Goal: Information Seeking & Learning: Learn about a topic

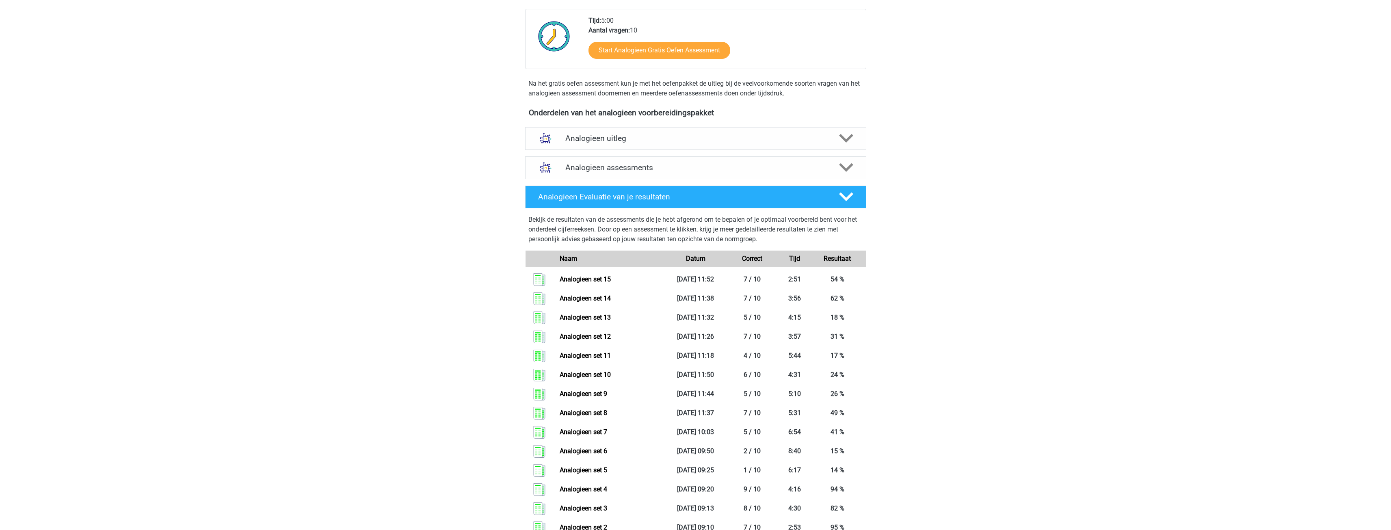
scroll to position [203, 0]
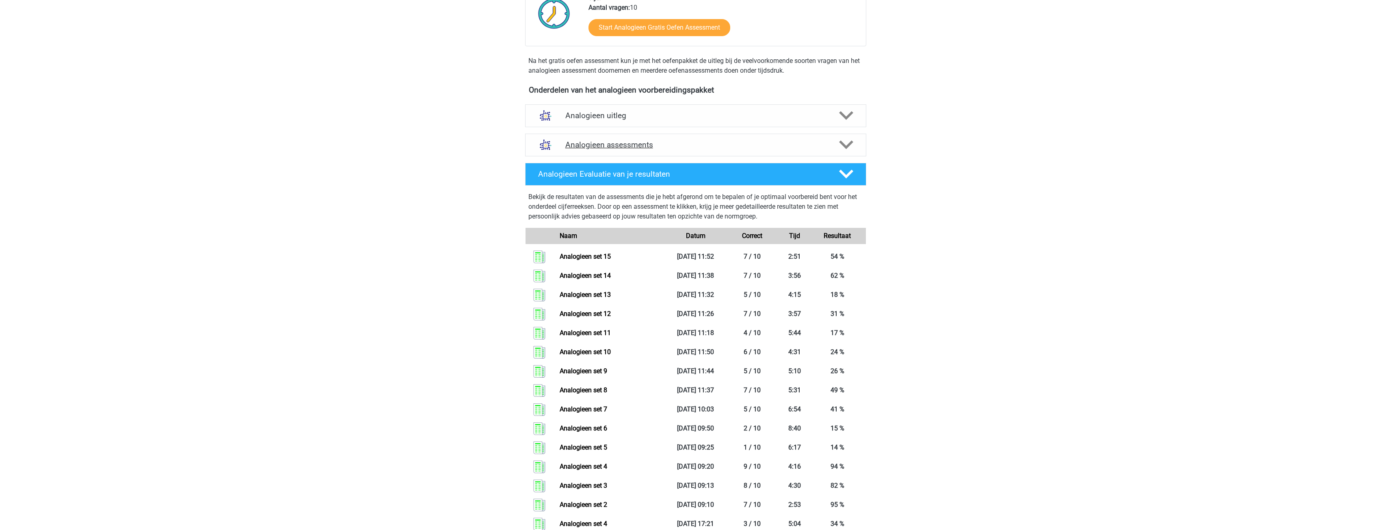
click at [847, 146] on icon at bounding box center [846, 145] width 14 height 14
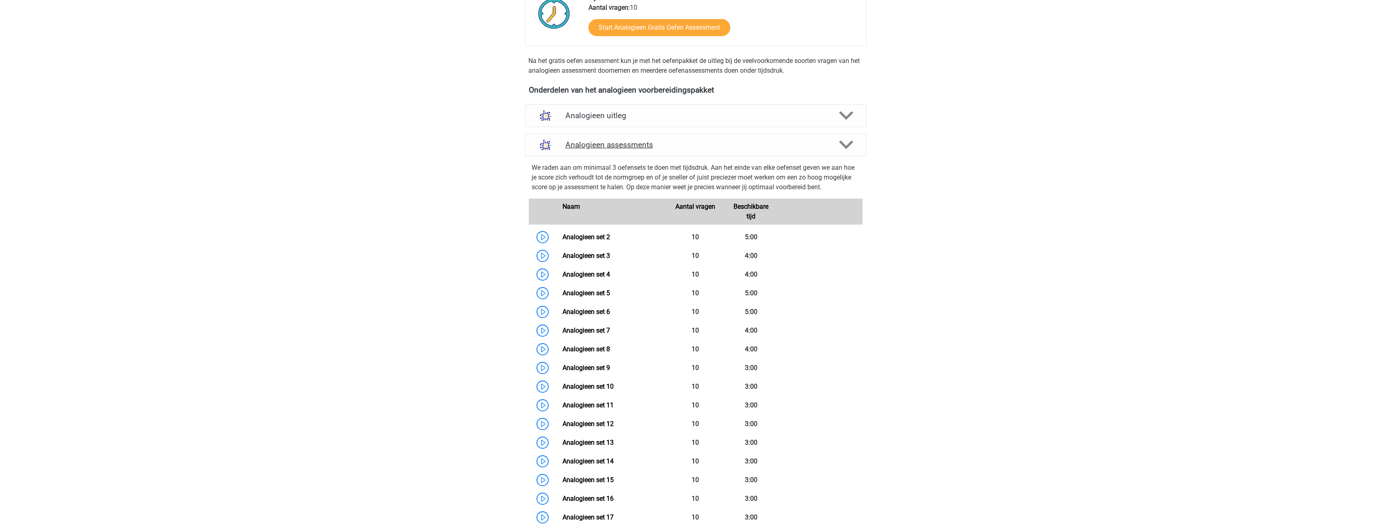
click at [847, 146] on polygon at bounding box center [846, 145] width 14 height 9
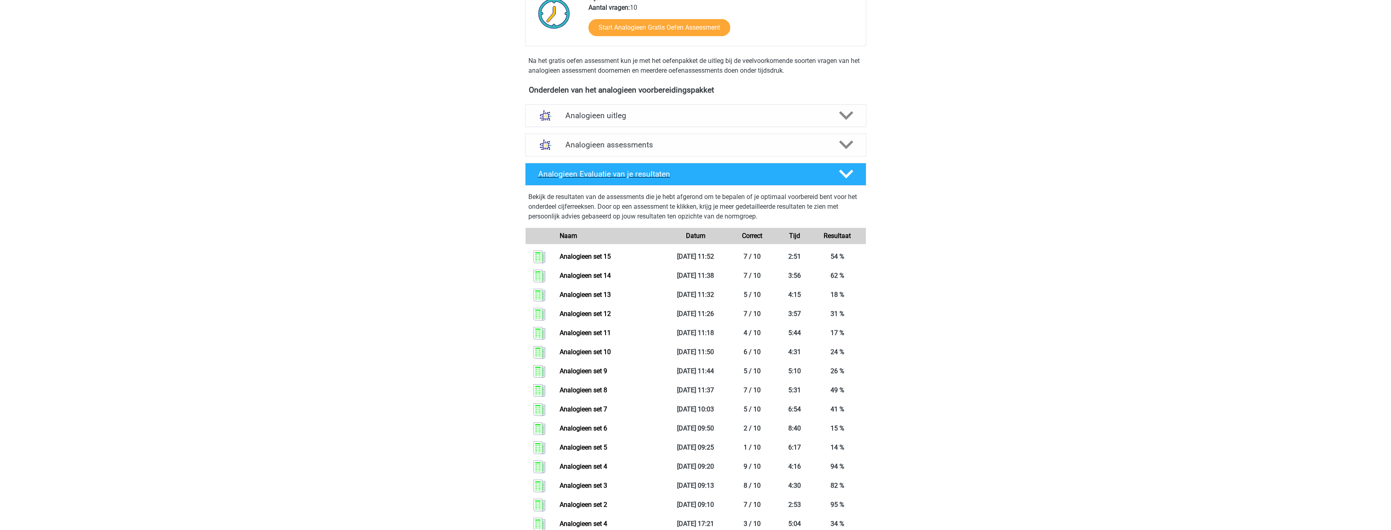
click at [844, 170] on icon at bounding box center [846, 174] width 14 height 14
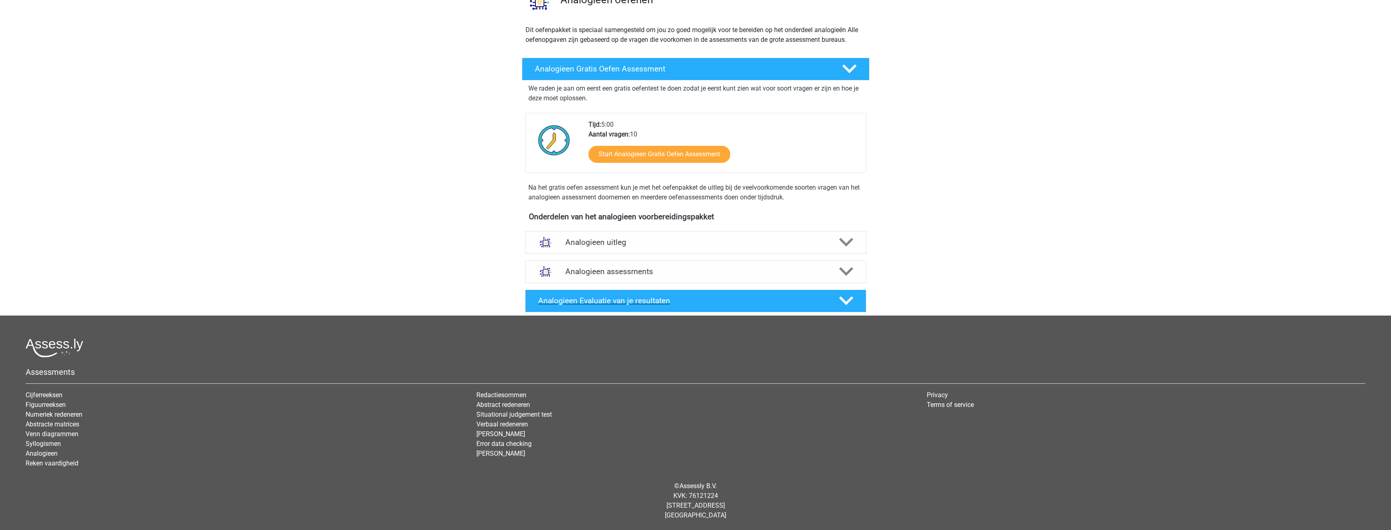
scroll to position [76, 0]
click at [849, 238] on icon at bounding box center [846, 242] width 14 height 14
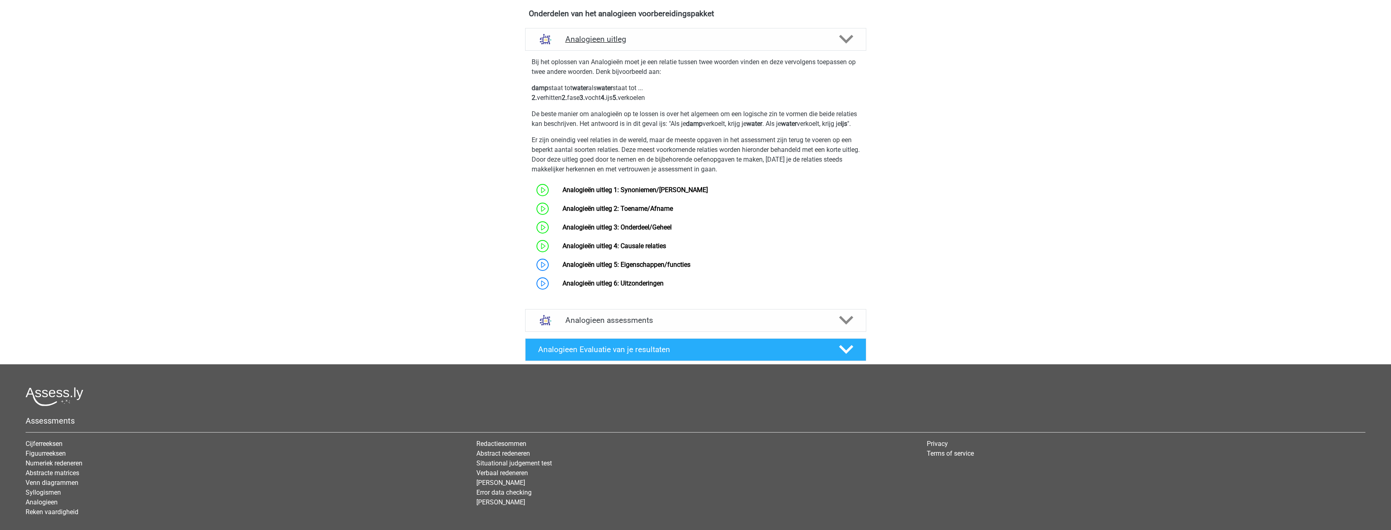
click at [841, 37] on polygon at bounding box center [846, 39] width 14 height 9
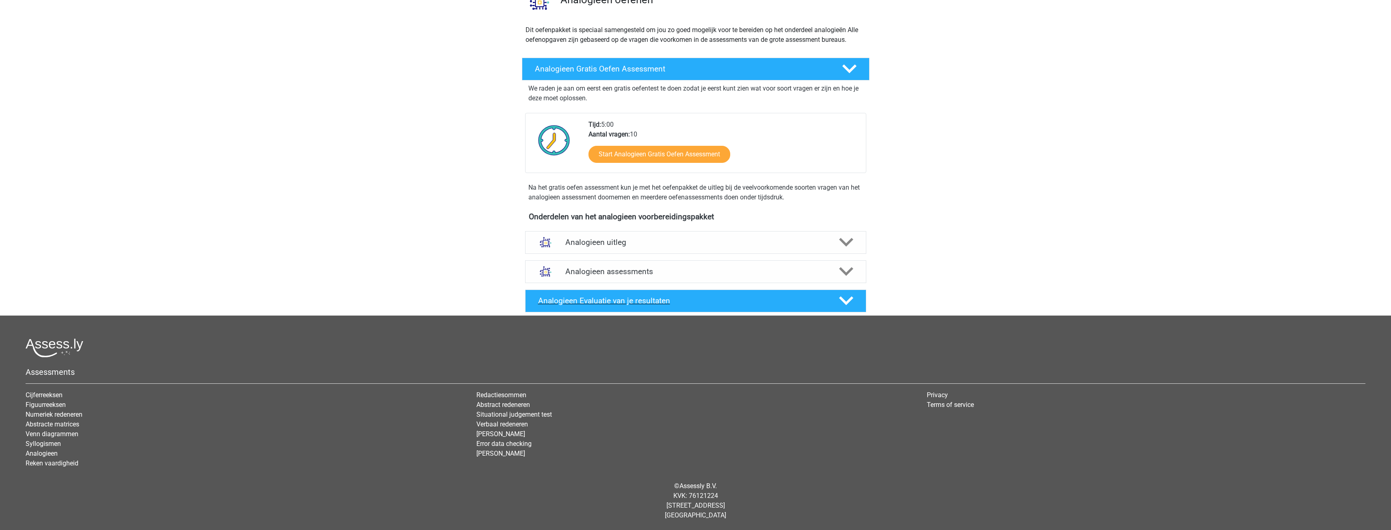
click at [849, 302] on icon at bounding box center [846, 301] width 14 height 14
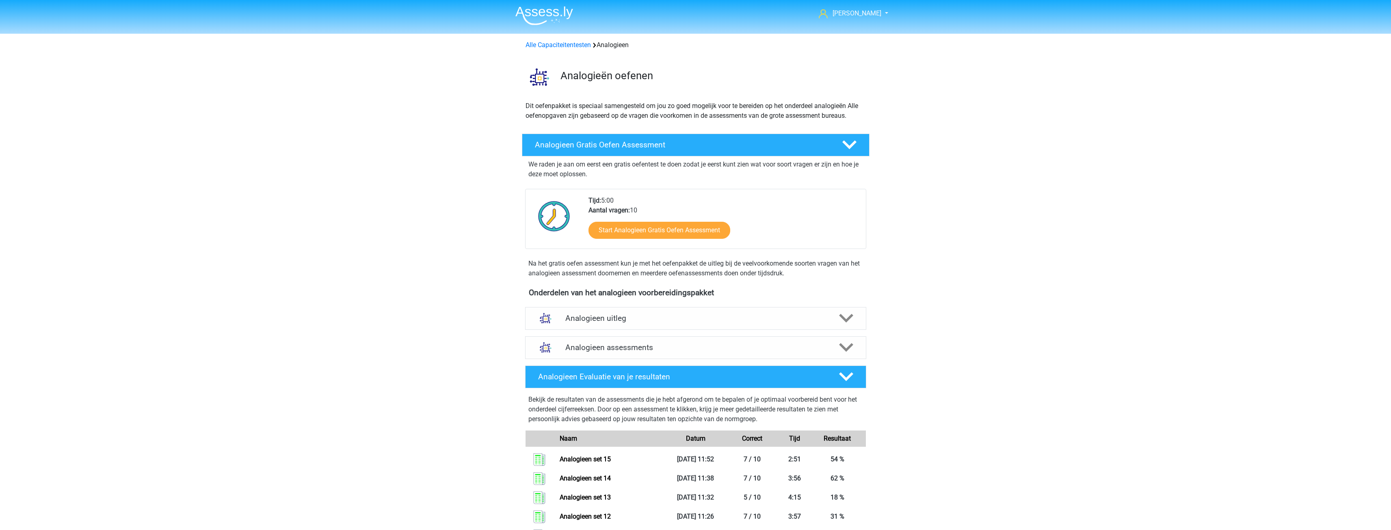
scroll to position [0, 0]
click at [551, 46] on link "Alle Capaciteitentesten" at bounding box center [558, 45] width 65 height 8
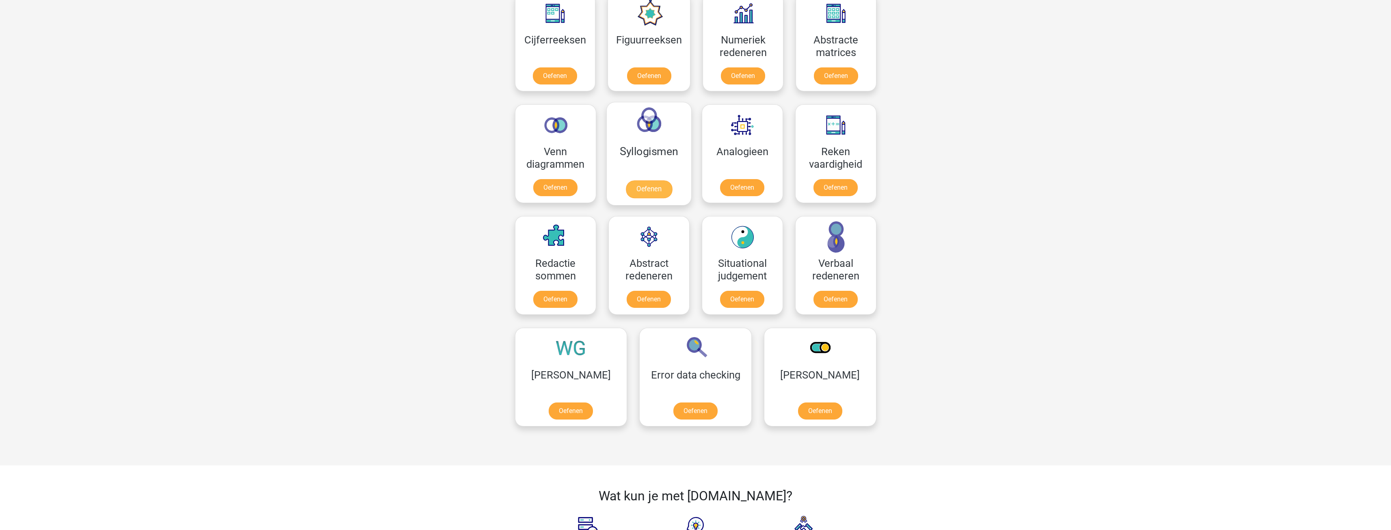
scroll to position [386, 0]
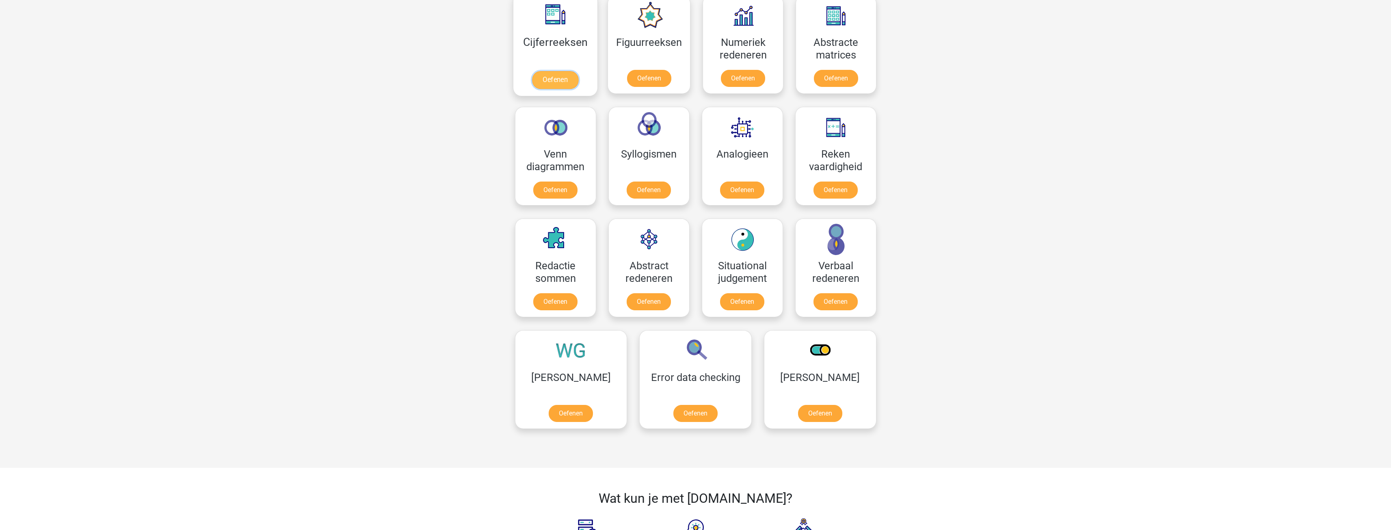
click at [558, 77] on link "Oefenen" at bounding box center [555, 80] width 46 height 18
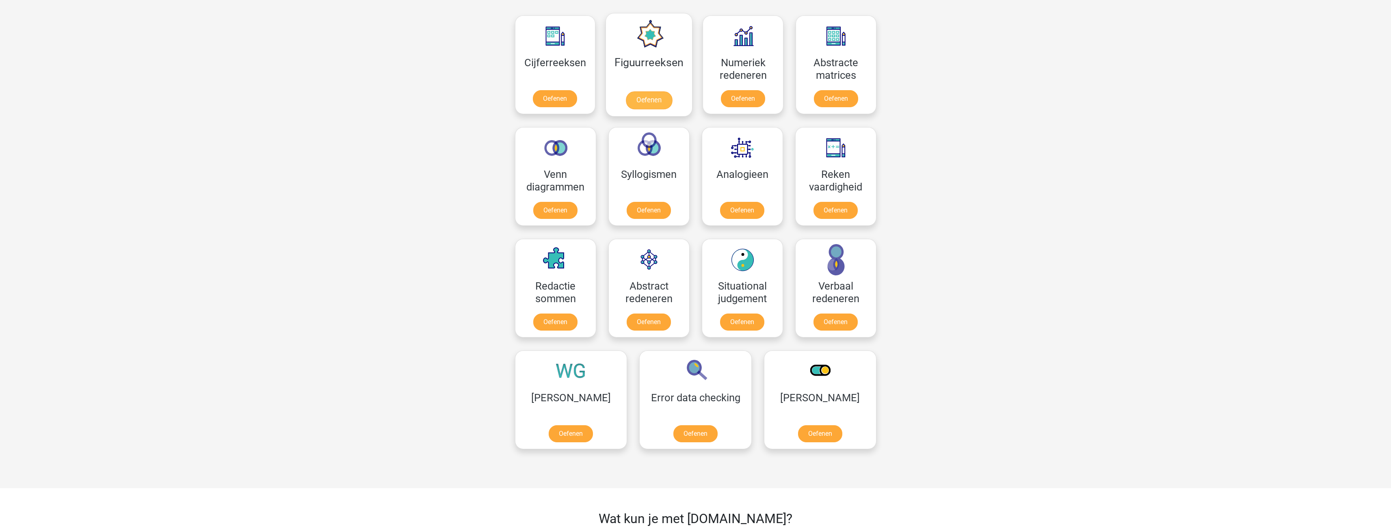
scroll to position [345, 0]
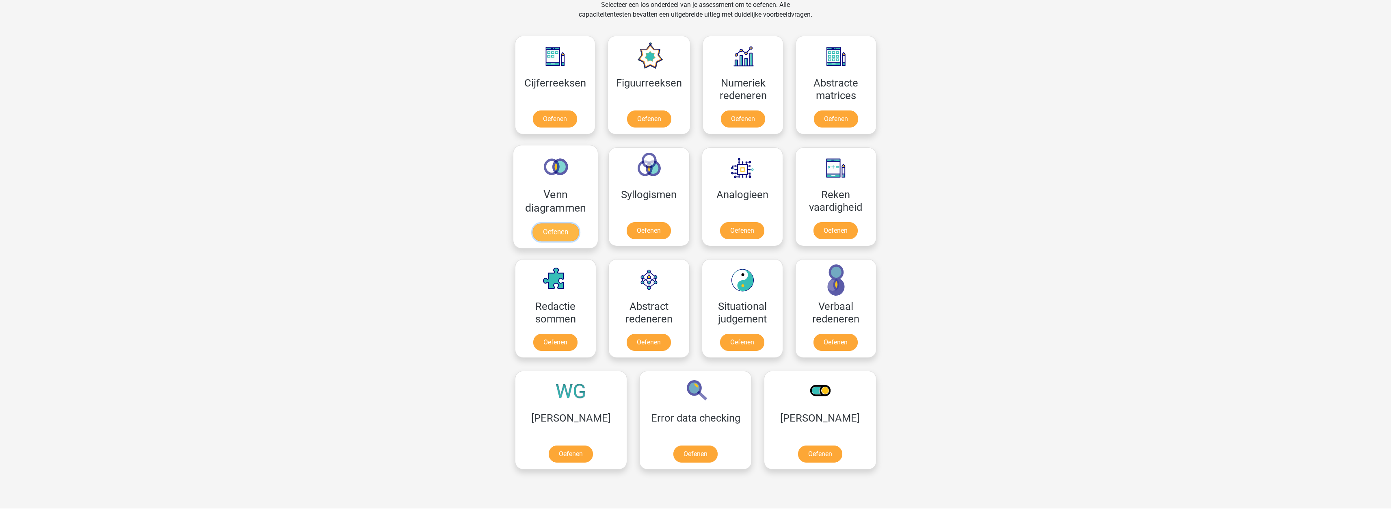
click at [565, 223] on link "Oefenen" at bounding box center [555, 232] width 46 height 18
drag, startPoint x: 557, startPoint y: 115, endPoint x: 565, endPoint y: 106, distance: 11.2
click at [557, 114] on link "Oefenen" at bounding box center [555, 121] width 46 height 18
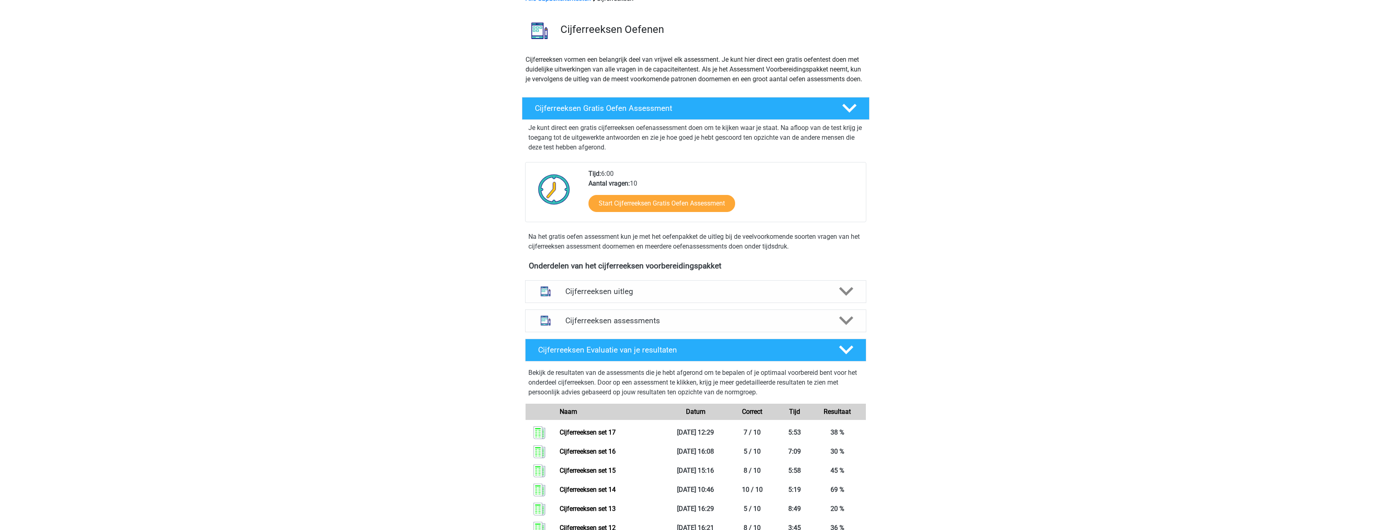
scroll to position [41, 0]
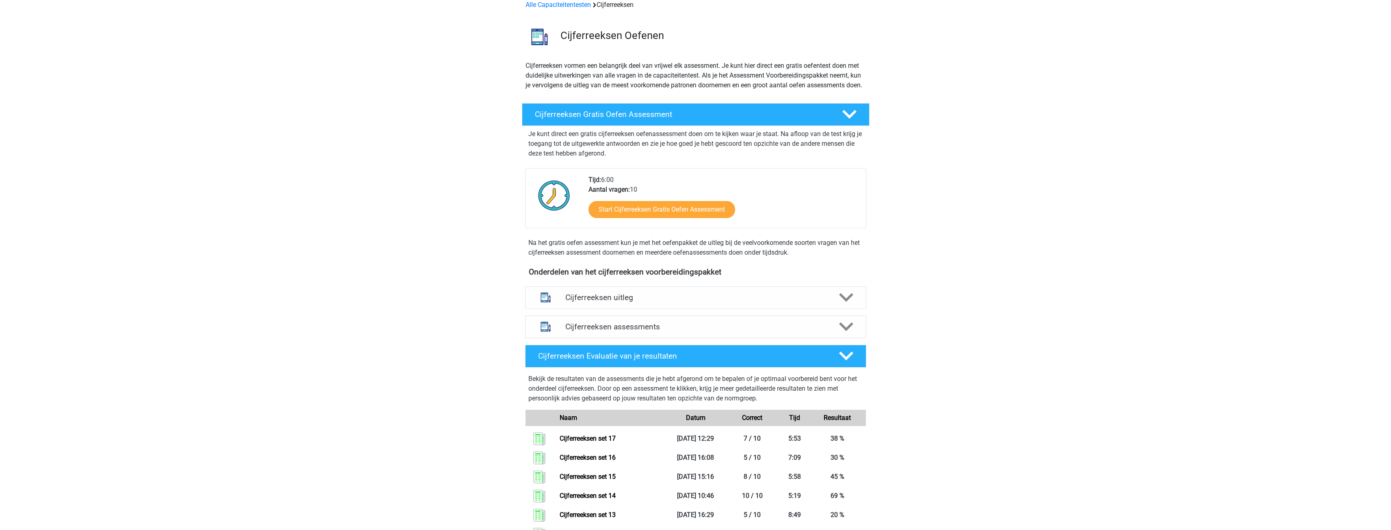
drag, startPoint x: 724, startPoint y: 103, endPoint x: 734, endPoint y: 102, distance: 9.4
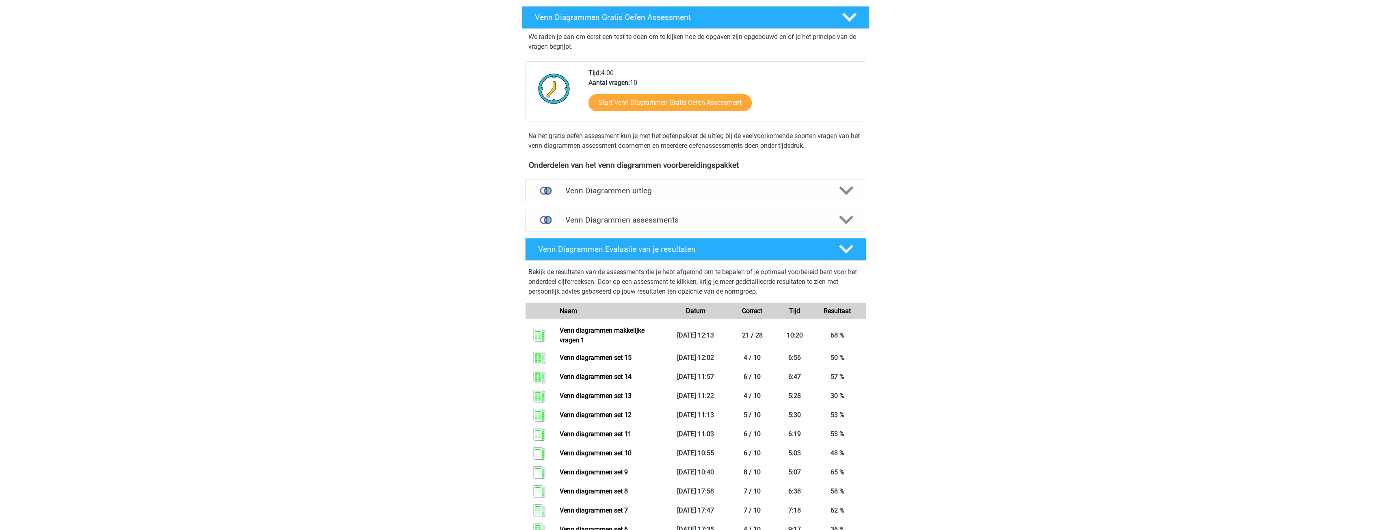
scroll to position [122, 0]
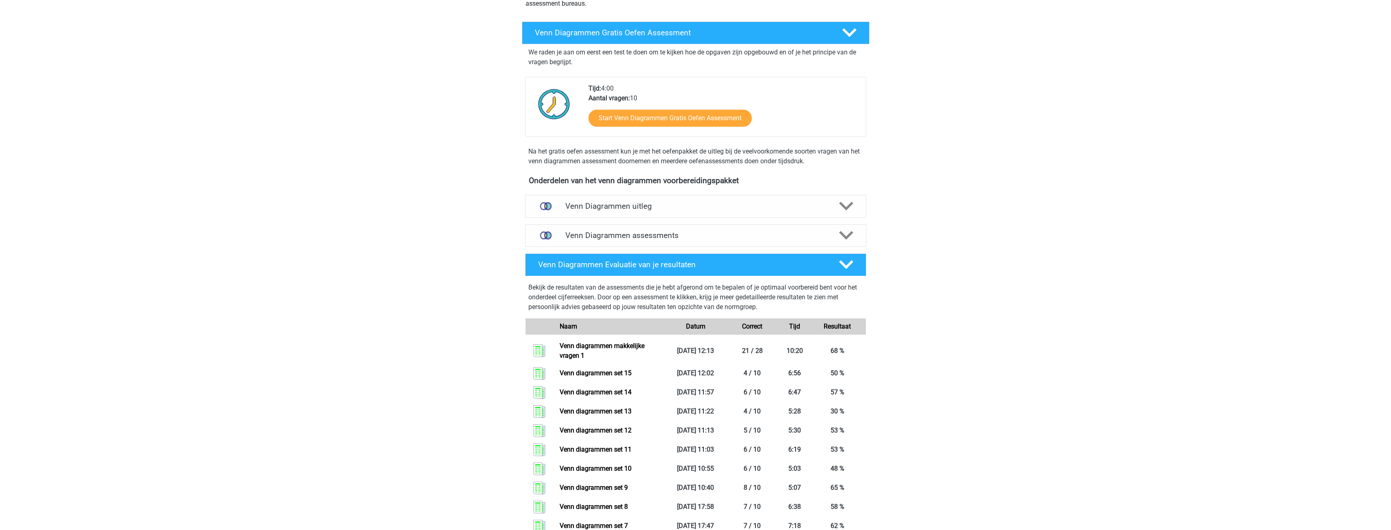
drag, startPoint x: 748, startPoint y: 134, endPoint x: 753, endPoint y: 123, distance: 11.1
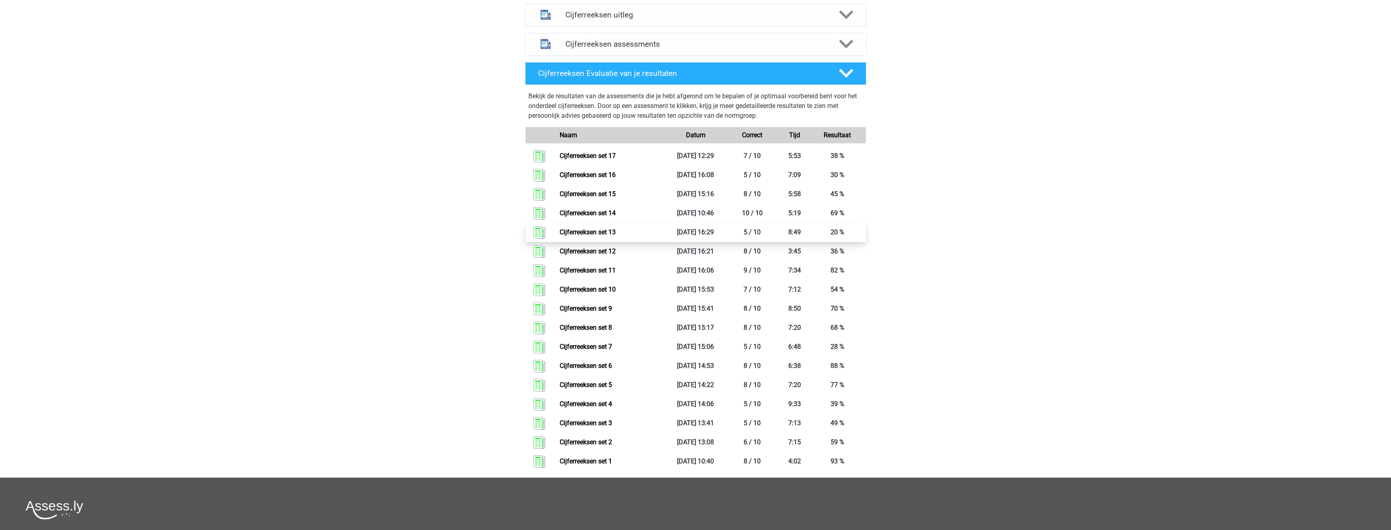
scroll to position [325, 0]
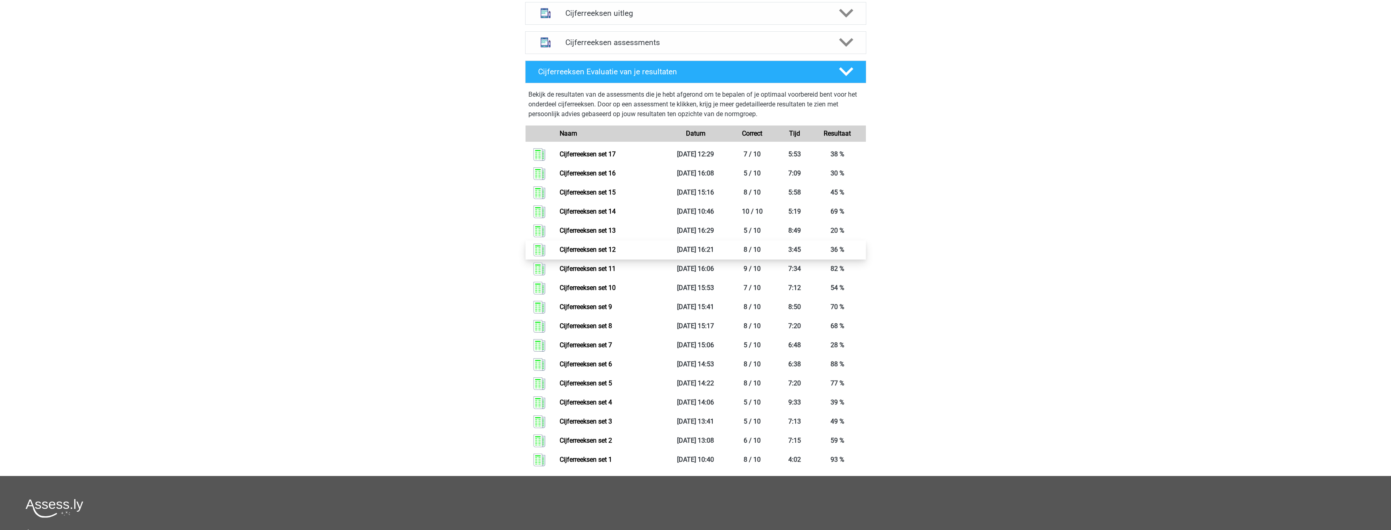
click at [616, 253] on link "Cijferreeksen set 12" at bounding box center [588, 250] width 56 height 8
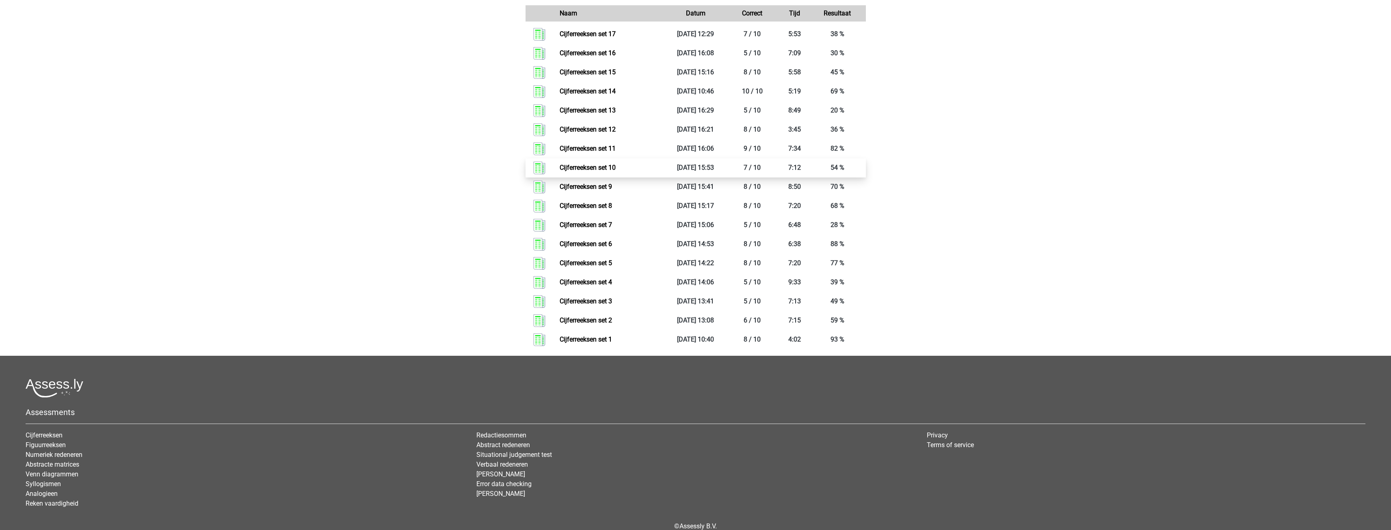
scroll to position [447, 0]
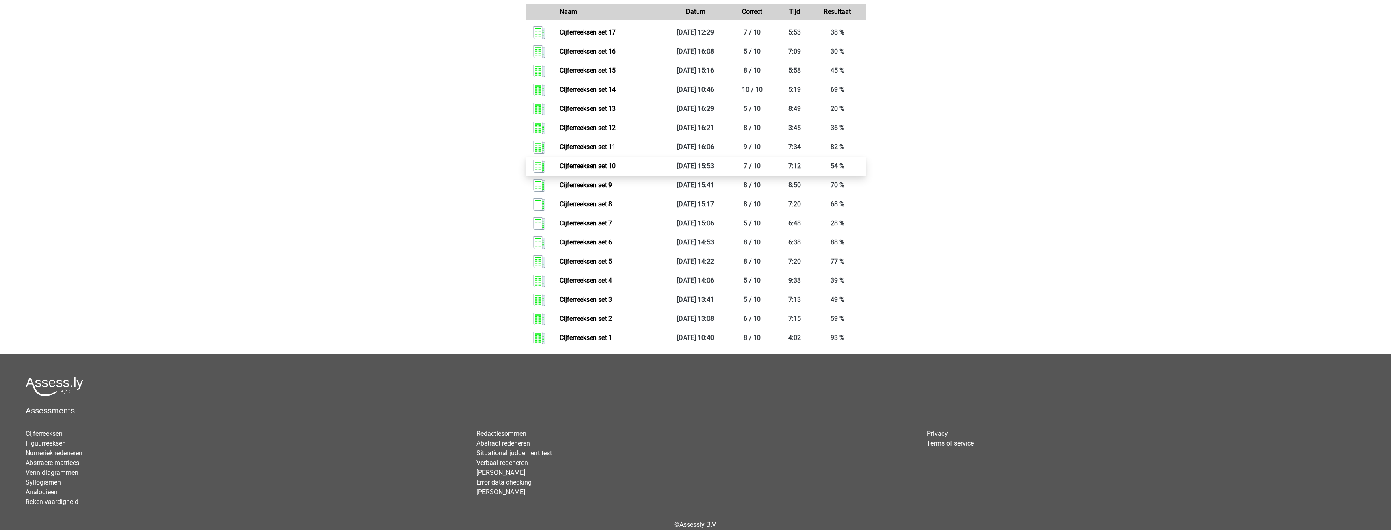
click at [616, 170] on link "Cijferreeksen set 10" at bounding box center [588, 166] width 56 height 8
drag, startPoint x: 660, startPoint y: 259, endPoint x: 666, endPoint y: 259, distance: 6.1
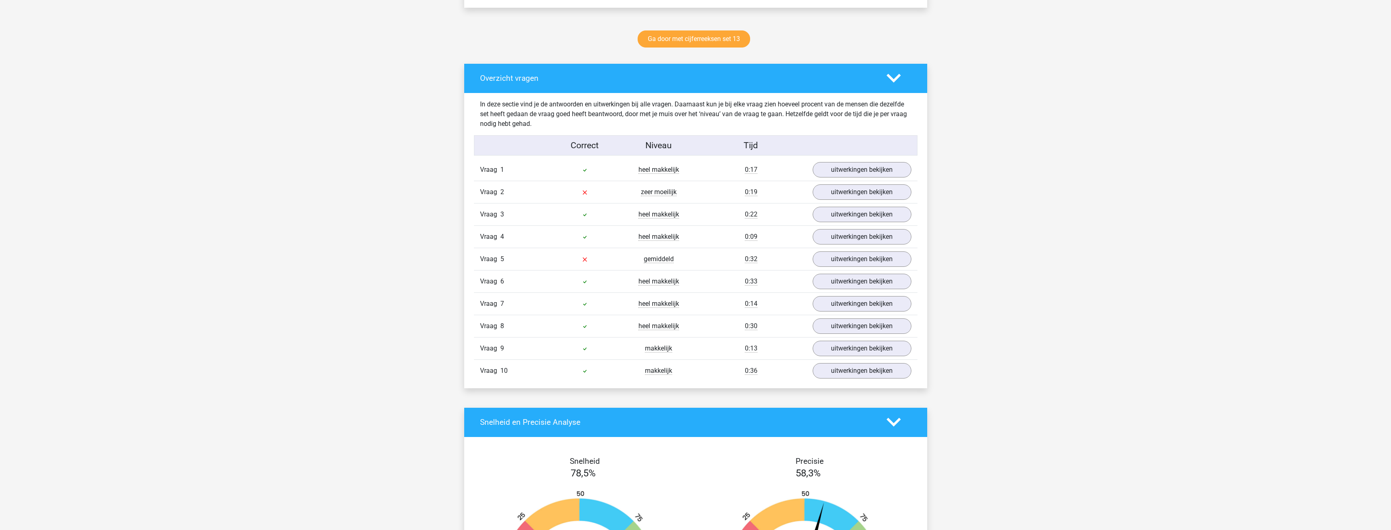
scroll to position [406, 0]
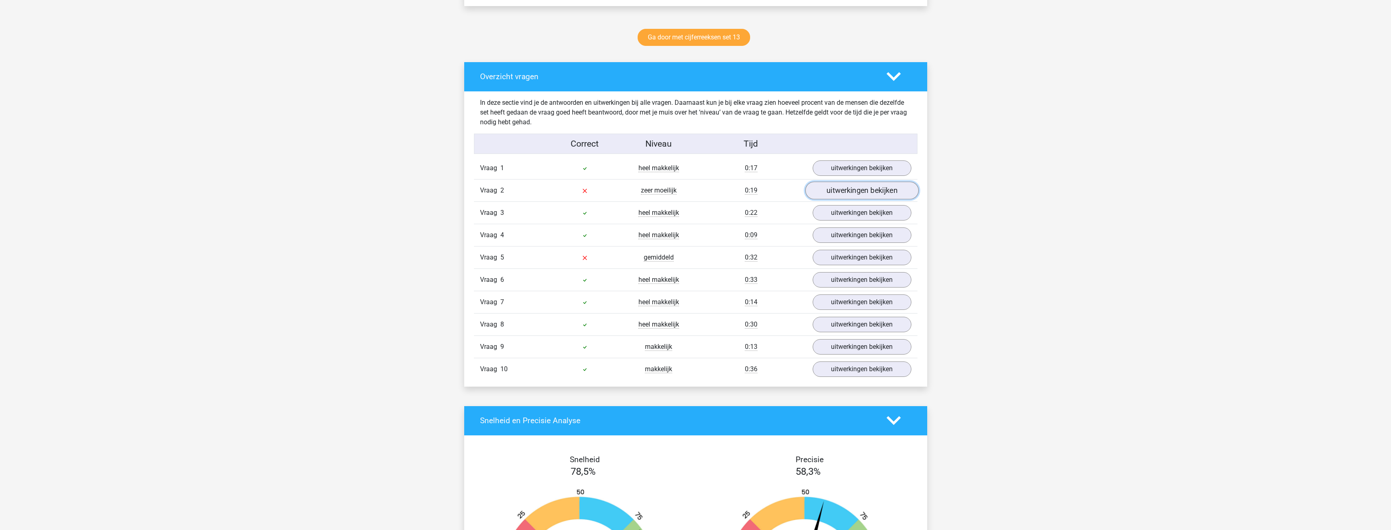
click at [867, 190] on link "uitwerkingen bekijken" at bounding box center [861, 191] width 113 height 18
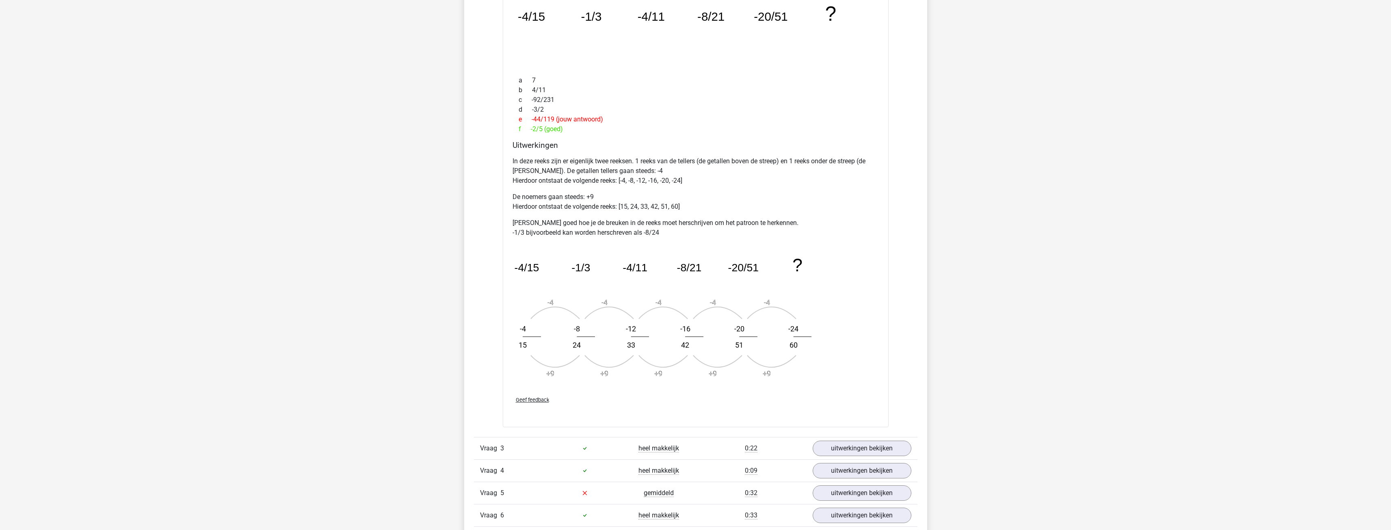
scroll to position [569, 0]
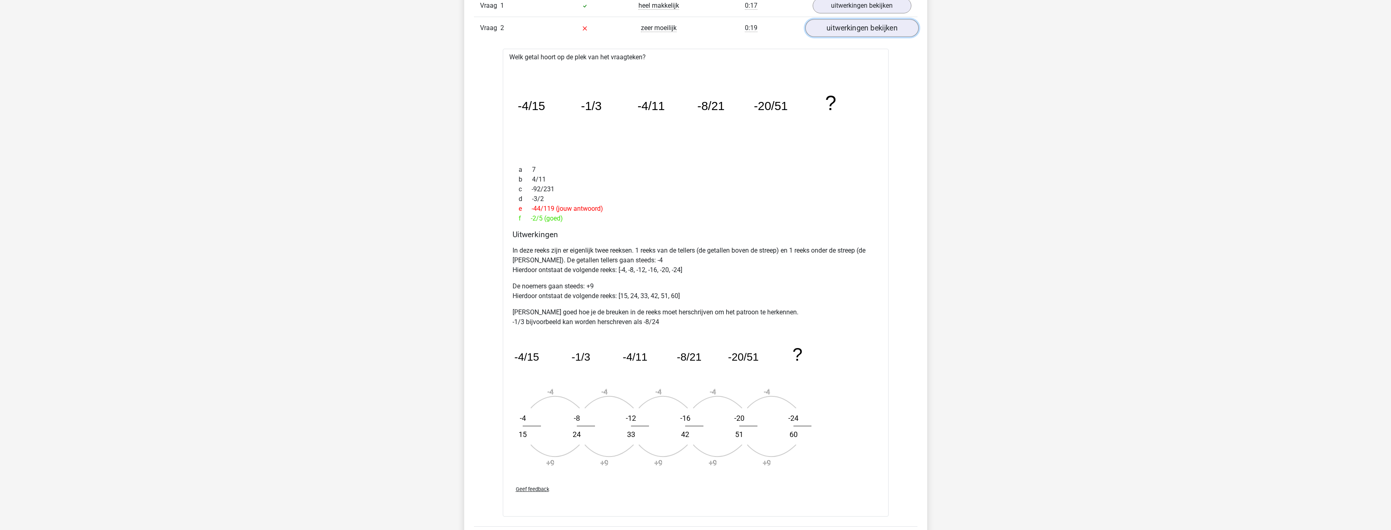
click at [874, 32] on link "uitwerkingen bekijken" at bounding box center [861, 28] width 113 height 18
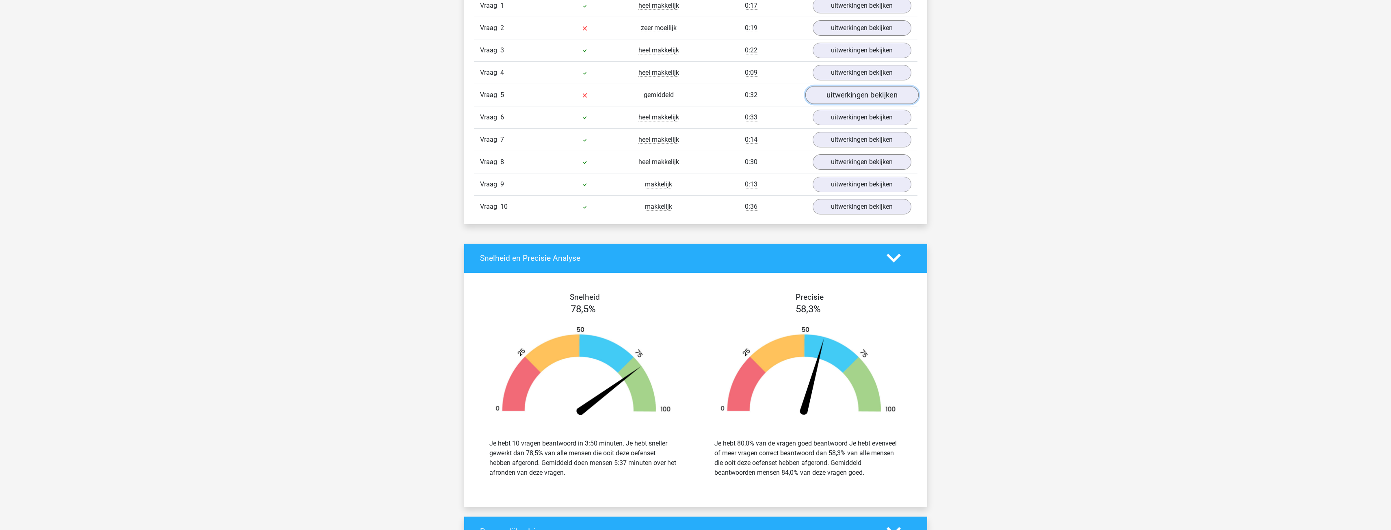
click at [873, 101] on link "uitwerkingen bekijken" at bounding box center [861, 95] width 113 height 18
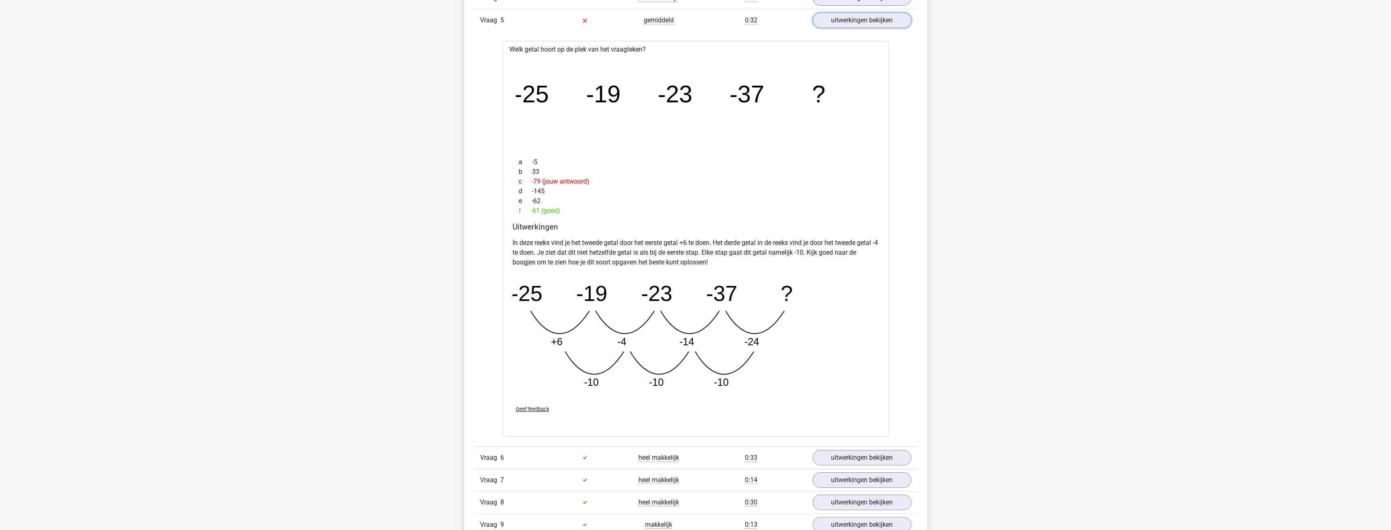
scroll to position [650, 0]
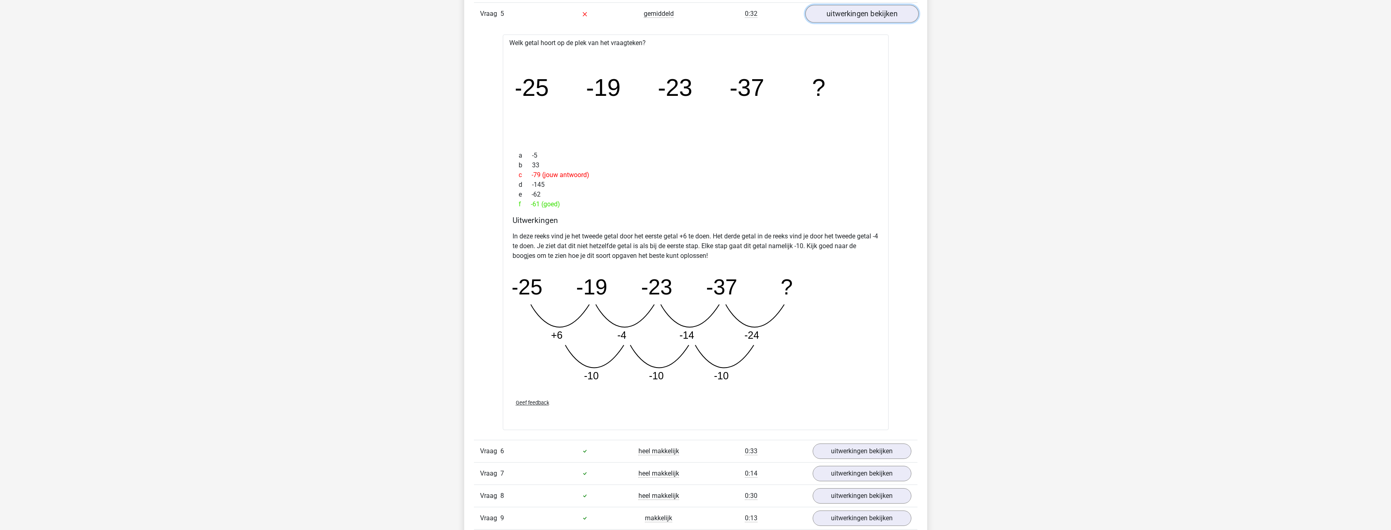
click at [865, 19] on link "uitwerkingen bekijken" at bounding box center [861, 14] width 113 height 18
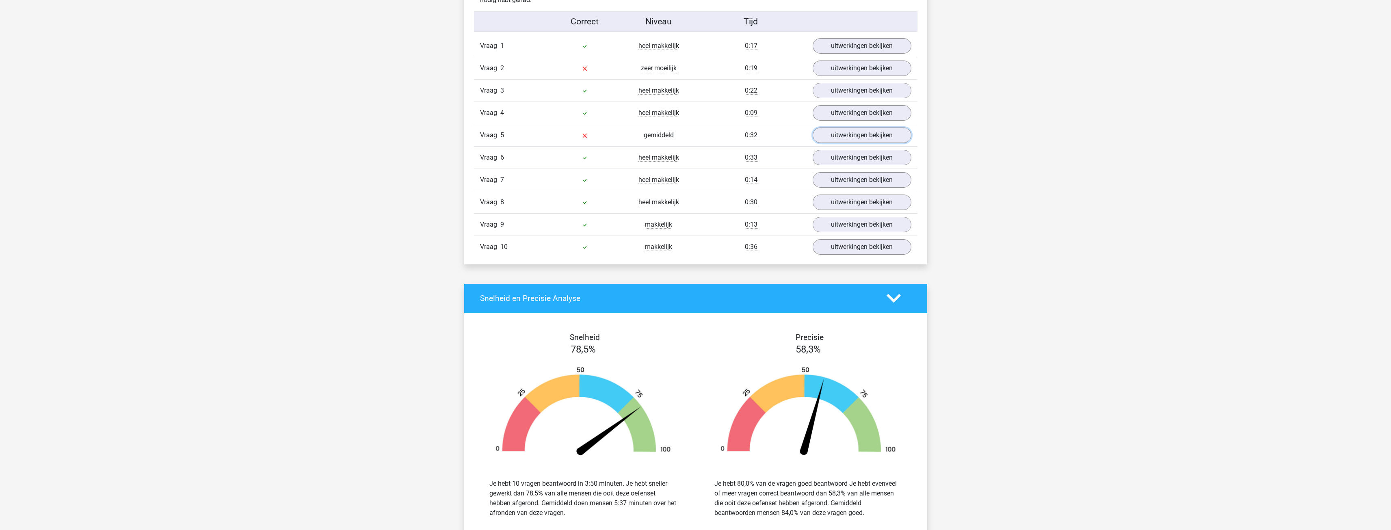
scroll to position [528, 0]
click at [856, 73] on link "uitwerkingen bekijken" at bounding box center [861, 69] width 113 height 18
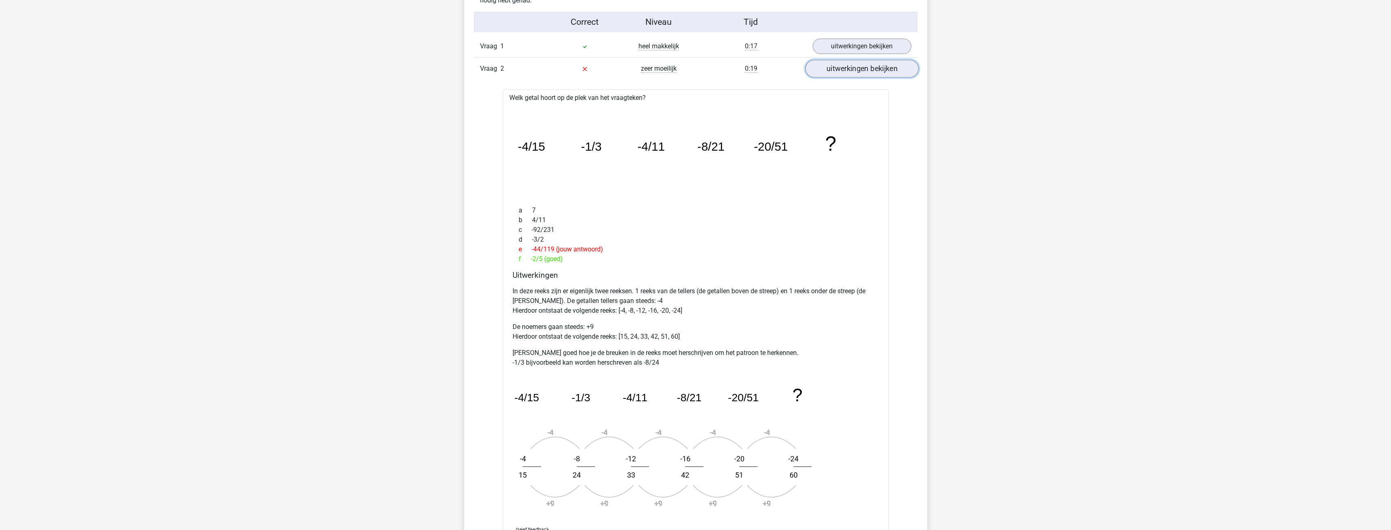
click at [857, 71] on link "uitwerkingen bekijken" at bounding box center [861, 69] width 113 height 18
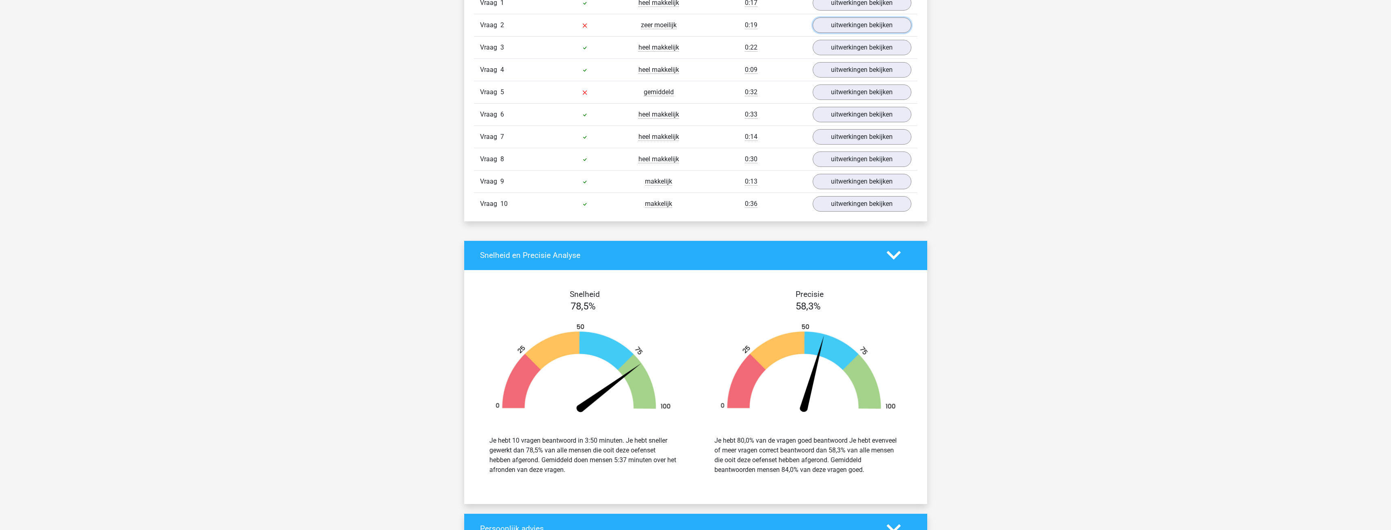
scroll to position [650, 0]
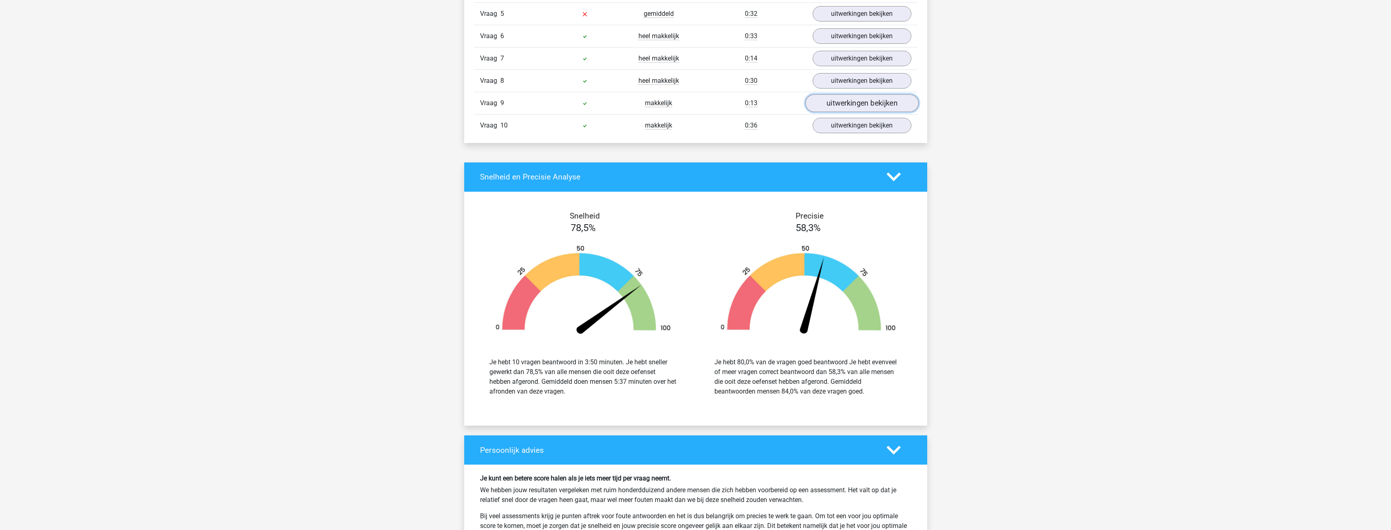
drag, startPoint x: 909, startPoint y: 103, endPoint x: 914, endPoint y: 101, distance: 4.5
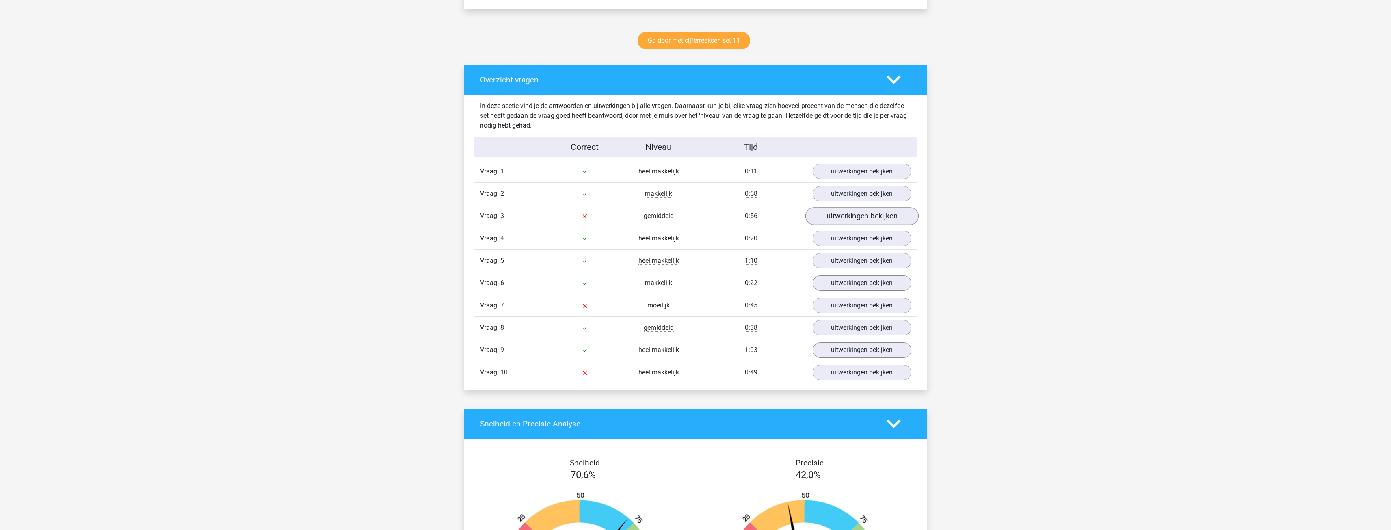
scroll to position [406, 0]
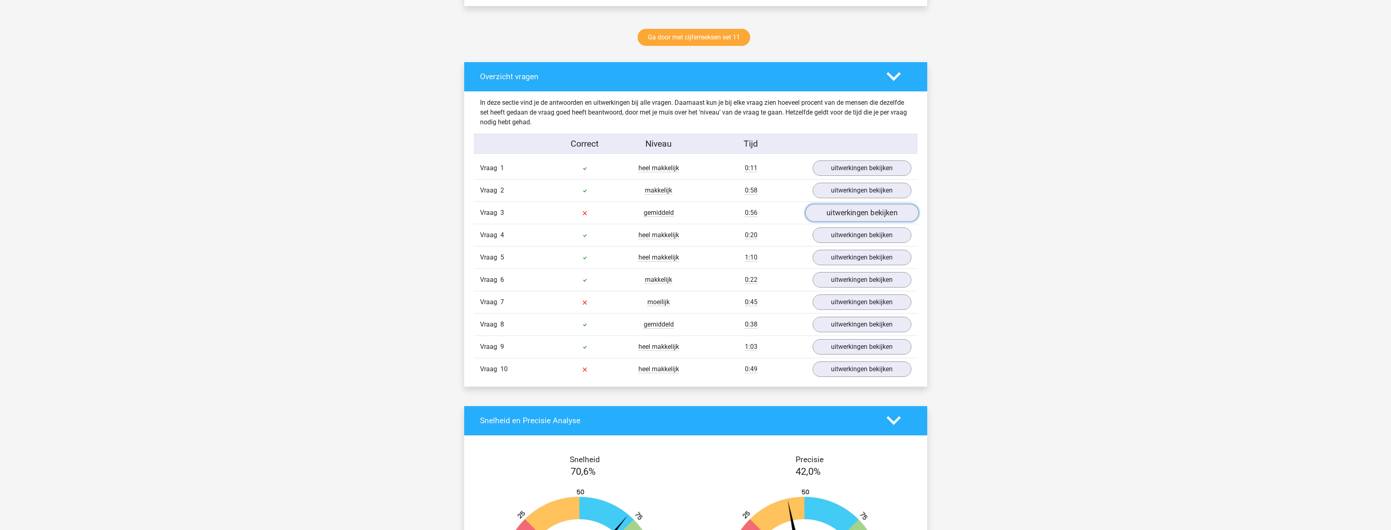
click at [845, 209] on link "uitwerkingen bekijken" at bounding box center [861, 213] width 113 height 18
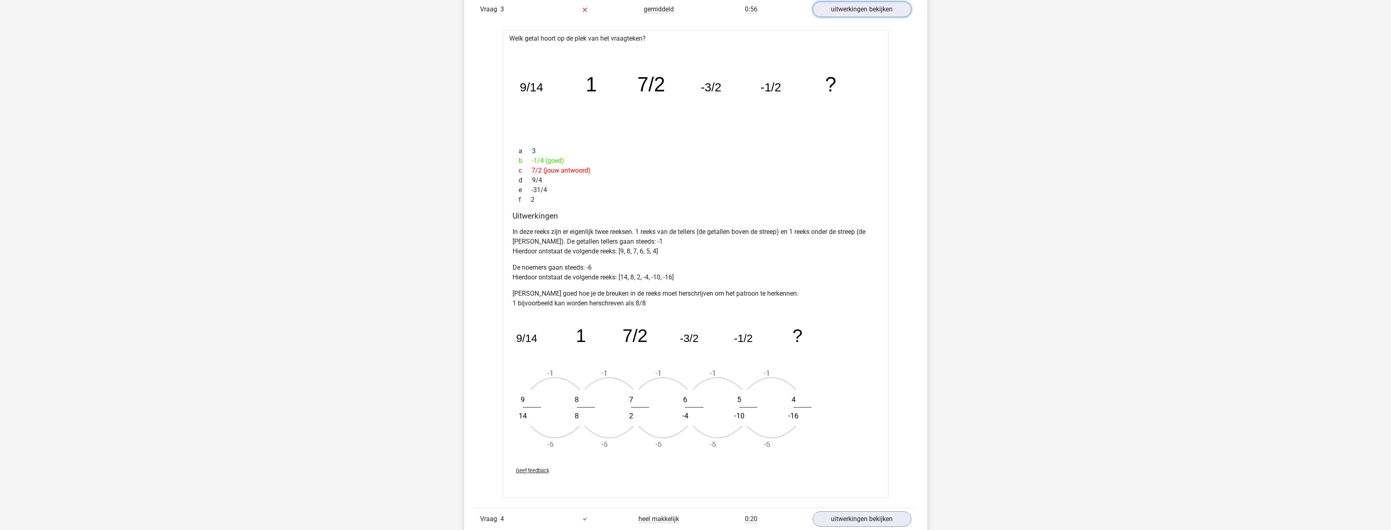
scroll to position [609, 0]
click at [841, 16] on link "uitwerkingen bekijken" at bounding box center [861, 10] width 113 height 18
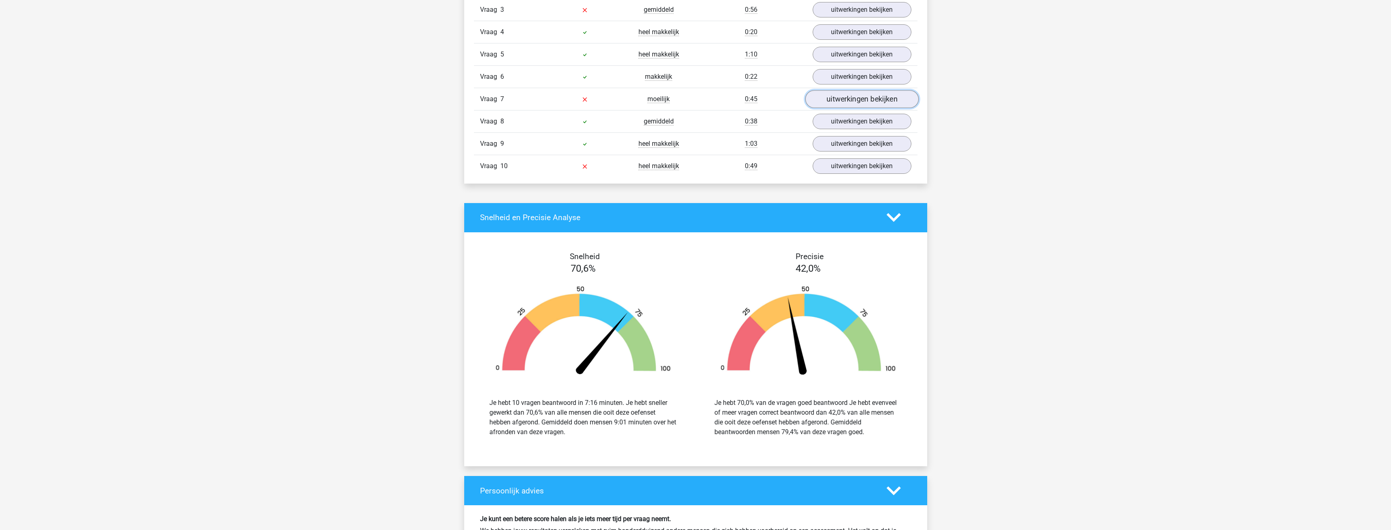
click at [837, 93] on link "uitwerkingen bekijken" at bounding box center [861, 99] width 113 height 18
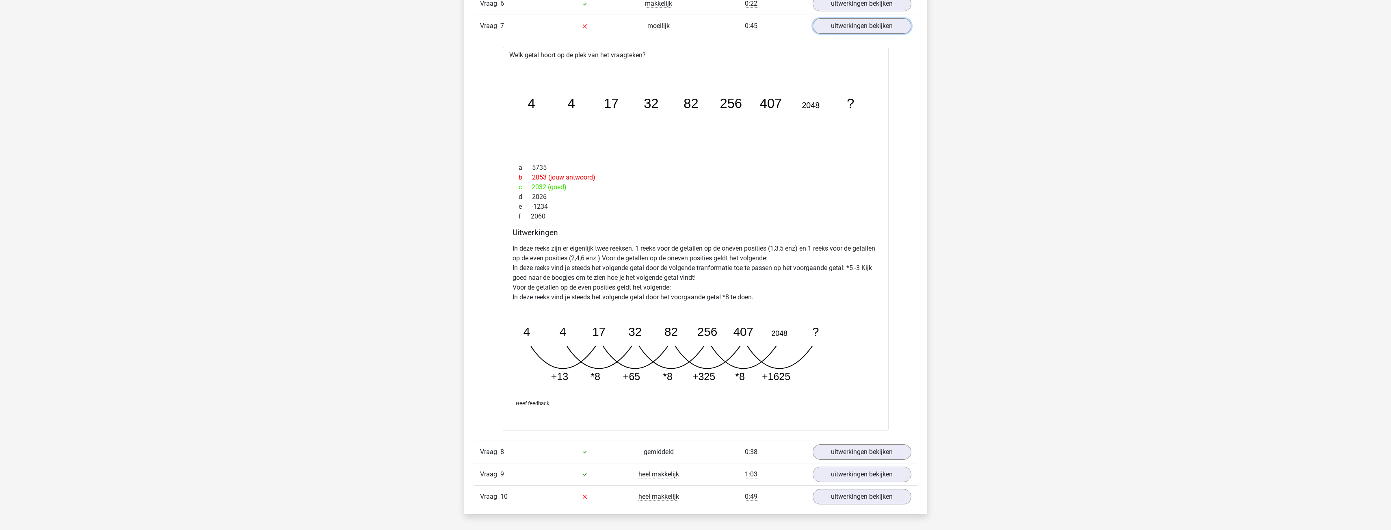
scroll to position [691, 0]
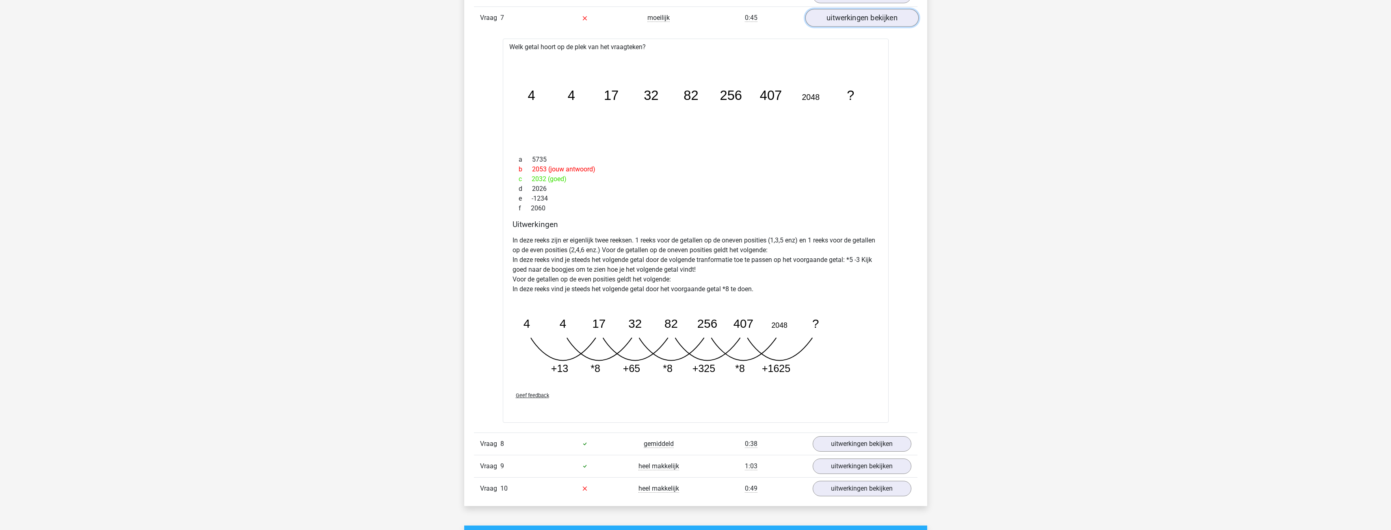
click at [843, 22] on link "uitwerkingen bekijken" at bounding box center [861, 18] width 113 height 18
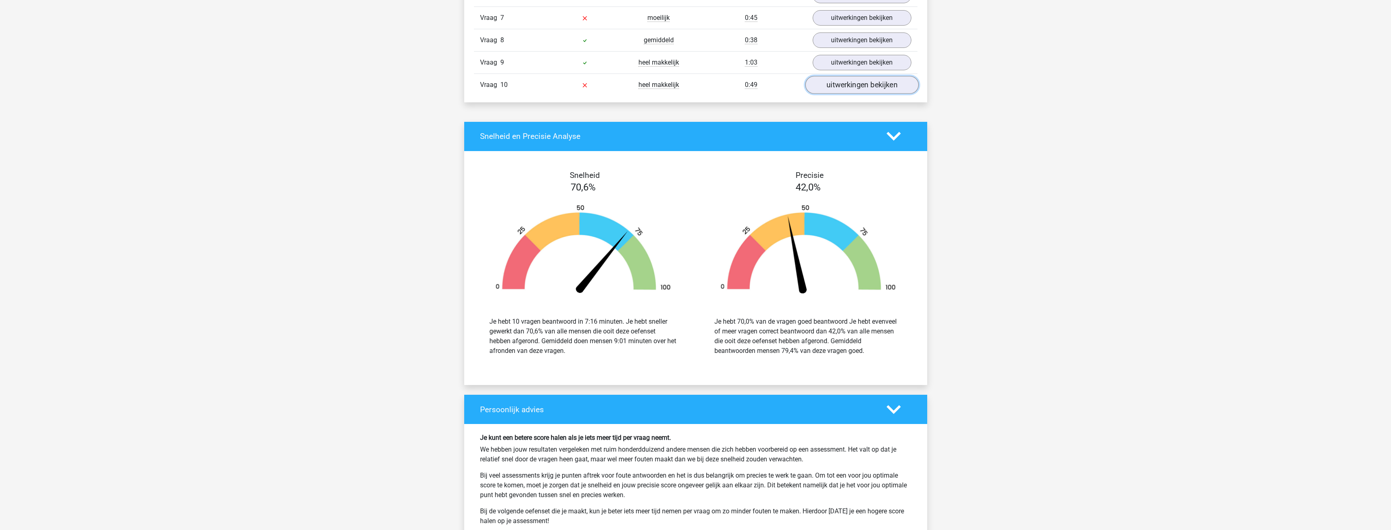
click at [833, 84] on link "uitwerkingen bekijken" at bounding box center [861, 85] width 113 height 18
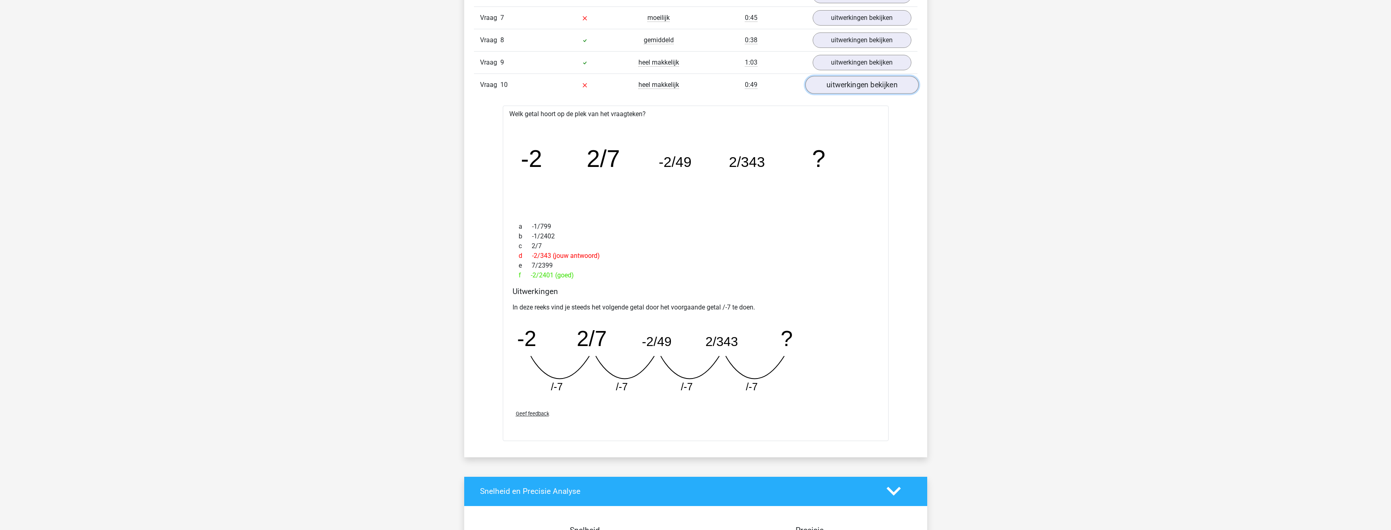
click at [852, 82] on link "uitwerkingen bekijken" at bounding box center [861, 85] width 113 height 18
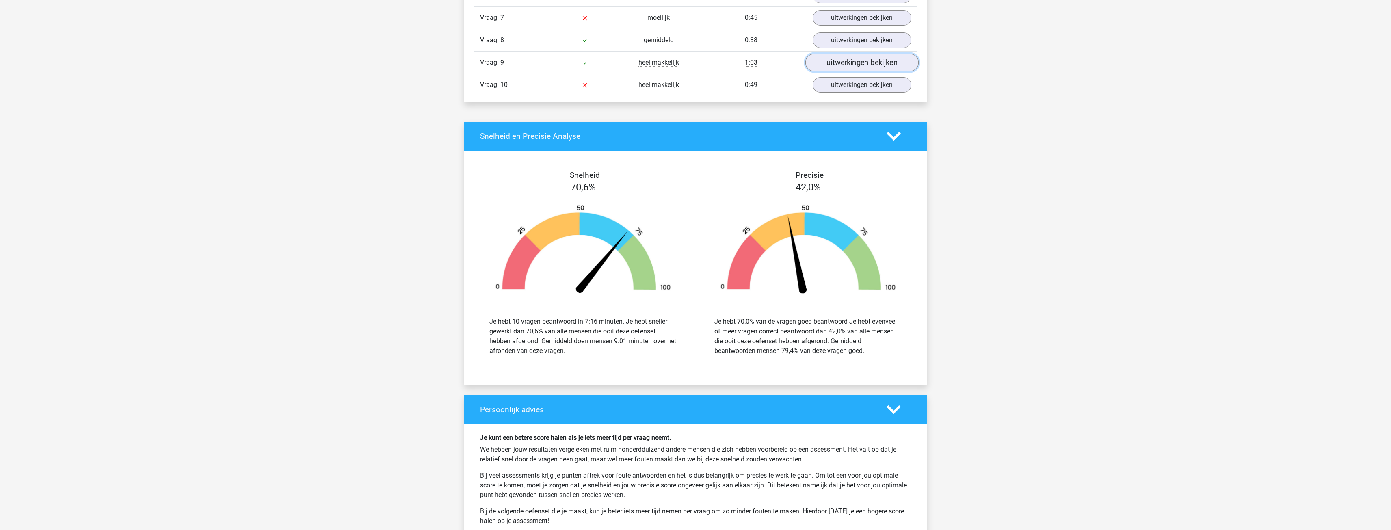
click at [858, 69] on link "uitwerkingen bekijken" at bounding box center [861, 63] width 113 height 18
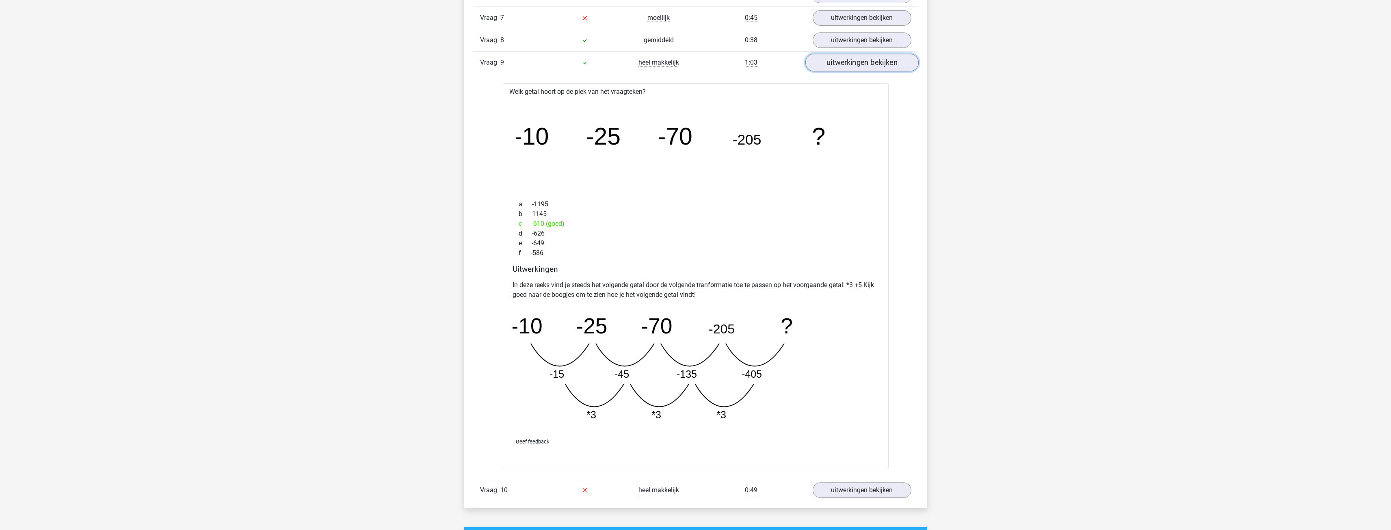
click at [879, 61] on link "uitwerkingen bekijken" at bounding box center [861, 63] width 113 height 18
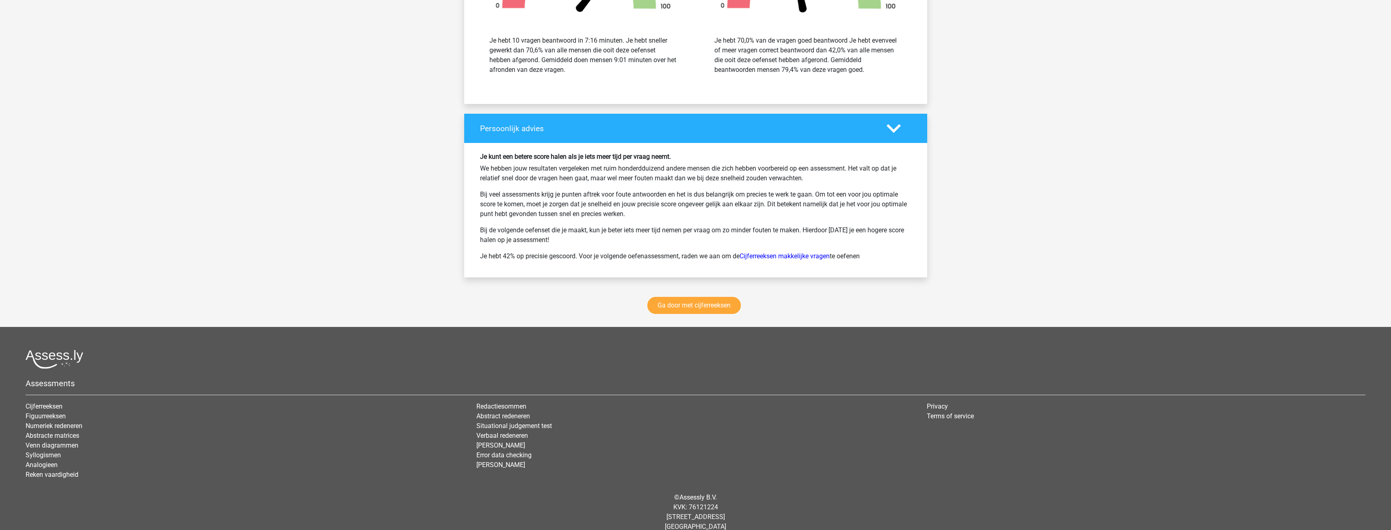
scroll to position [975, 0]
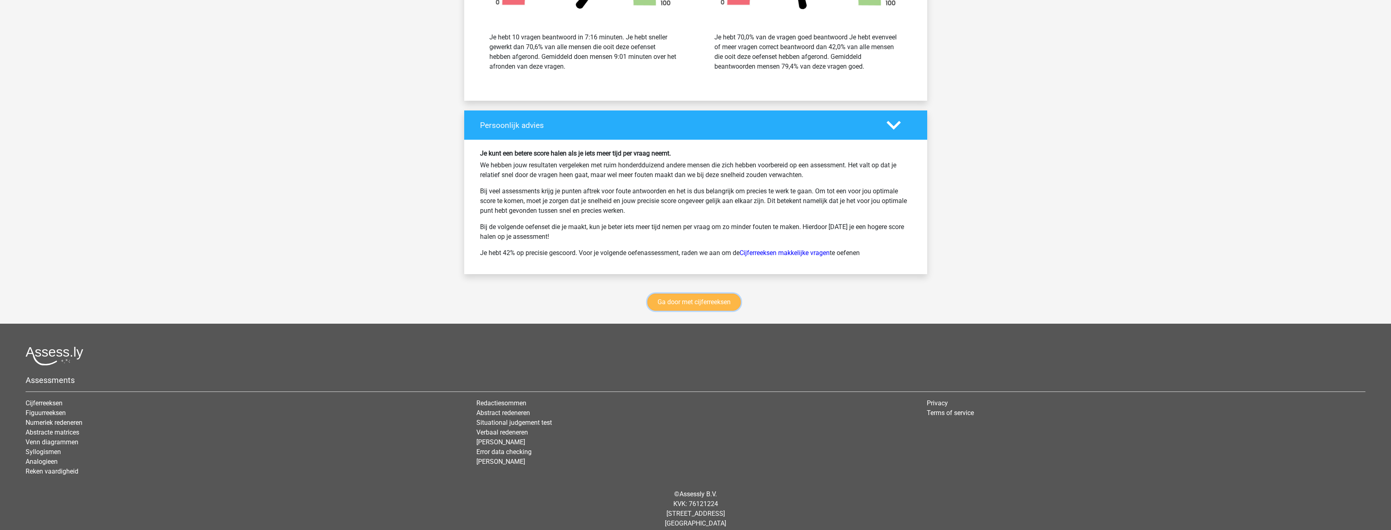
click at [697, 309] on link "Ga door met cijferreeksen" at bounding box center [693, 302] width 93 height 17
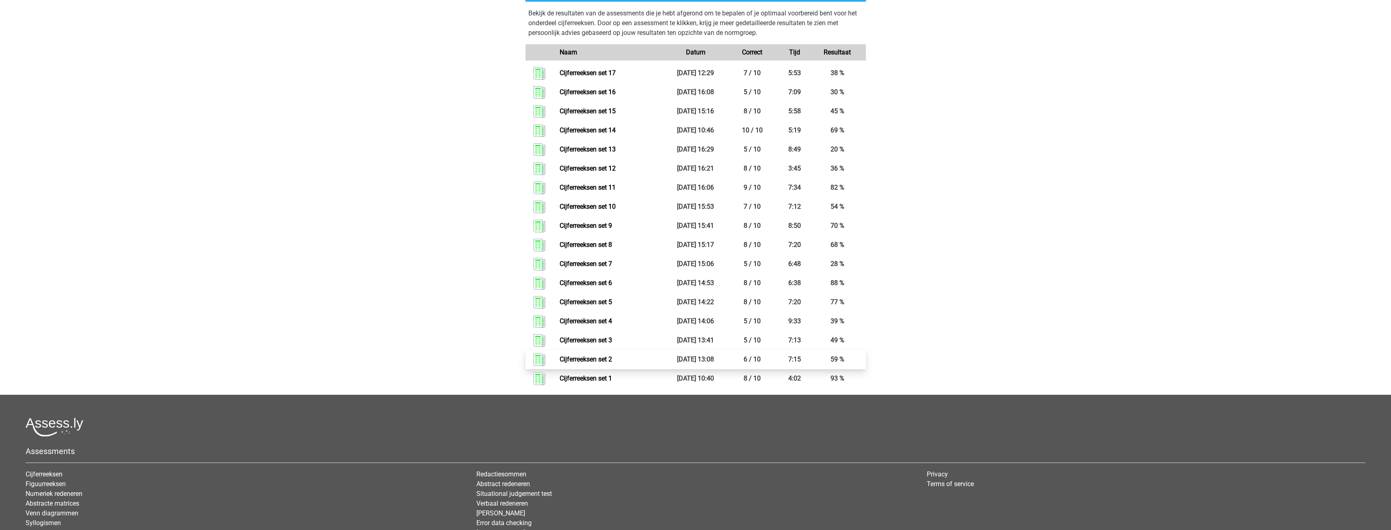
scroll to position [1013, 0]
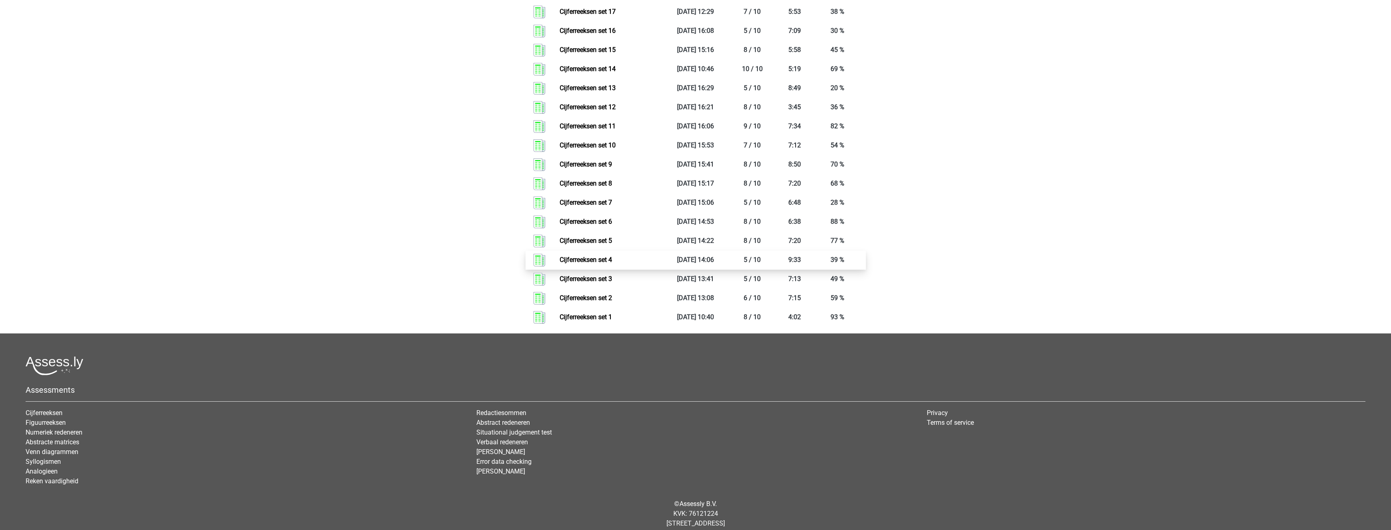
drag, startPoint x: 715, startPoint y: 269, endPoint x: 721, endPoint y: 268, distance: 6.2
click at [612, 264] on link "Cijferreeksen set 4" at bounding box center [586, 260] width 52 height 8
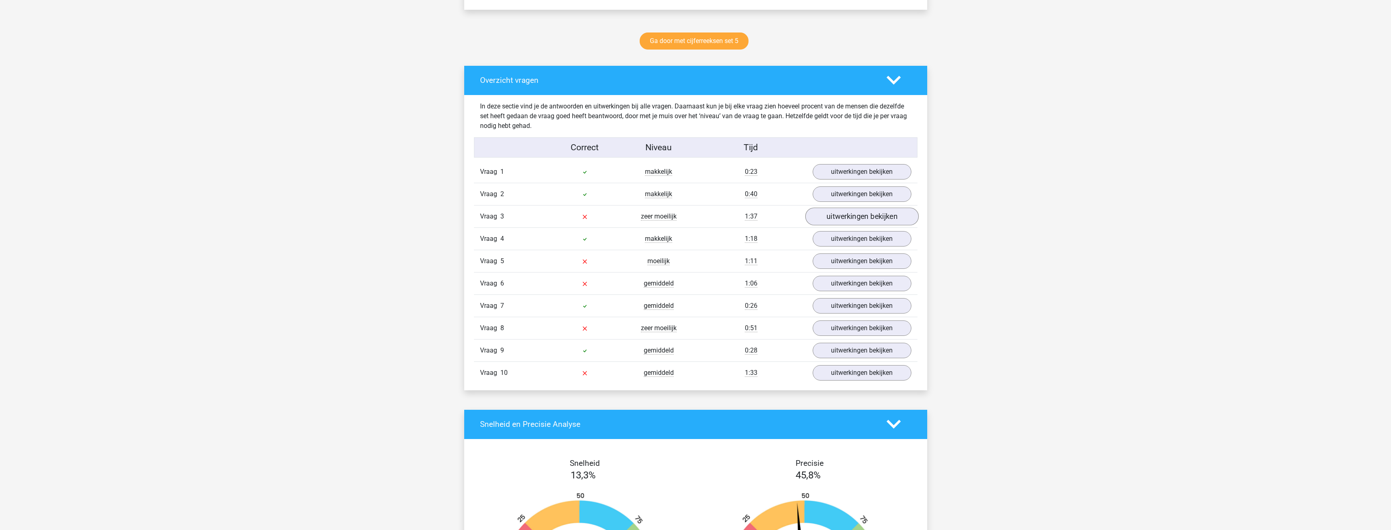
scroll to position [406, 0]
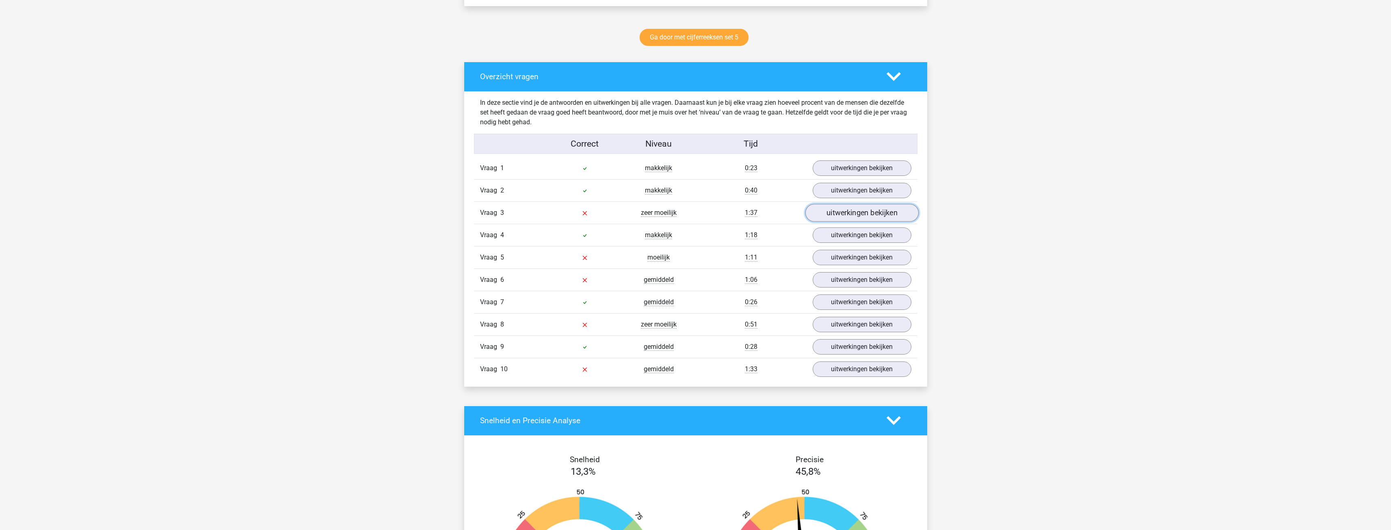
click at [852, 217] on link "uitwerkingen bekijken" at bounding box center [861, 213] width 113 height 18
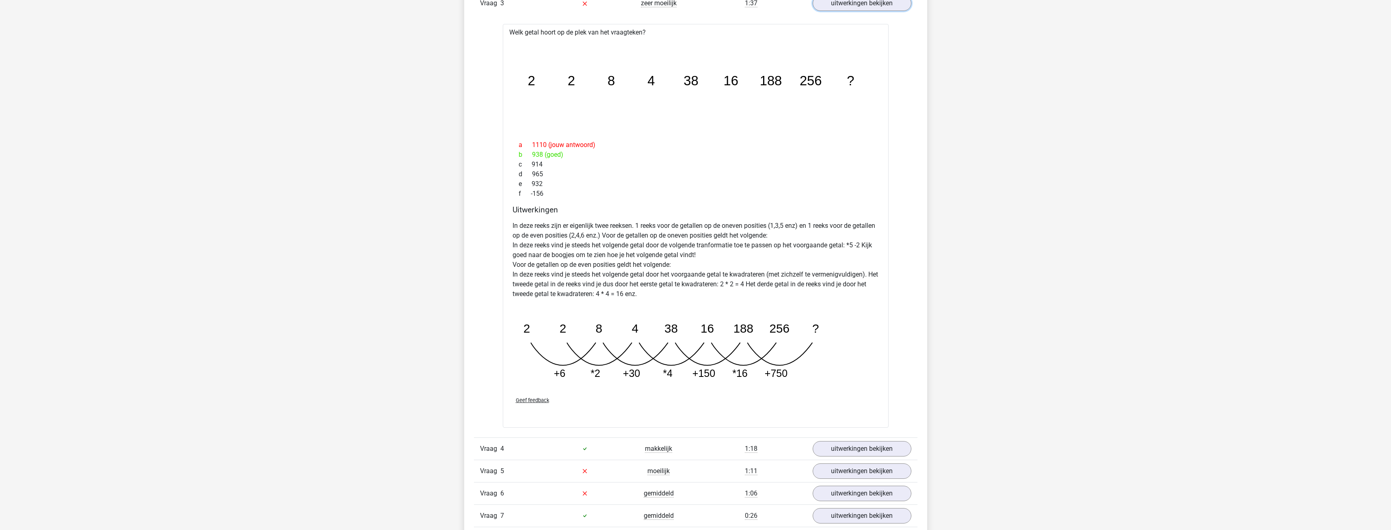
scroll to position [609, 0]
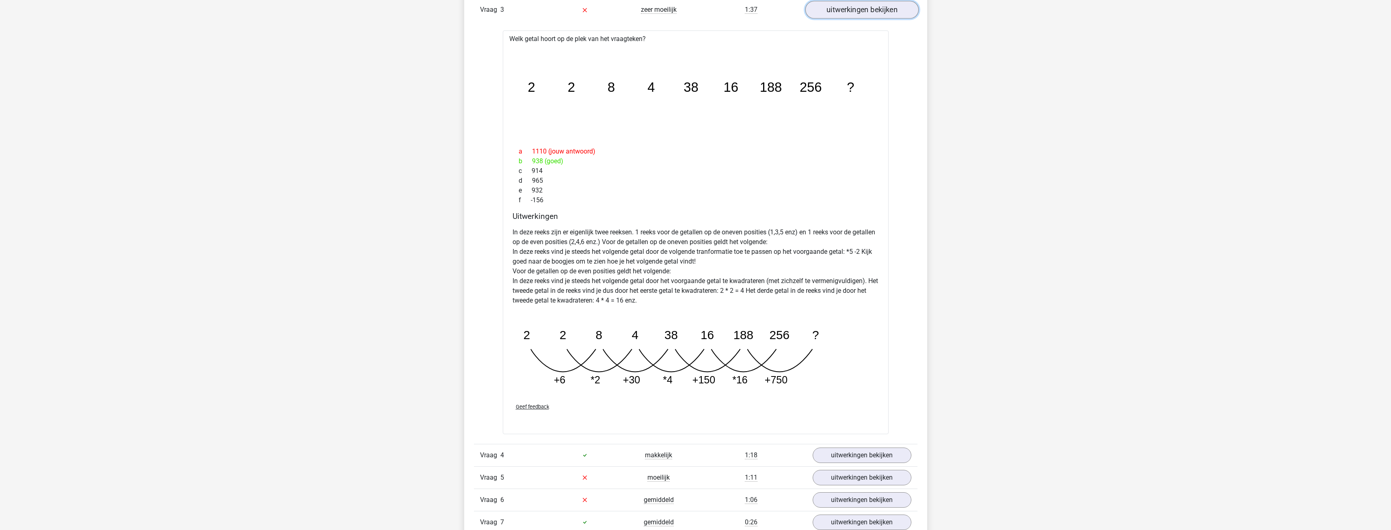
click at [842, 15] on link "uitwerkingen bekijken" at bounding box center [861, 10] width 113 height 18
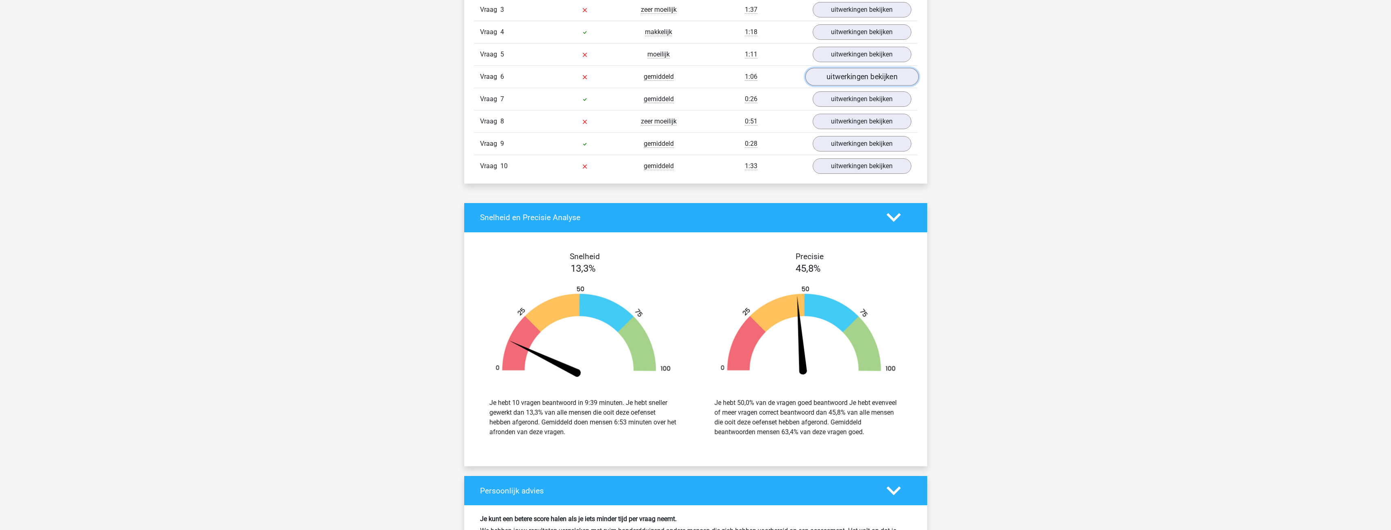
click at [840, 72] on link "uitwerkingen bekijken" at bounding box center [861, 77] width 113 height 18
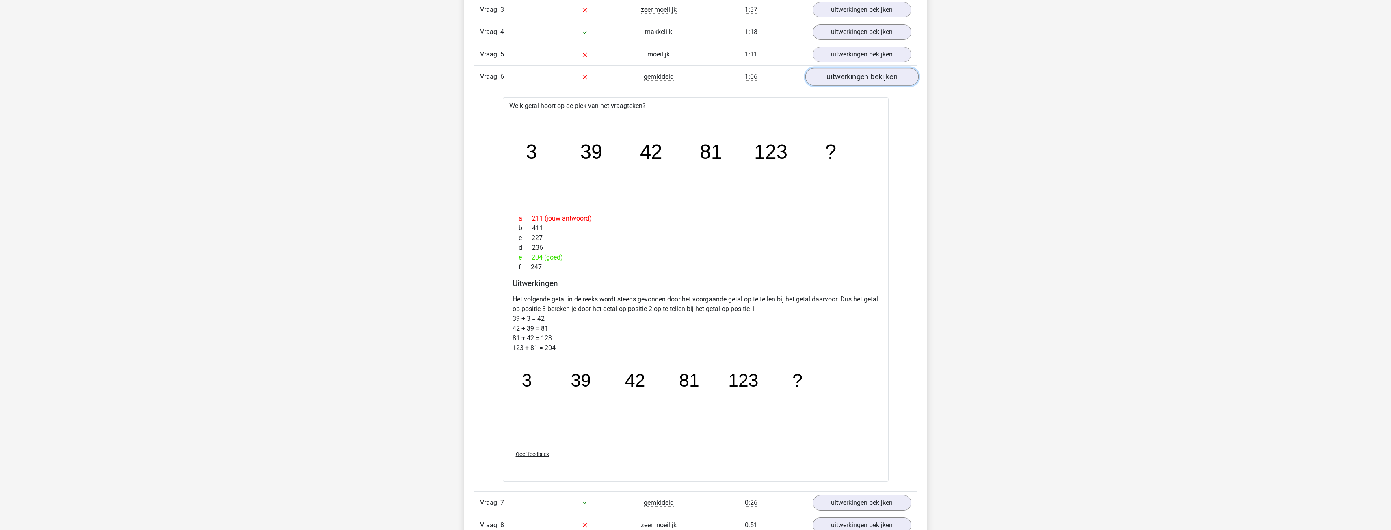
click at [842, 73] on link "uitwerkingen bekijken" at bounding box center [861, 77] width 113 height 18
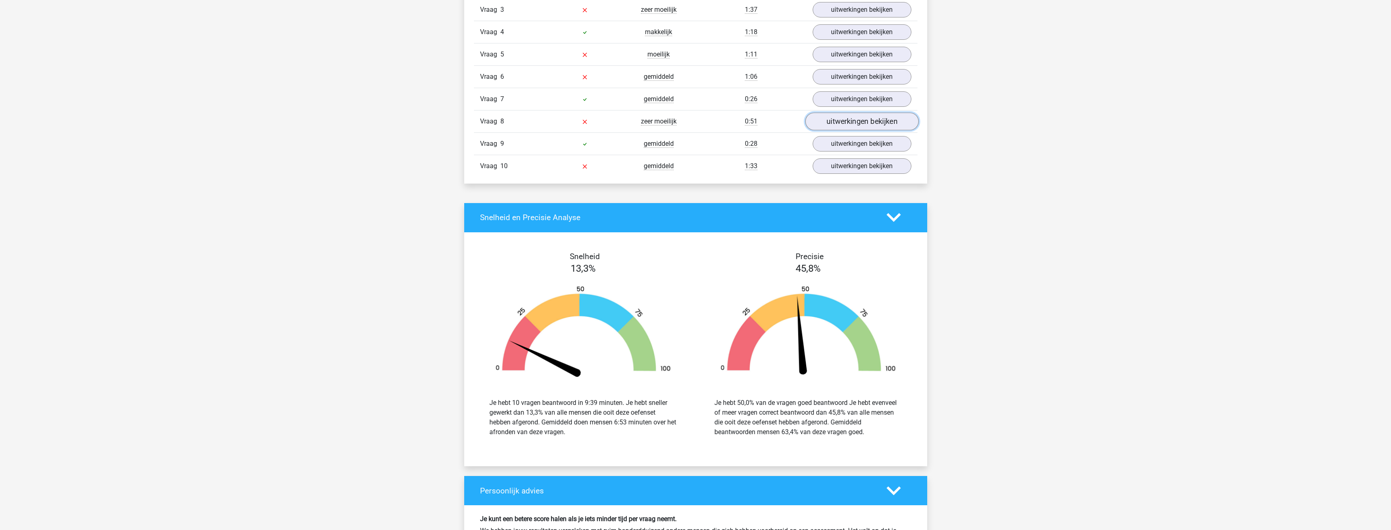
click at [840, 117] on link "uitwerkingen bekijken" at bounding box center [861, 122] width 113 height 18
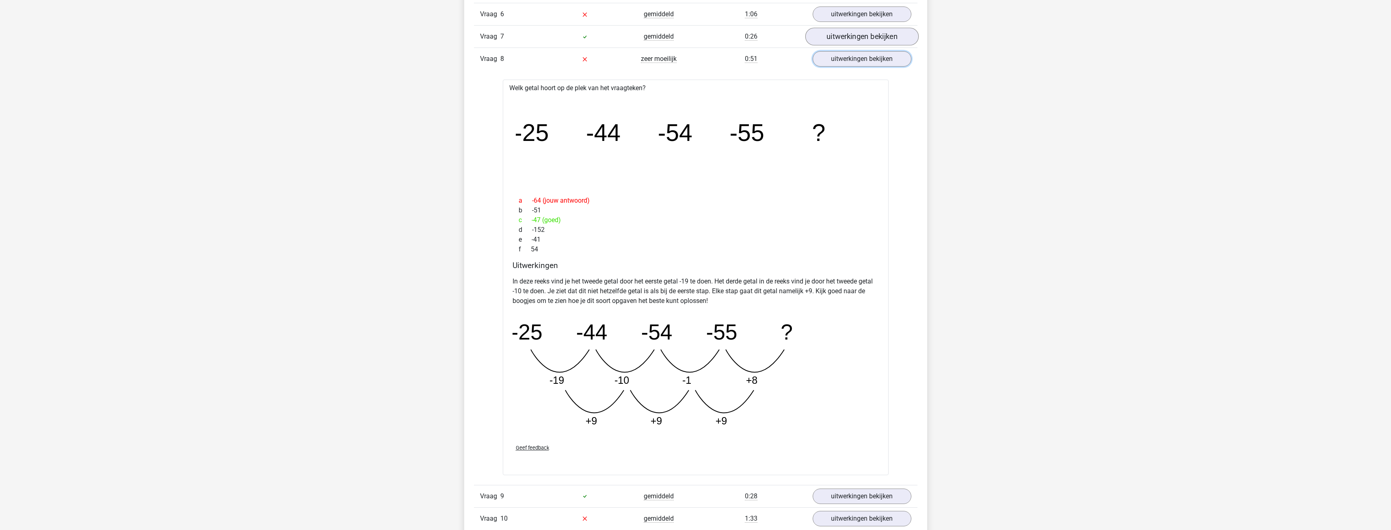
scroll to position [650, 0]
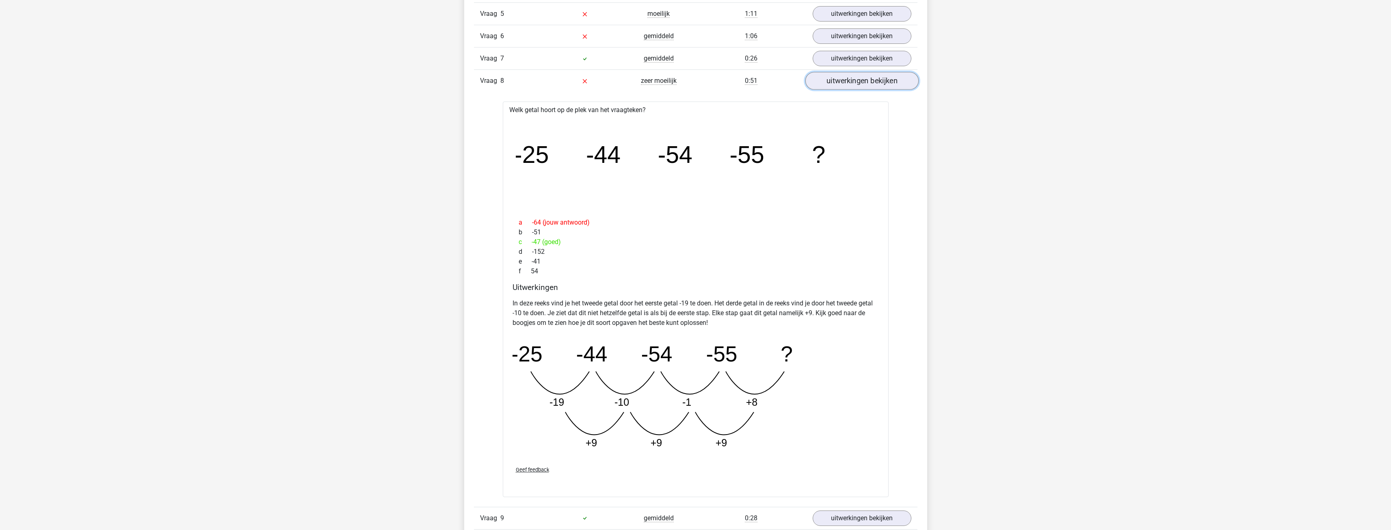
click at [844, 76] on link "uitwerkingen bekijken" at bounding box center [861, 81] width 113 height 18
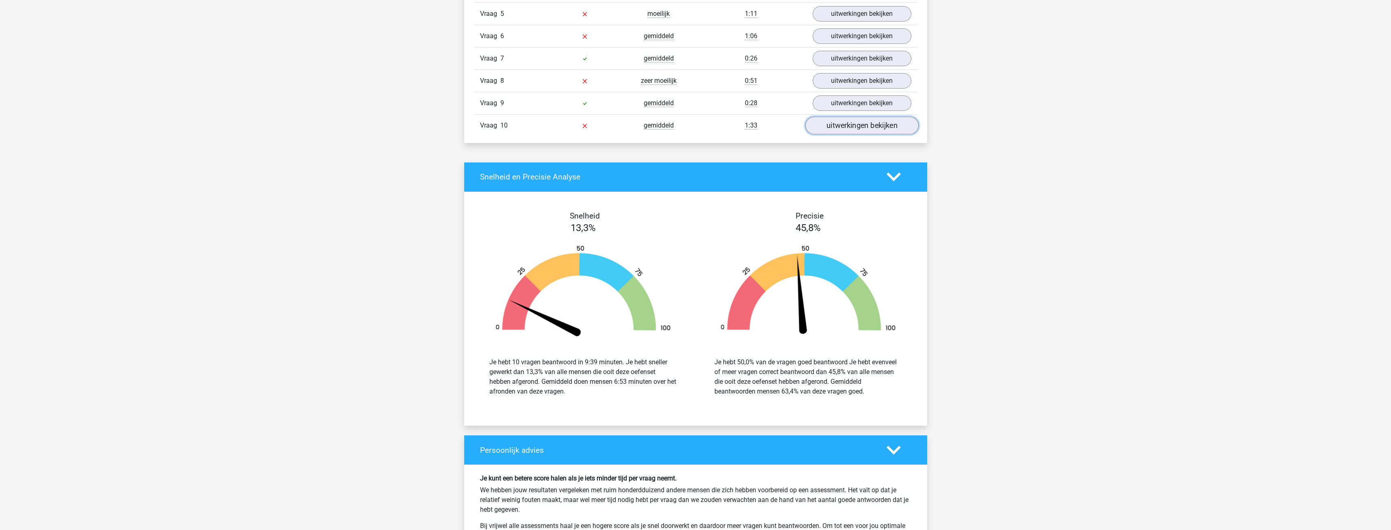
click at [827, 132] on link "uitwerkingen bekijken" at bounding box center [861, 126] width 113 height 18
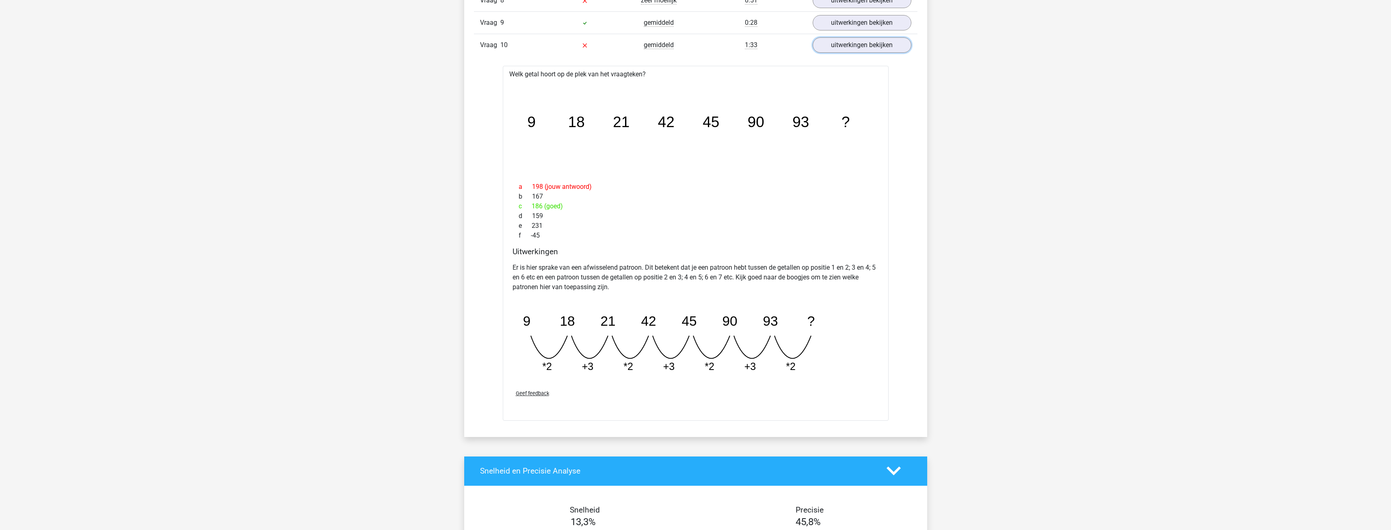
scroll to position [731, 0]
click at [845, 49] on link "uitwerkingen bekijken" at bounding box center [861, 44] width 113 height 18
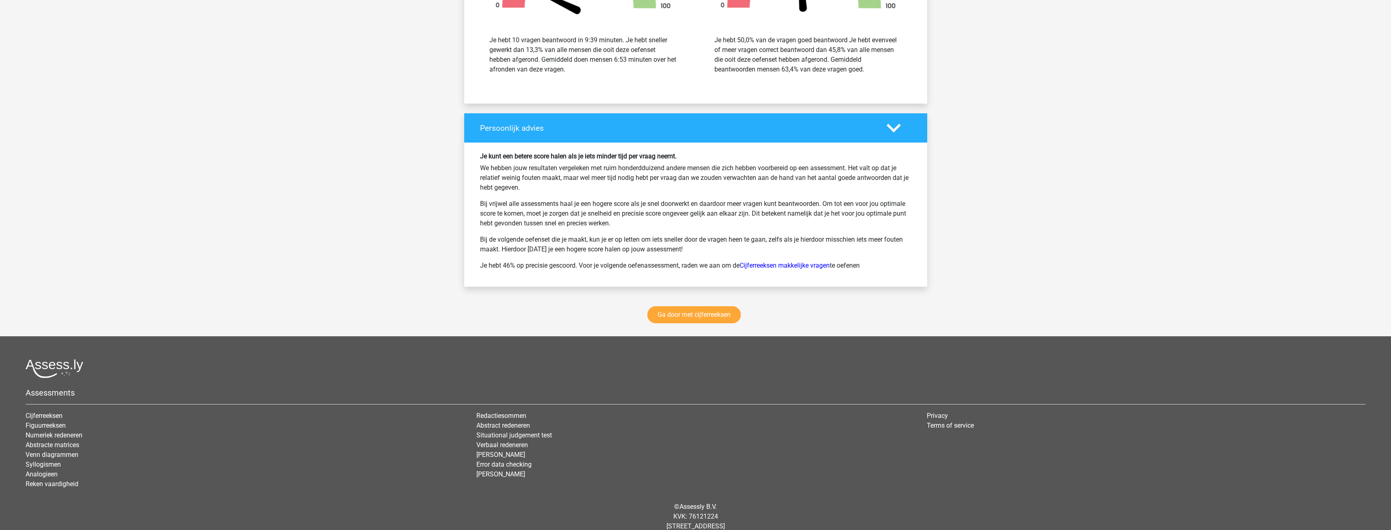
scroll to position [975, 0]
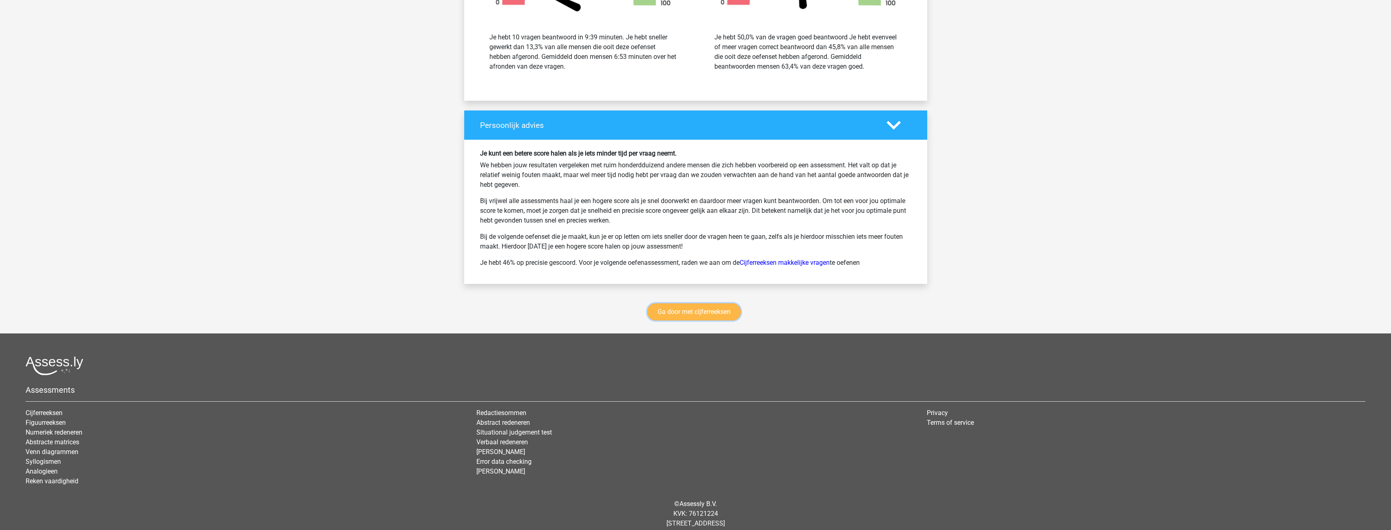
click at [708, 312] on link "Ga door met cijferreeksen" at bounding box center [693, 311] width 93 height 17
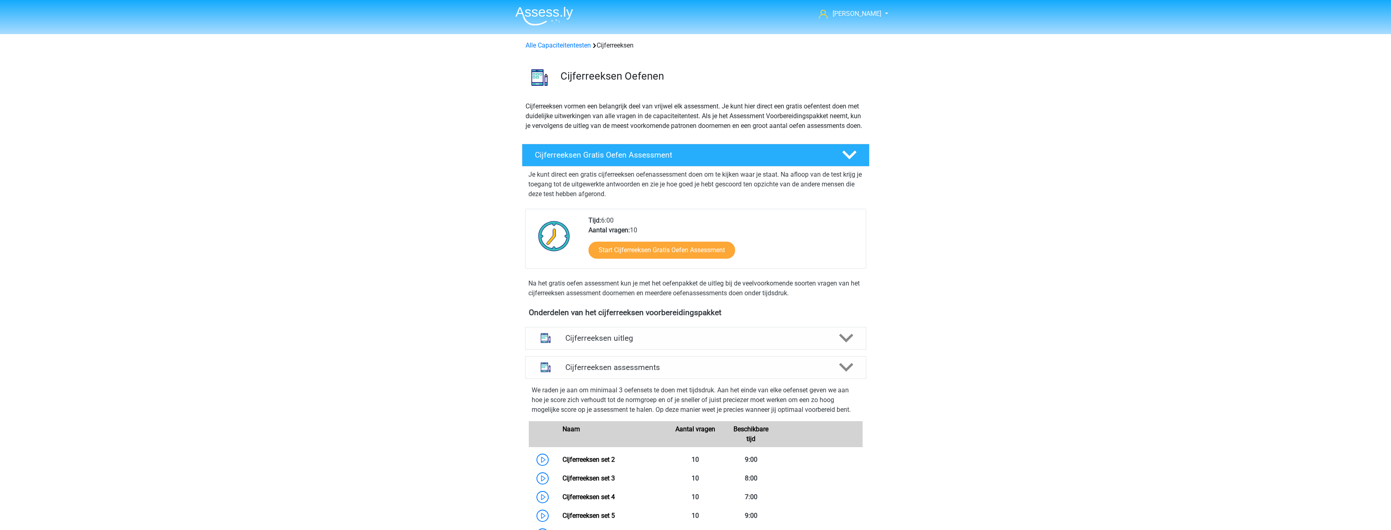
scroll to position [363, 0]
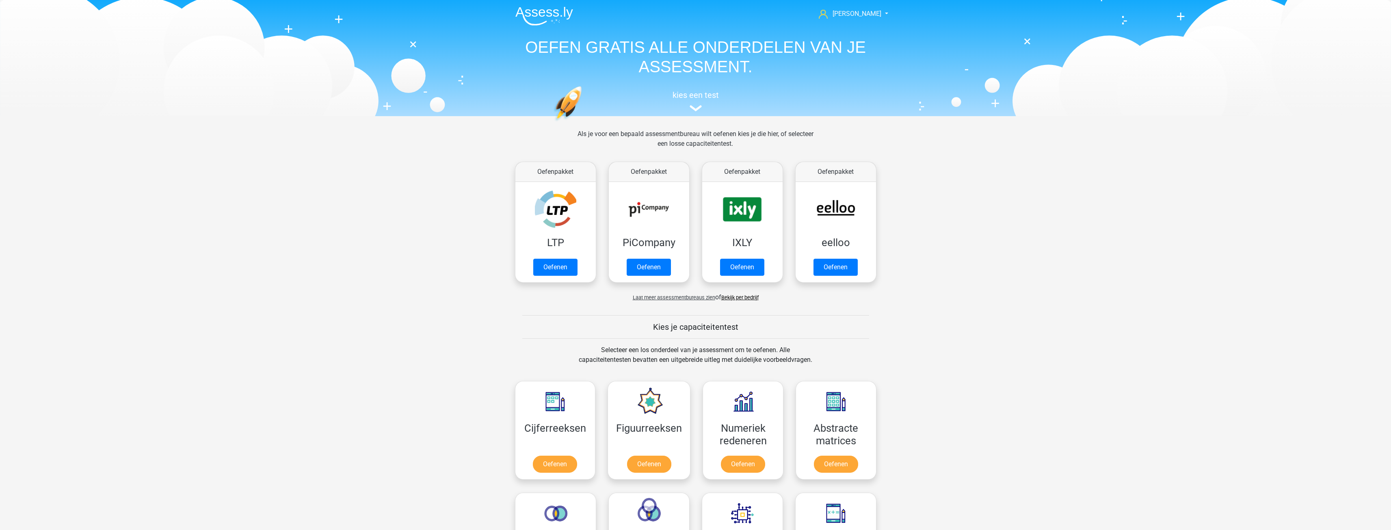
scroll to position [345, 0]
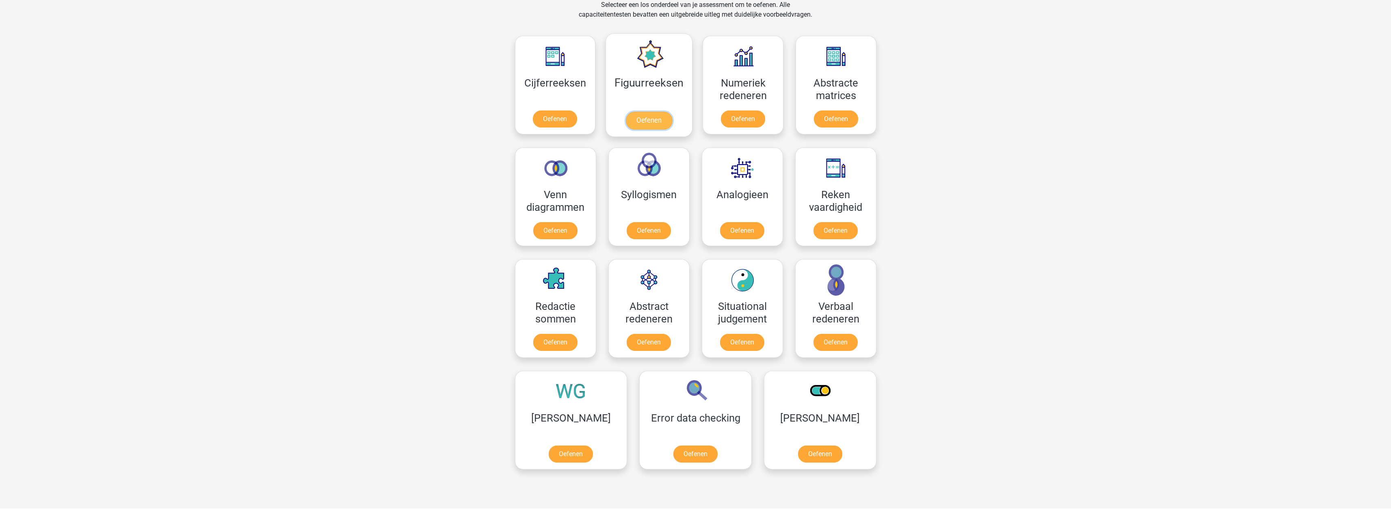
click at [636, 120] on link "Oefenen" at bounding box center [649, 121] width 46 height 18
click at [564, 119] on link "Oefenen" at bounding box center [555, 121] width 46 height 18
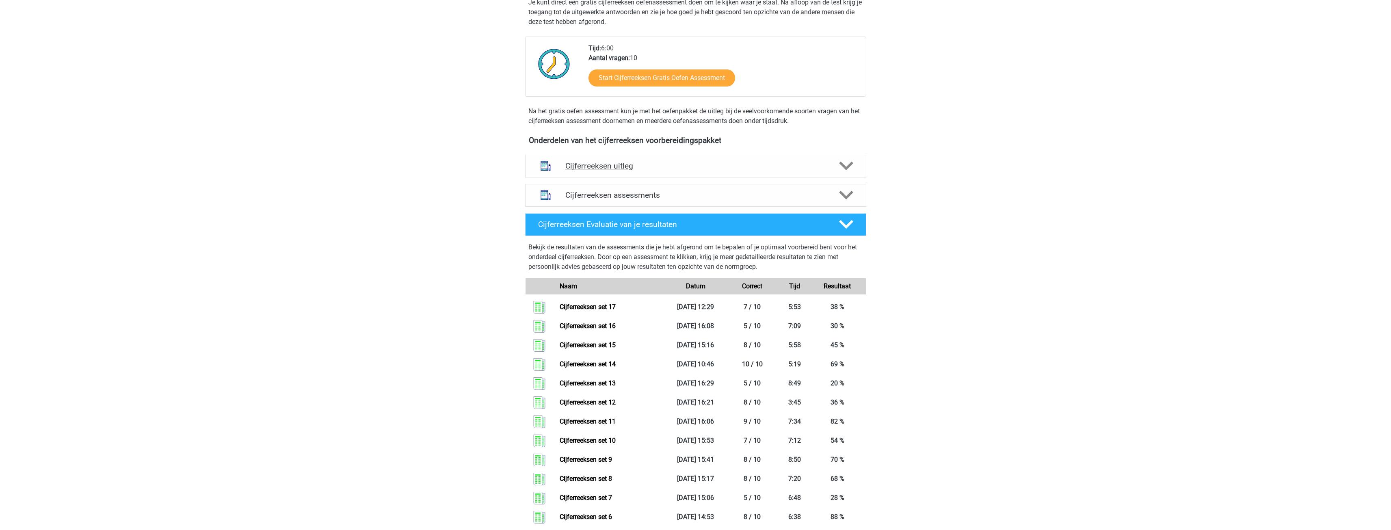
scroll to position [81, 0]
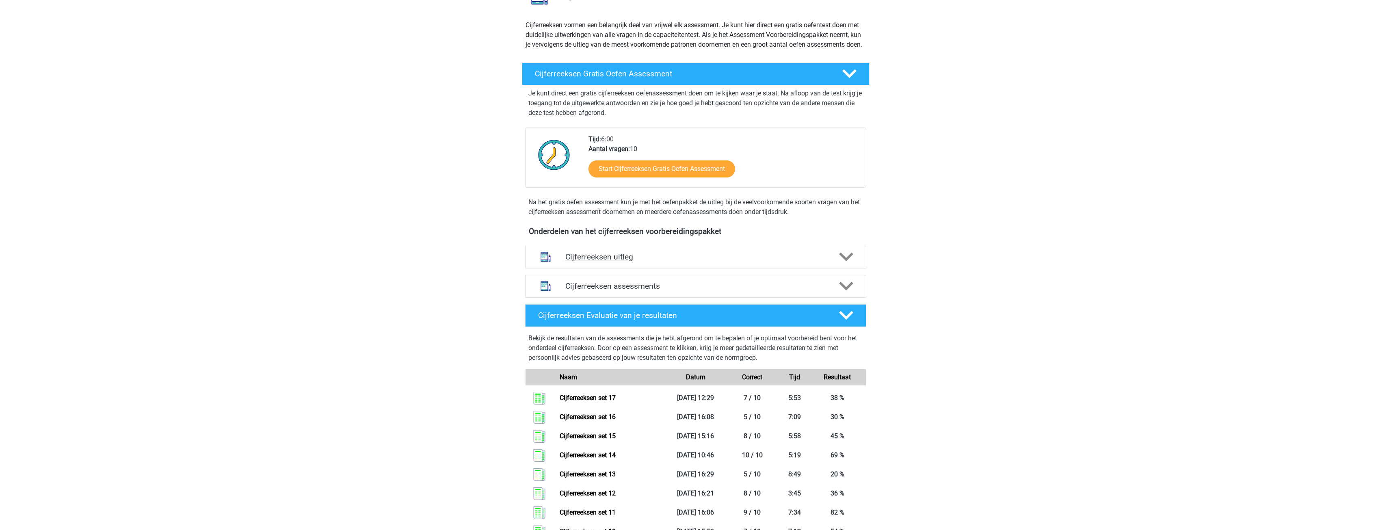
click at [848, 264] on icon at bounding box center [846, 257] width 14 height 14
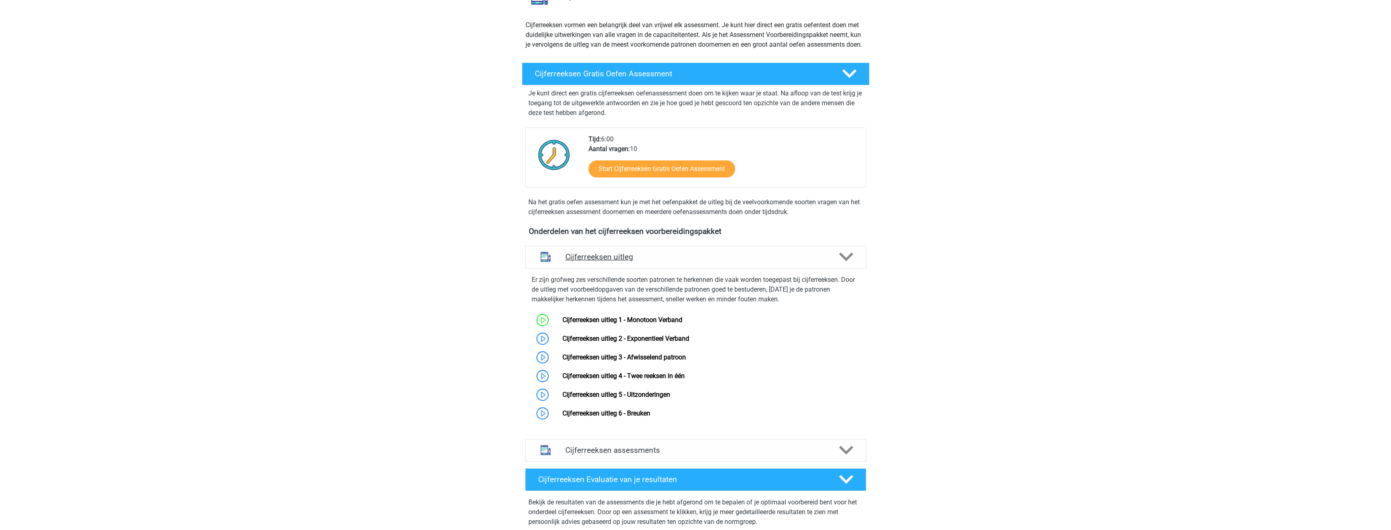
click at [847, 264] on icon at bounding box center [846, 257] width 14 height 14
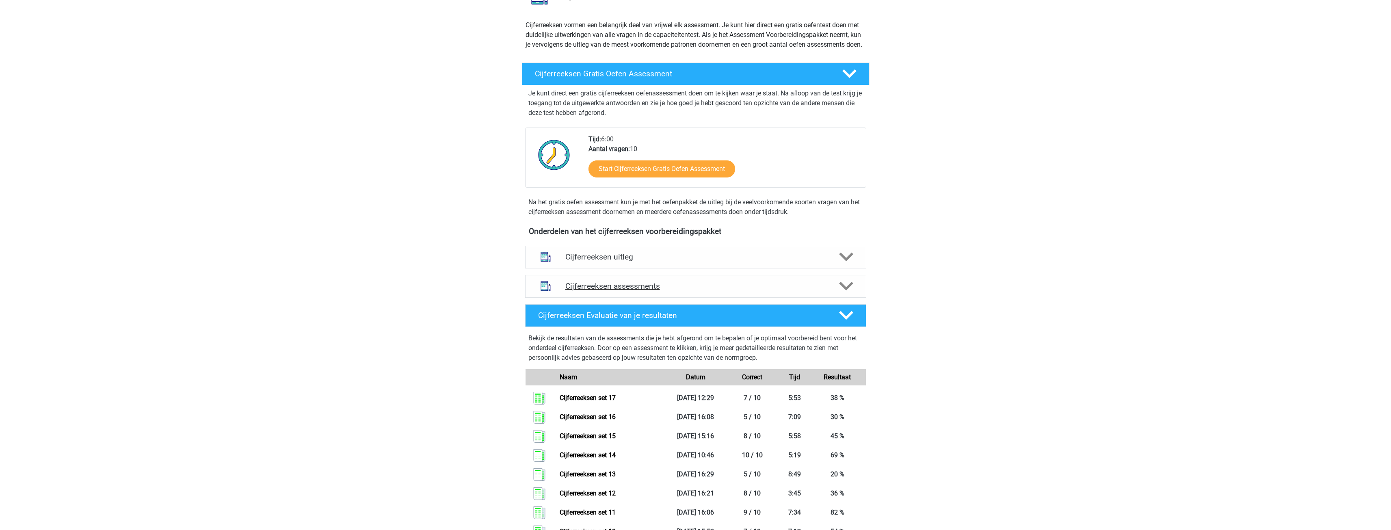
click at [845, 291] on polygon at bounding box center [846, 286] width 14 height 9
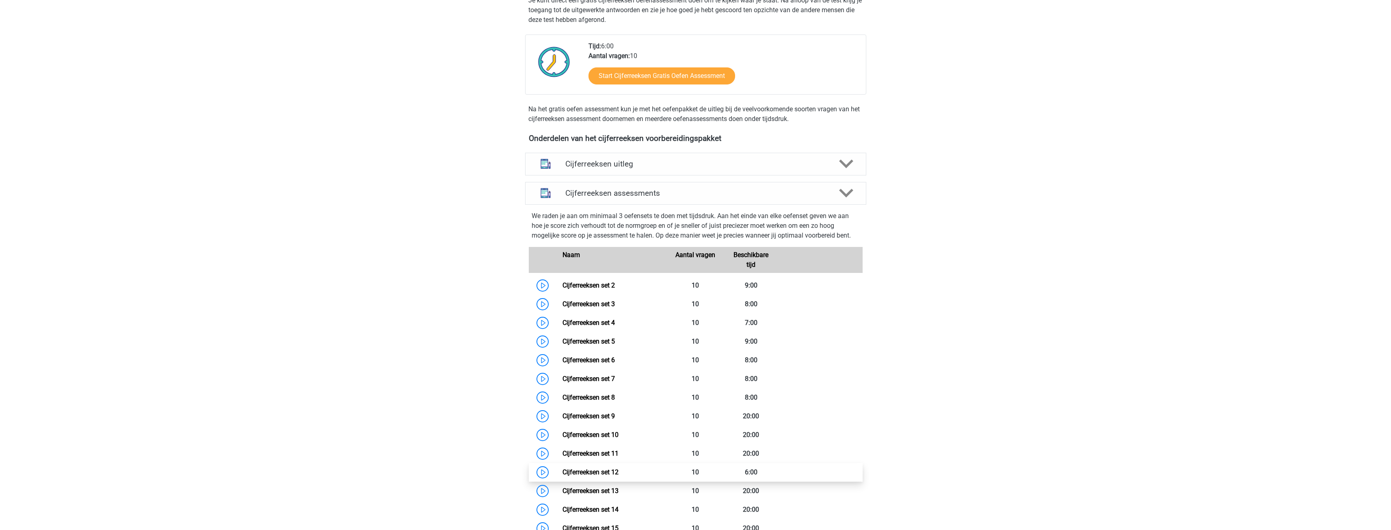
scroll to position [366, 0]
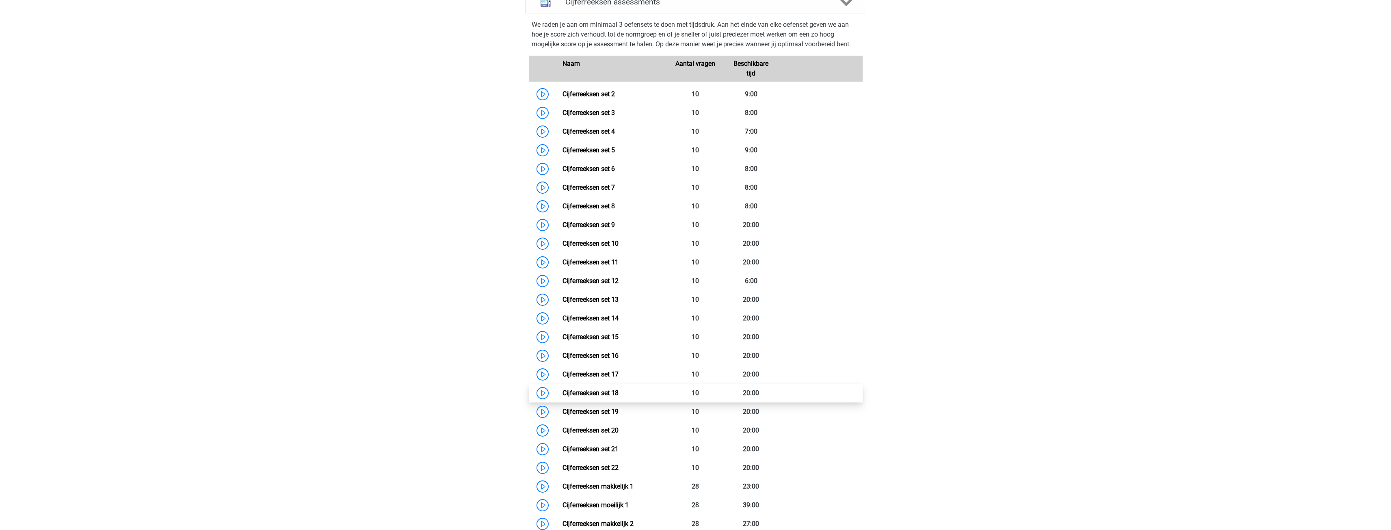
drag, startPoint x: 626, startPoint y: 403, endPoint x: 630, endPoint y: 401, distance: 4.4
click at [619, 397] on link "Cijferreeksen set 18" at bounding box center [591, 393] width 56 height 8
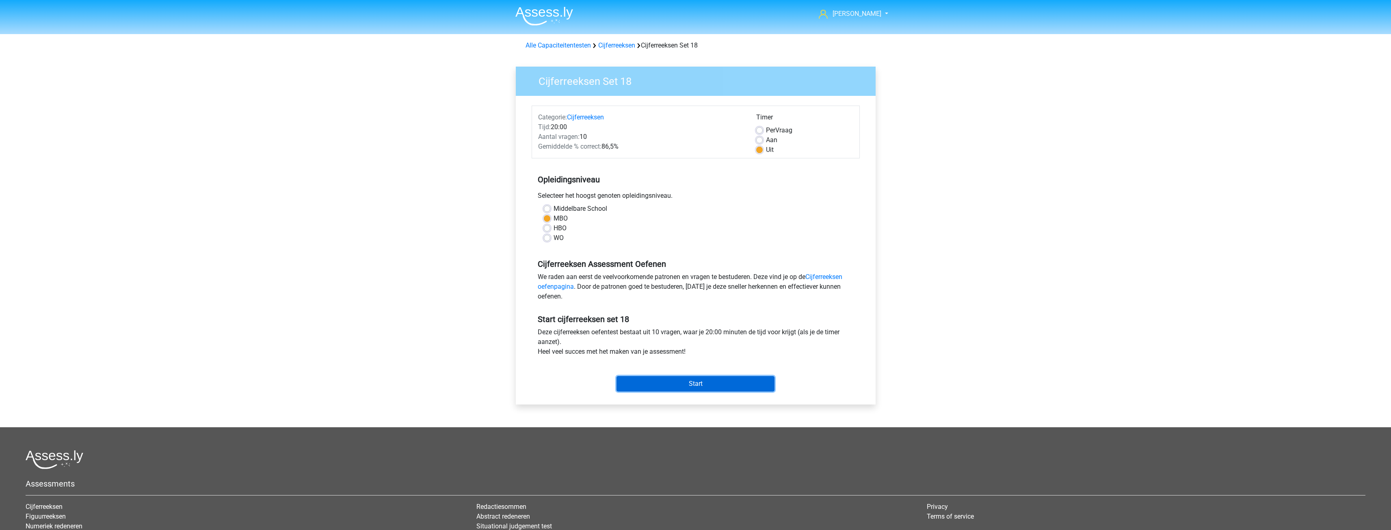
click at [695, 381] on input "Start" at bounding box center [696, 383] width 158 height 15
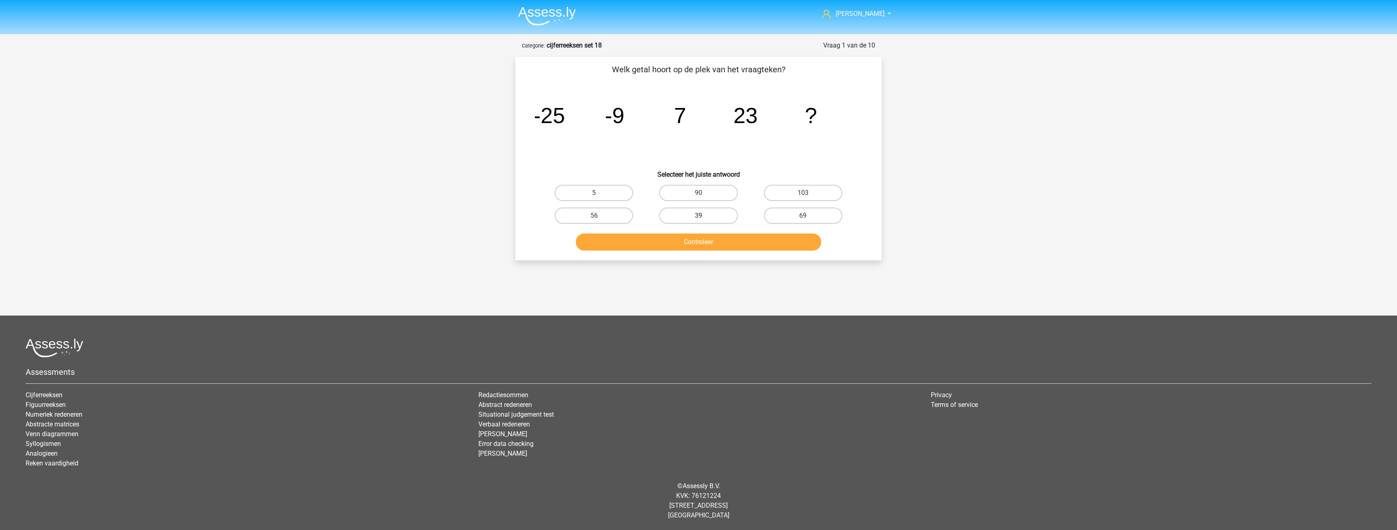
click at [698, 220] on label "39" at bounding box center [698, 216] width 78 height 16
click at [699, 220] on input "39" at bounding box center [701, 218] width 5 height 5
radio input "true"
click at [703, 240] on button "Controleer" at bounding box center [699, 242] width 246 height 17
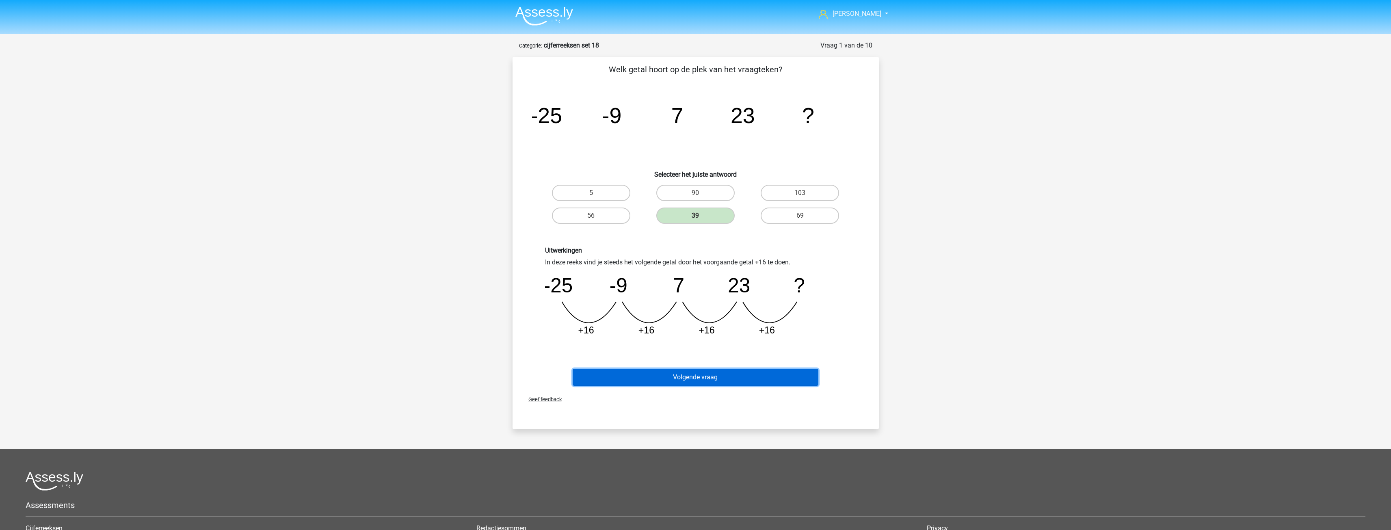
drag, startPoint x: 705, startPoint y: 378, endPoint x: 702, endPoint y: 375, distance: 4.6
click at [704, 378] on button "Volgende vraag" at bounding box center [696, 377] width 246 height 17
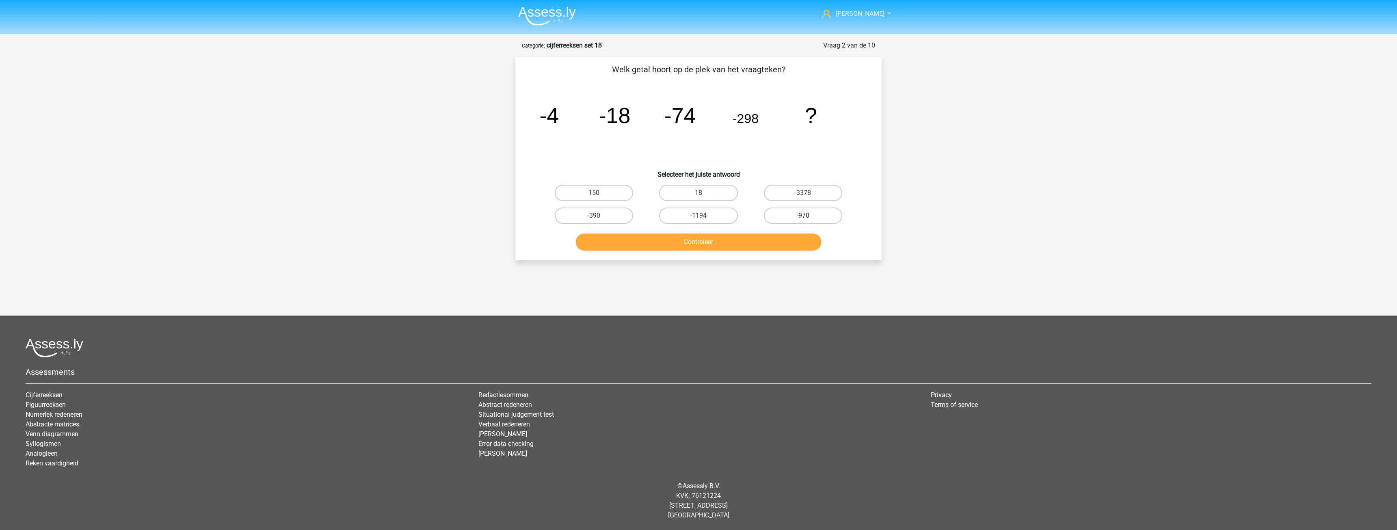
click at [769, 217] on label "-970" at bounding box center [803, 216] width 78 height 16
click at [803, 217] on input "-970" at bounding box center [805, 218] width 5 height 5
radio input "true"
click at [718, 243] on button "Controleer" at bounding box center [699, 242] width 246 height 17
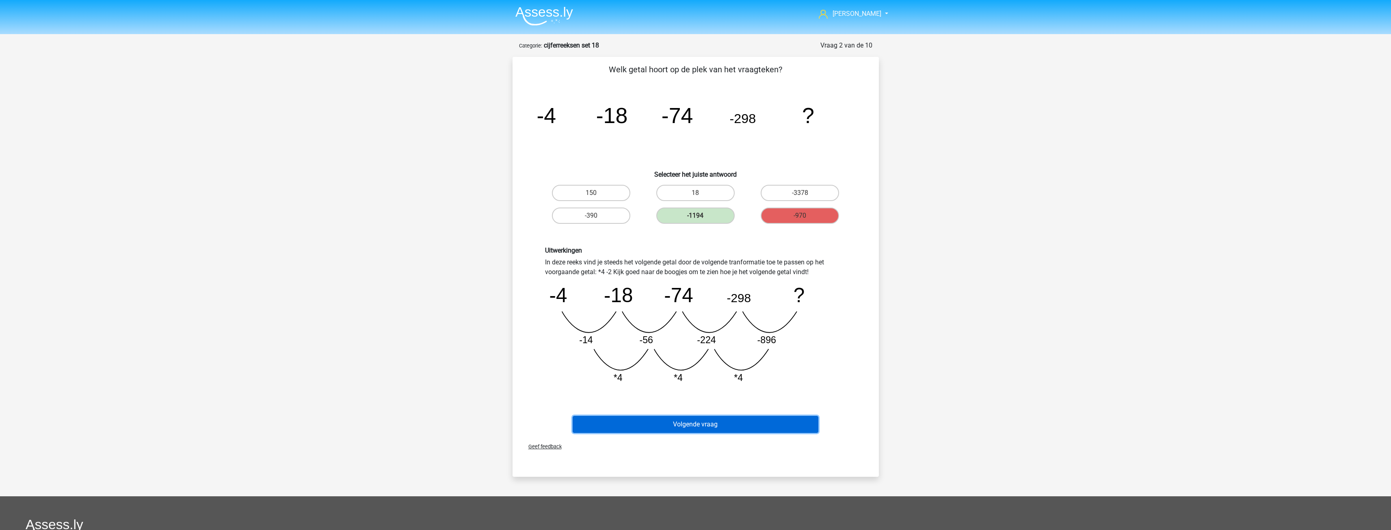
click at [698, 424] on button "Volgende vraag" at bounding box center [696, 424] width 246 height 17
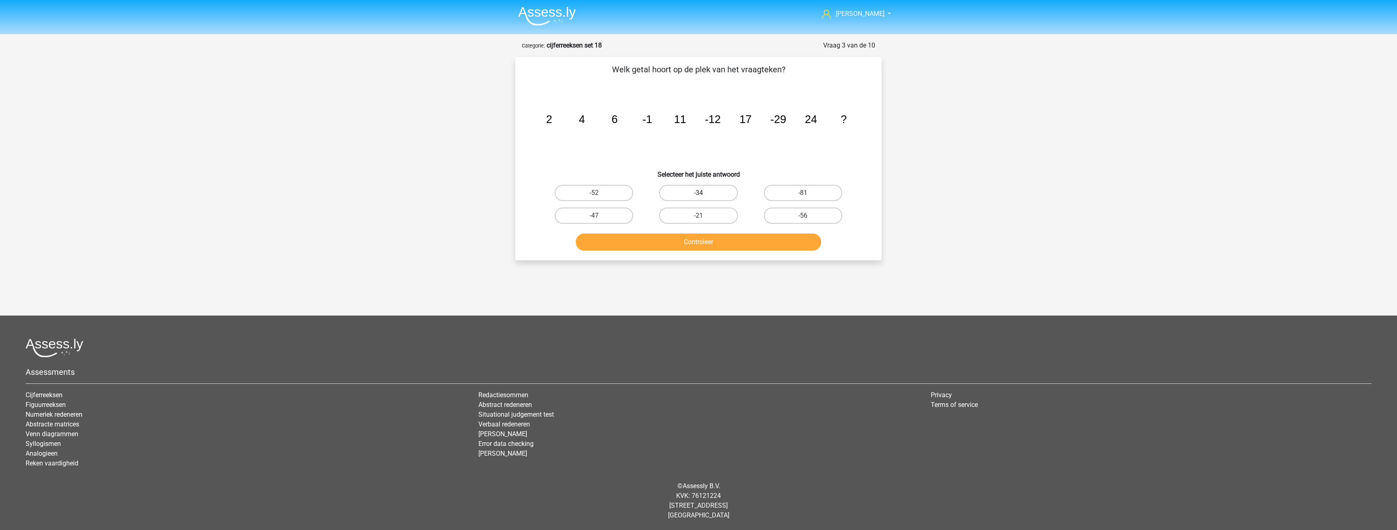
click at [704, 195] on label "-34" at bounding box center [698, 193] width 78 height 16
click at [704, 195] on input "-34" at bounding box center [701, 195] width 5 height 5
radio input "true"
click at [709, 240] on button "Controleer" at bounding box center [699, 242] width 246 height 17
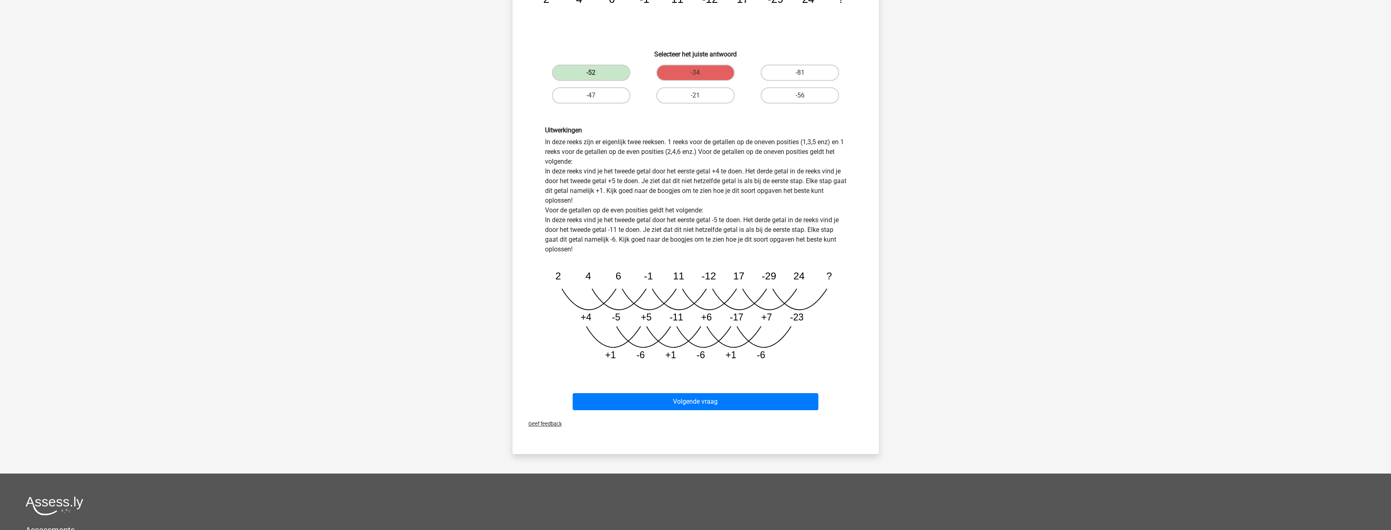
scroll to position [122, 0]
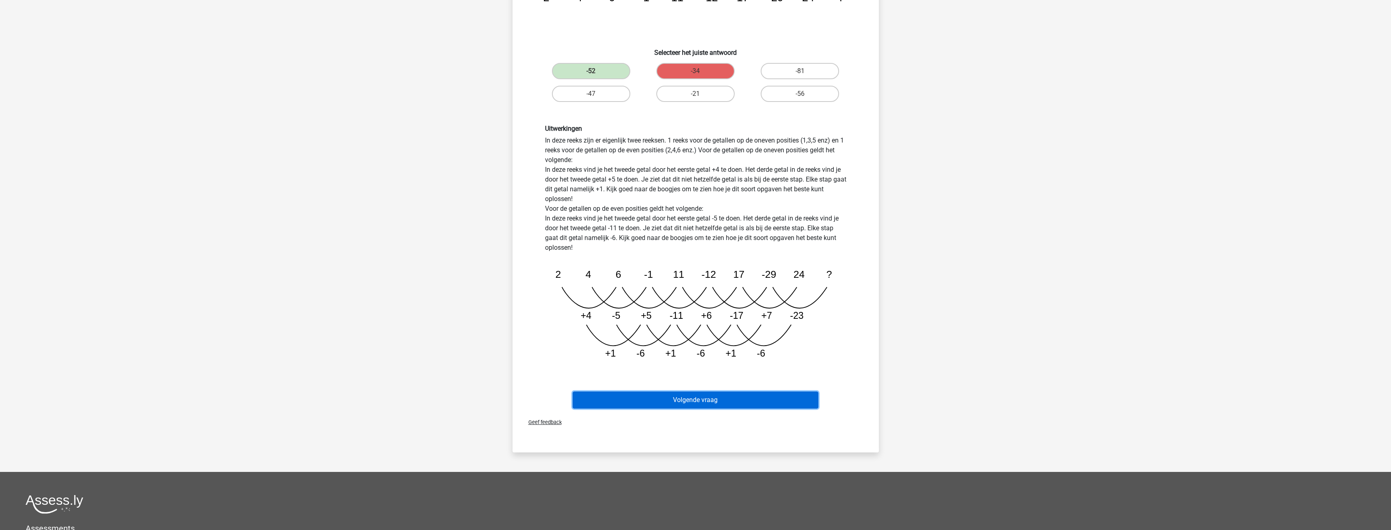
click at [699, 394] on button "Volgende vraag" at bounding box center [696, 400] width 246 height 17
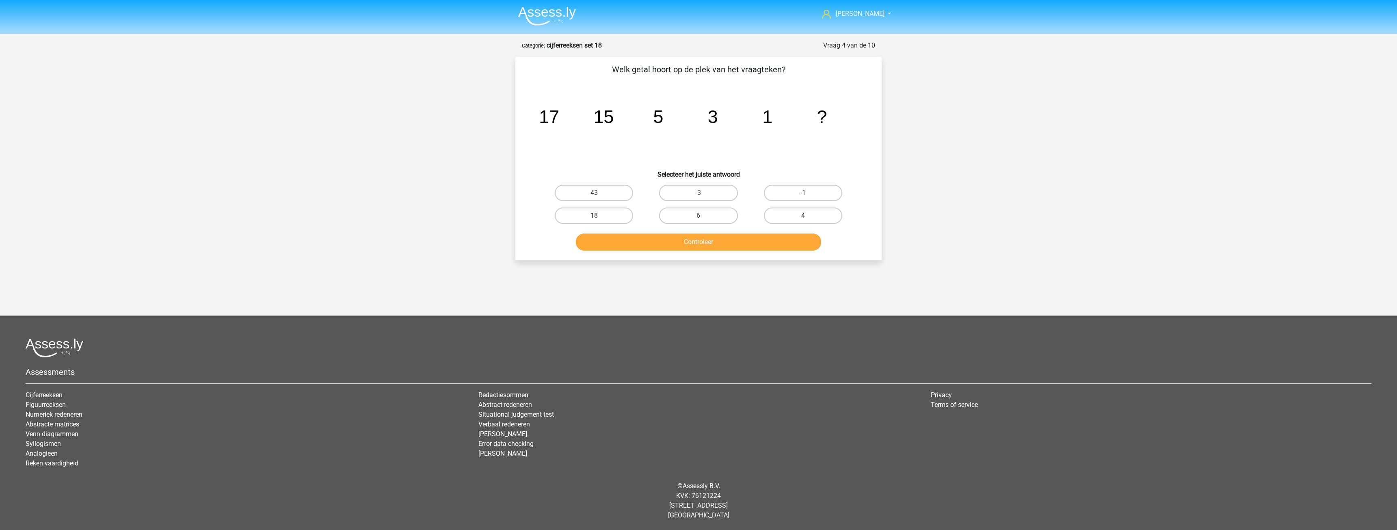
click at [1070, 262] on div "mike mikedebruin.nl@gmail.com Nederlands English" at bounding box center [698, 247] width 1397 height 494
click at [798, 189] on label "-1" at bounding box center [803, 193] width 78 height 16
click at [803, 193] on input "-1" at bounding box center [805, 195] width 5 height 5
radio input "true"
click at [702, 235] on button "Controleer" at bounding box center [699, 242] width 246 height 17
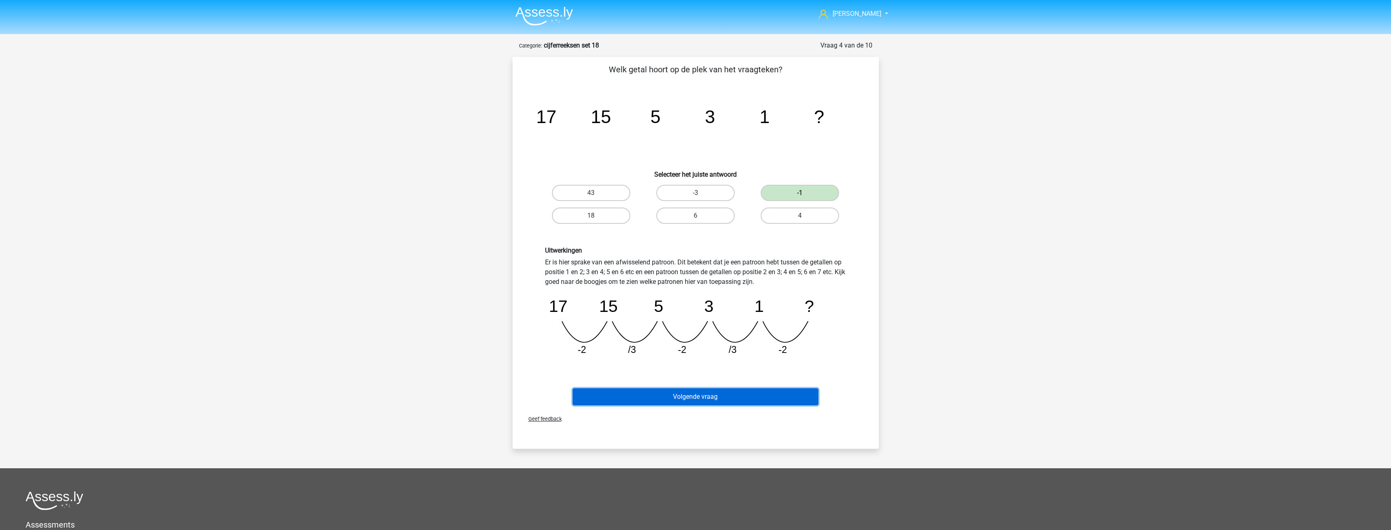
click at [716, 395] on button "Volgende vraag" at bounding box center [696, 396] width 246 height 17
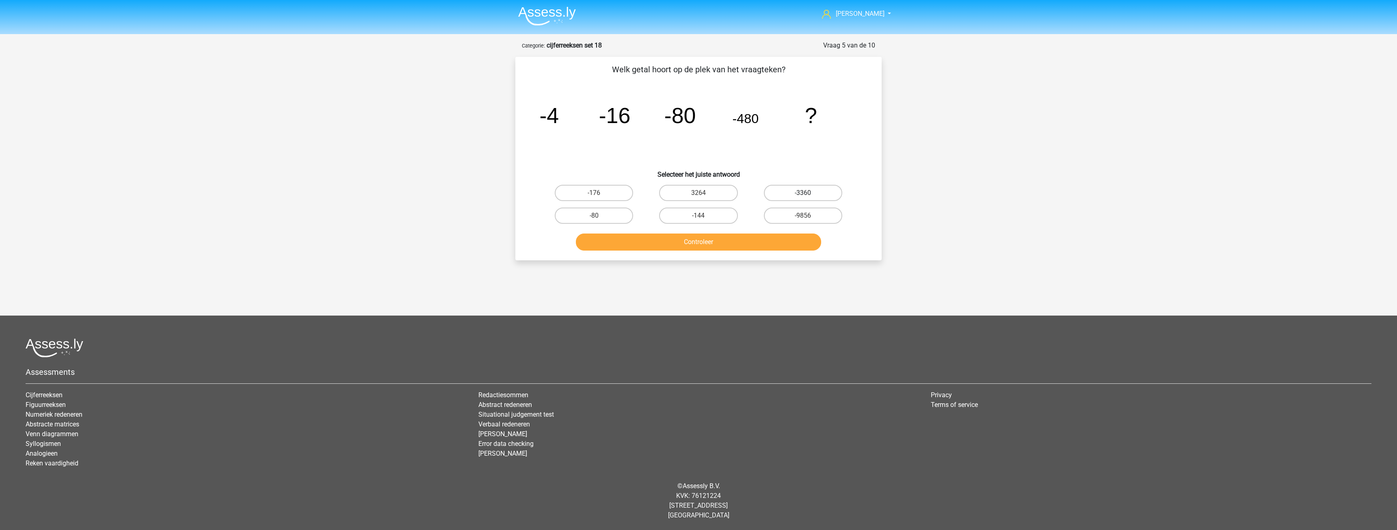
click at [785, 196] on label "-3360" at bounding box center [803, 193] width 78 height 16
click at [803, 196] on input "-3360" at bounding box center [805, 195] width 5 height 5
radio input "true"
click at [722, 239] on button "Controleer" at bounding box center [699, 242] width 246 height 17
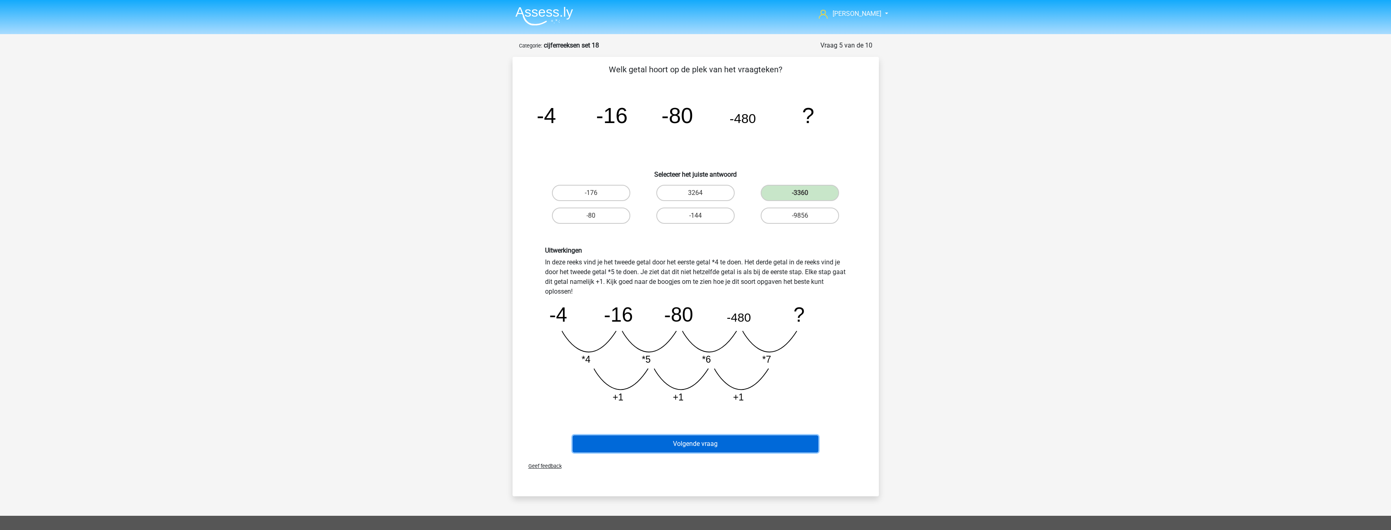
click at [698, 442] on button "Volgende vraag" at bounding box center [696, 443] width 246 height 17
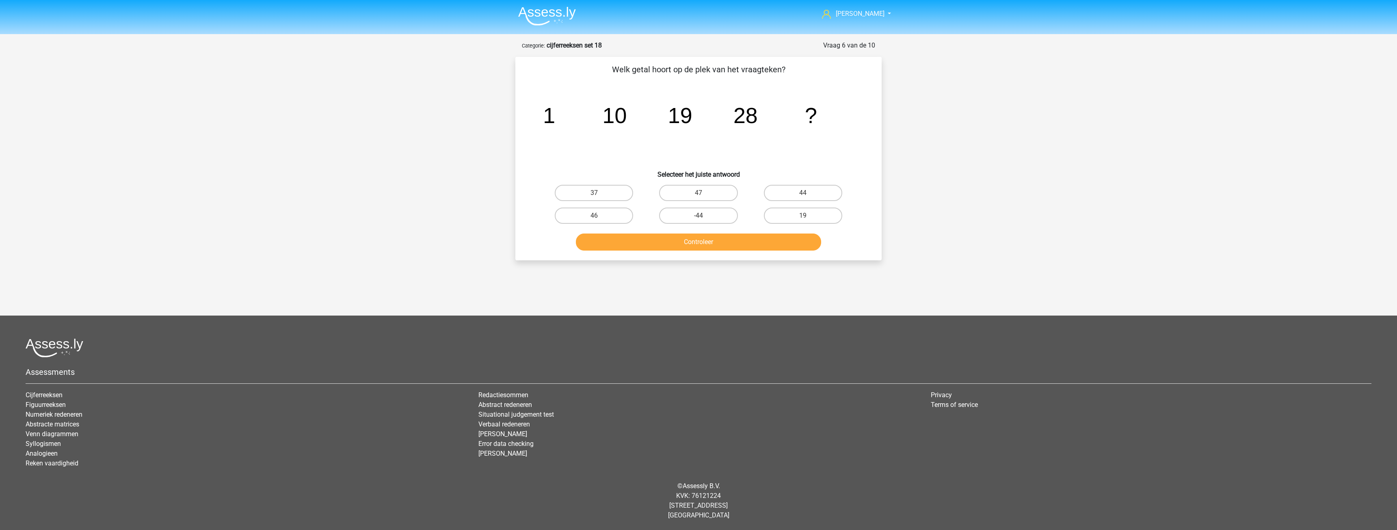
drag, startPoint x: 619, startPoint y: 198, endPoint x: 658, endPoint y: 213, distance: 41.4
click at [621, 198] on label "37" at bounding box center [594, 193] width 78 height 16
click at [600, 198] on input "37" at bounding box center [596, 195] width 5 height 5
radio input "true"
click at [709, 235] on button "Controleer" at bounding box center [699, 242] width 246 height 17
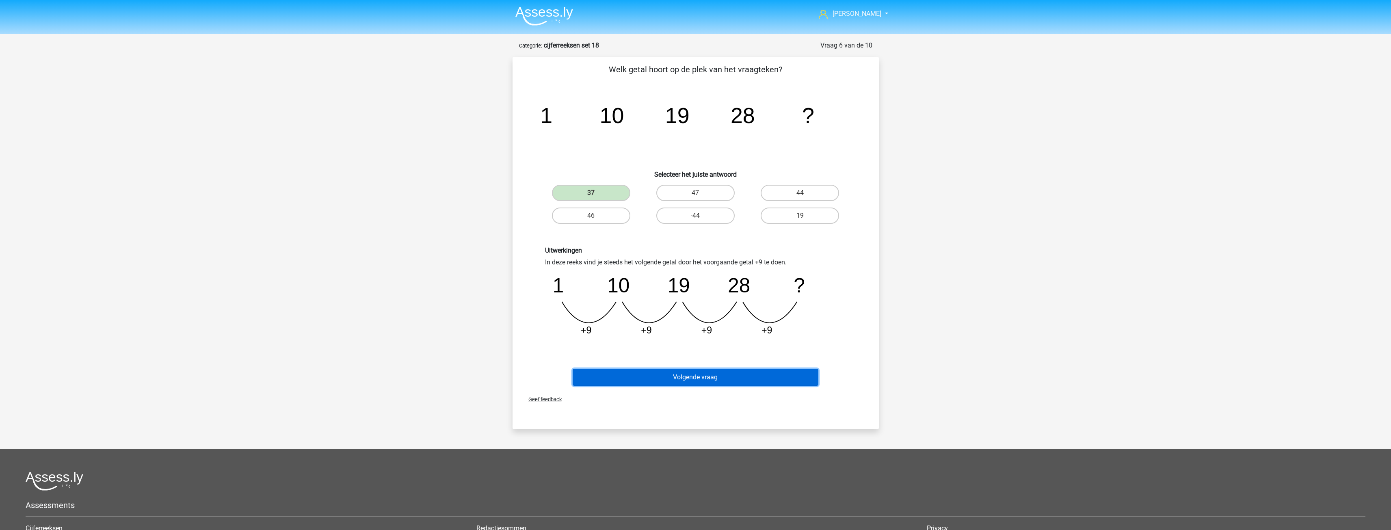
click at [708, 375] on button "Volgende vraag" at bounding box center [696, 377] width 246 height 17
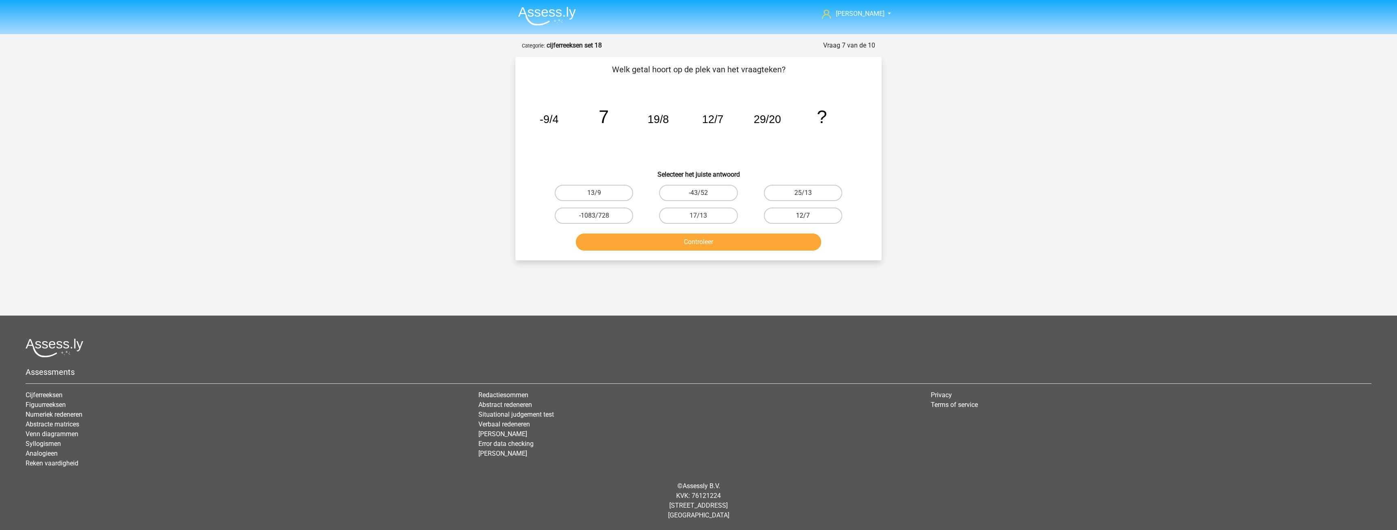
click at [773, 212] on label "12/7" at bounding box center [803, 216] width 78 height 16
click at [803, 216] on input "12/7" at bounding box center [805, 218] width 5 height 5
radio input "true"
click at [714, 243] on button "Controleer" at bounding box center [699, 242] width 246 height 17
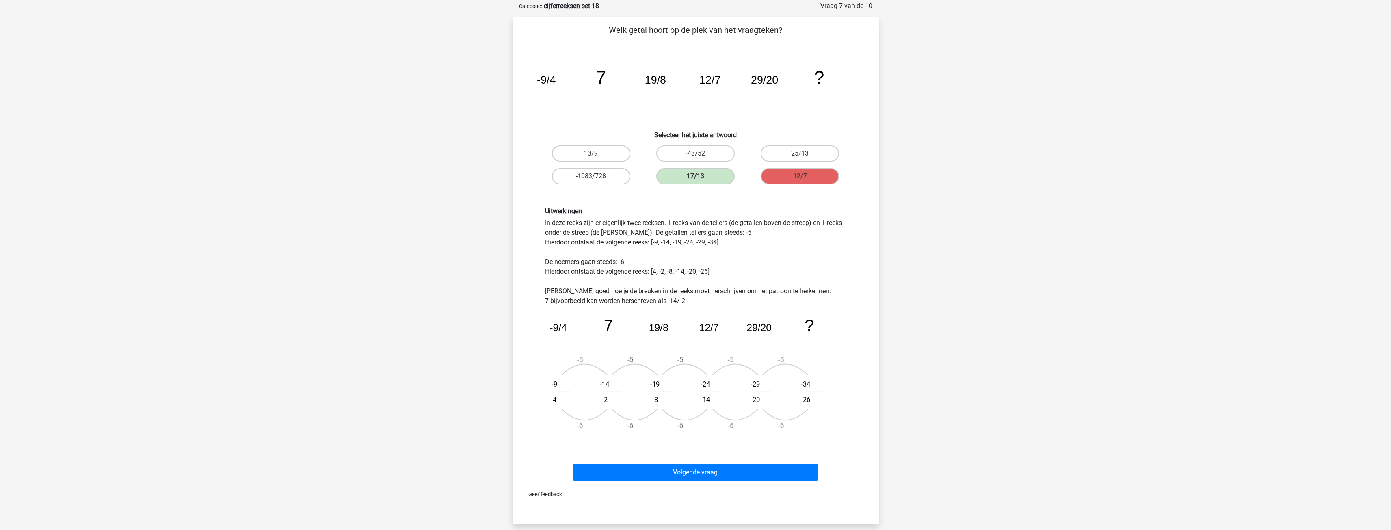
scroll to position [41, 0]
drag, startPoint x: 711, startPoint y: 471, endPoint x: 708, endPoint y: 461, distance: 9.9
click at [710, 470] on button "Volgende vraag" at bounding box center [696, 471] width 246 height 17
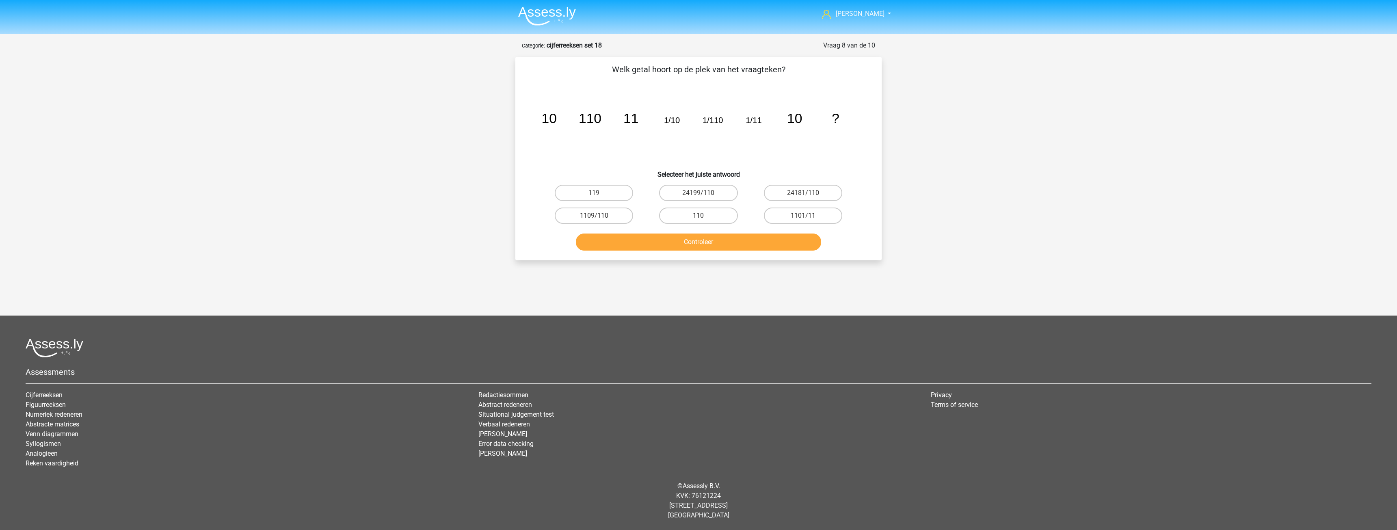
click at [699, 220] on input "110" at bounding box center [701, 218] width 5 height 5
radio input "true"
click at [699, 238] on button "Controleer" at bounding box center [699, 242] width 246 height 17
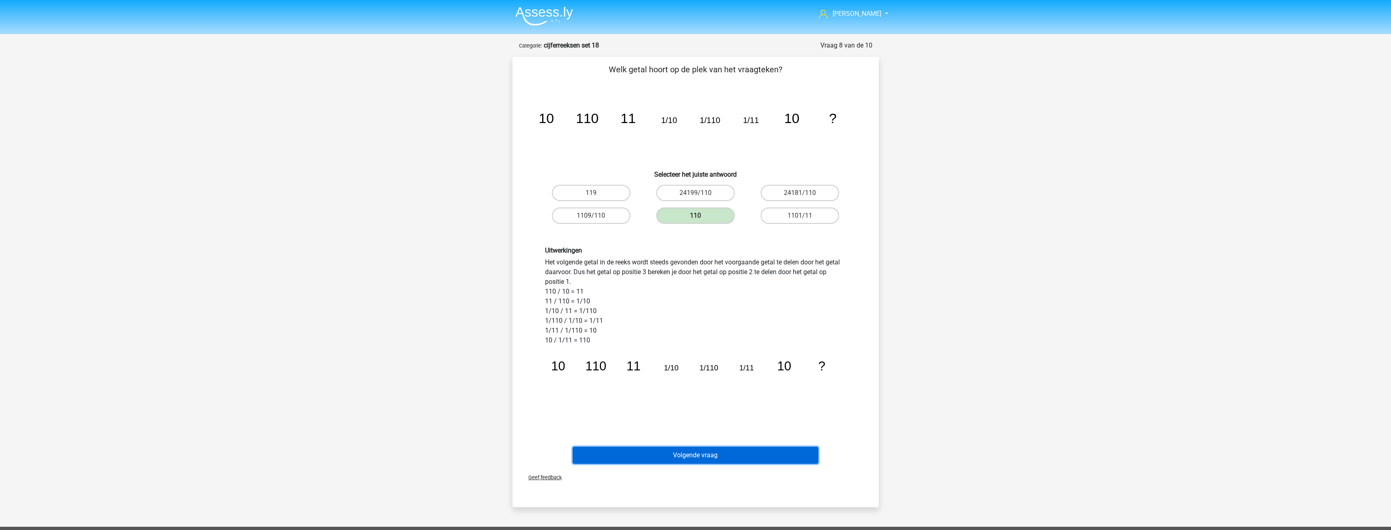
click at [710, 459] on button "Volgende vraag" at bounding box center [696, 455] width 246 height 17
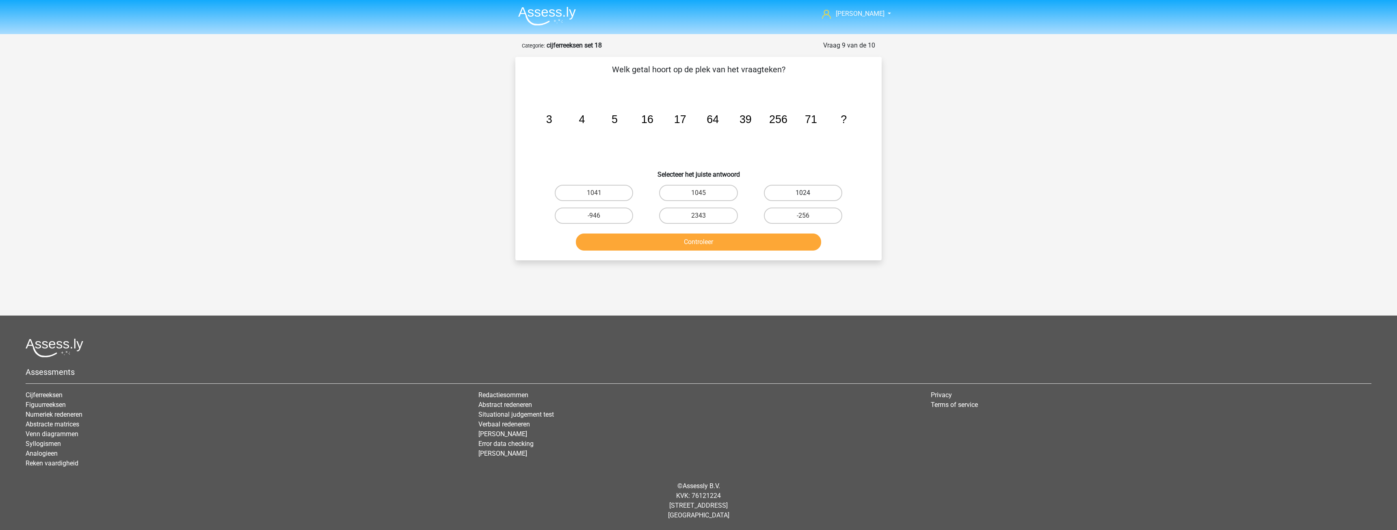
click at [786, 193] on label "1024" at bounding box center [803, 193] width 78 height 16
click at [803, 193] on input "1024" at bounding box center [805, 195] width 5 height 5
radio input "true"
click at [697, 242] on button "Controleer" at bounding box center [699, 242] width 246 height 17
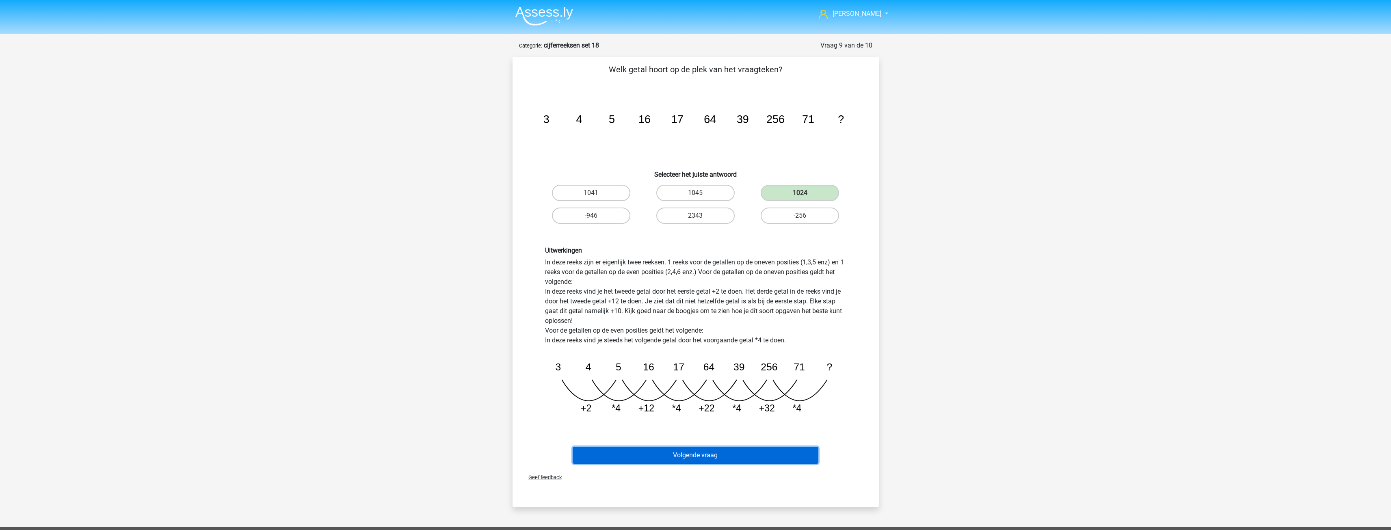
click at [709, 456] on button "Volgende vraag" at bounding box center [696, 455] width 246 height 17
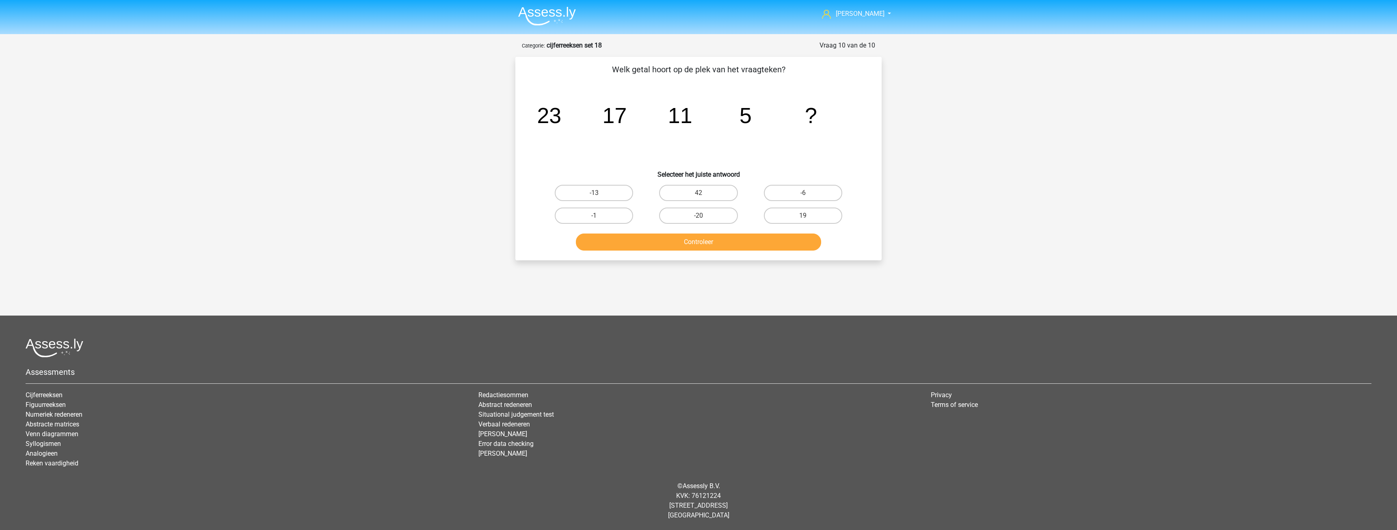
drag, startPoint x: 596, startPoint y: 217, endPoint x: 621, endPoint y: 220, distance: 24.5
click at [597, 217] on input "-1" at bounding box center [596, 218] width 5 height 5
radio input "true"
click at [692, 240] on button "Controleer" at bounding box center [699, 242] width 246 height 17
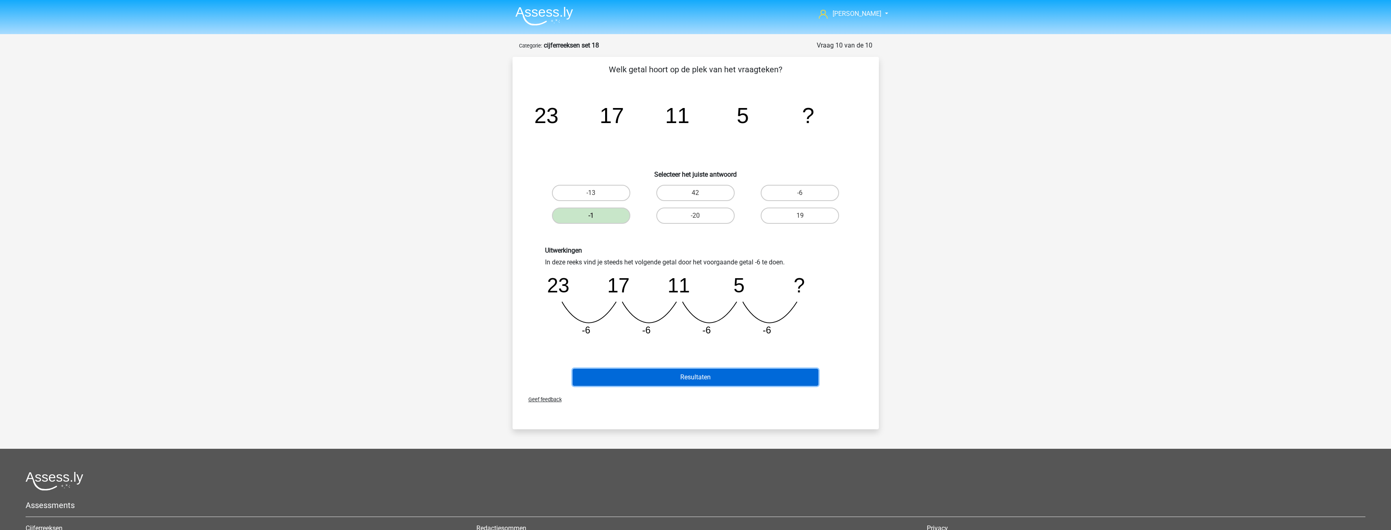
drag, startPoint x: 702, startPoint y: 376, endPoint x: 700, endPoint y: 369, distance: 6.7
click at [702, 377] on button "Resultaten" at bounding box center [696, 377] width 246 height 17
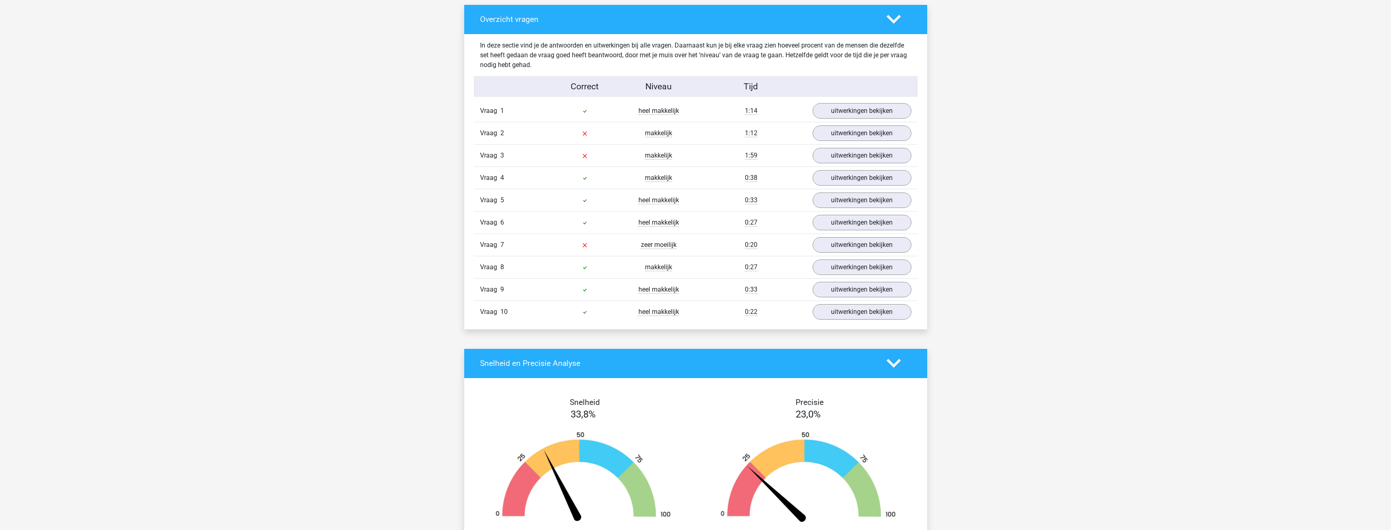
scroll to position [447, 0]
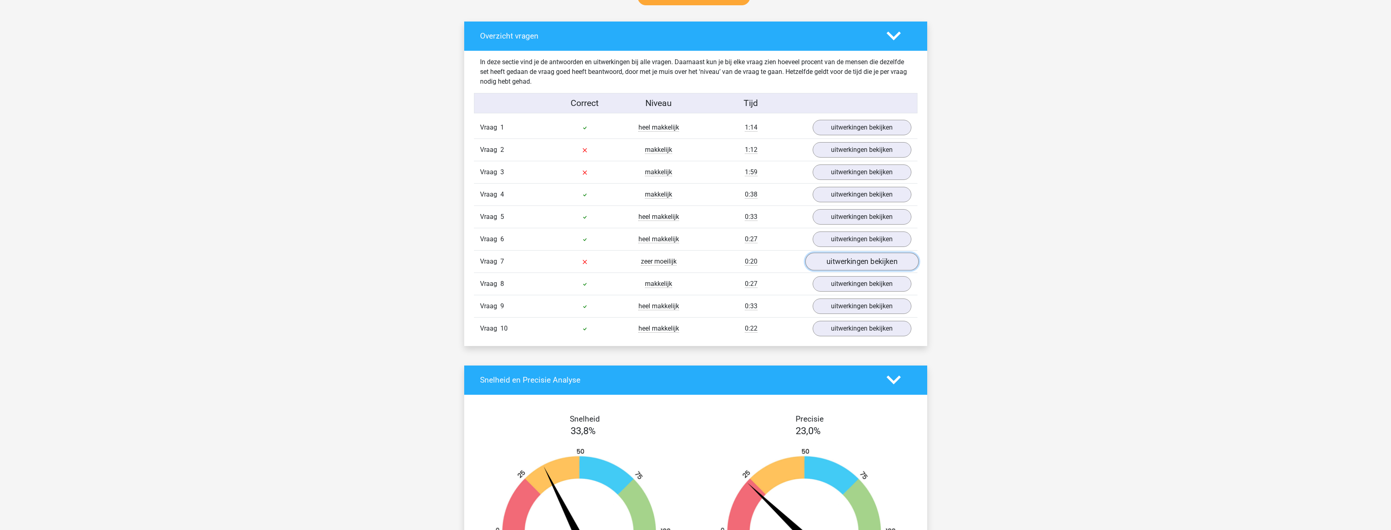
click at [855, 254] on link "uitwerkingen bekijken" at bounding box center [861, 262] width 113 height 18
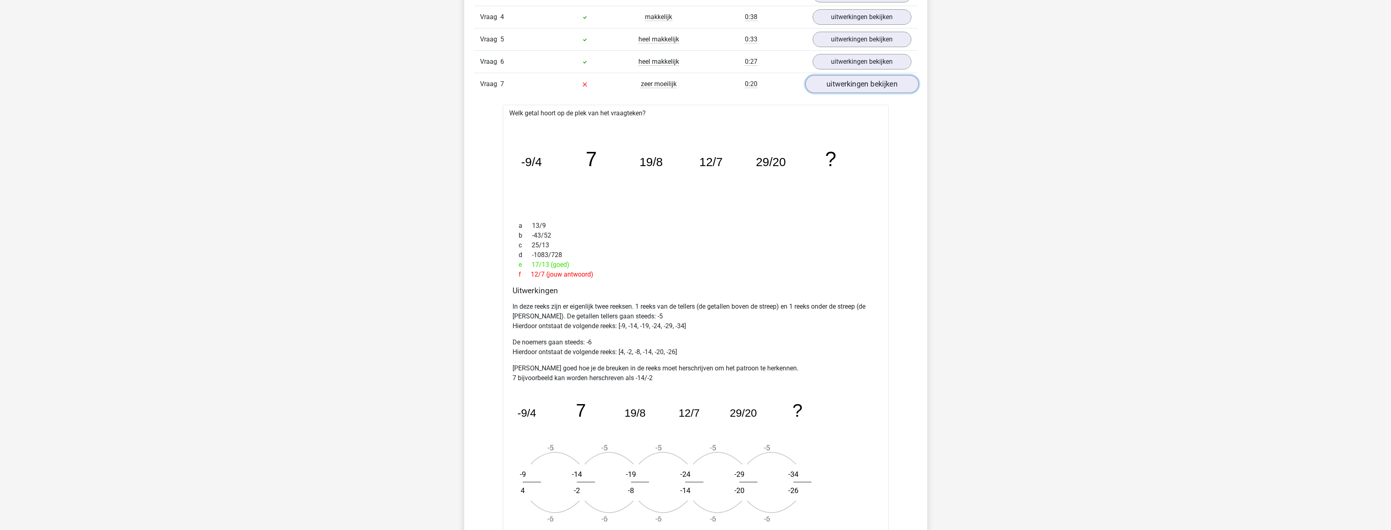
scroll to position [609, 0]
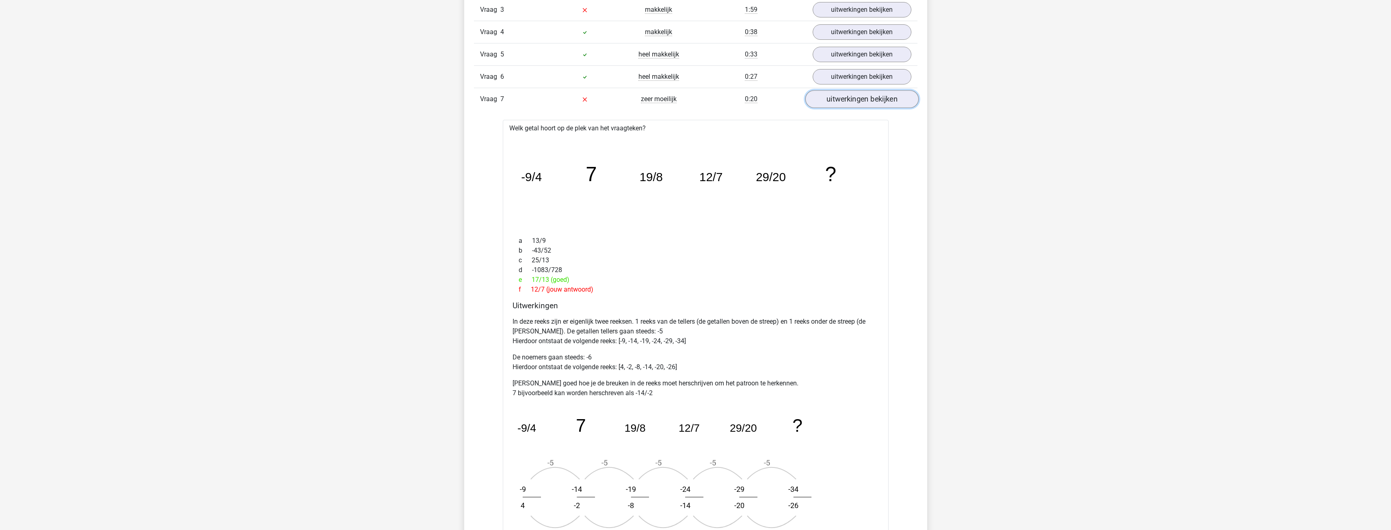
click at [878, 102] on link "uitwerkingen bekijken" at bounding box center [861, 99] width 113 height 18
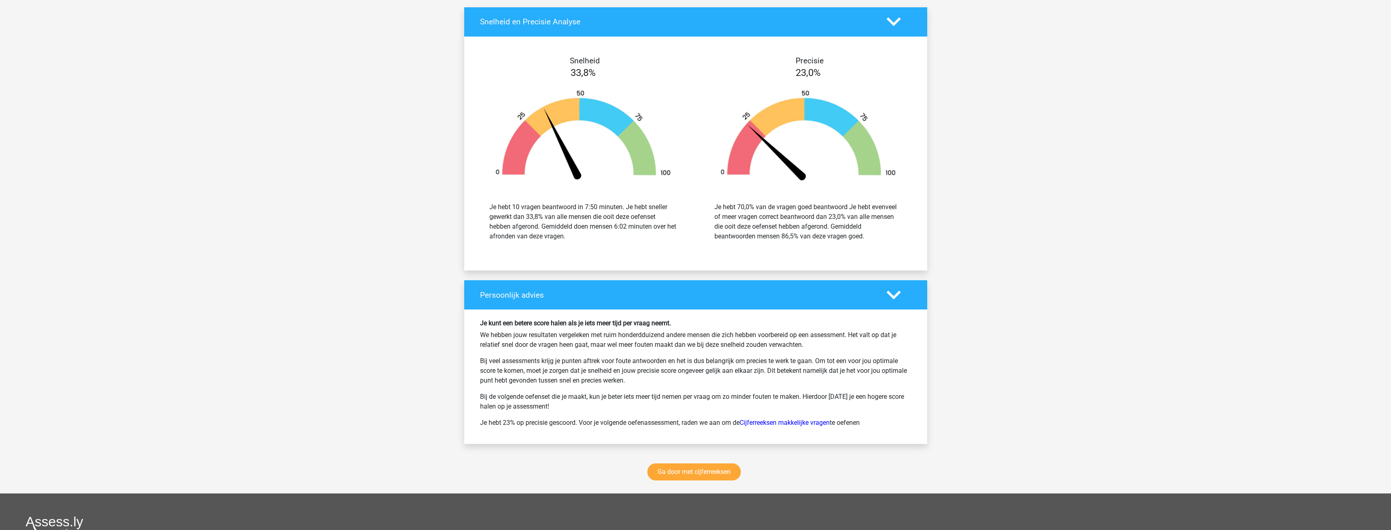
scroll to position [812, 0]
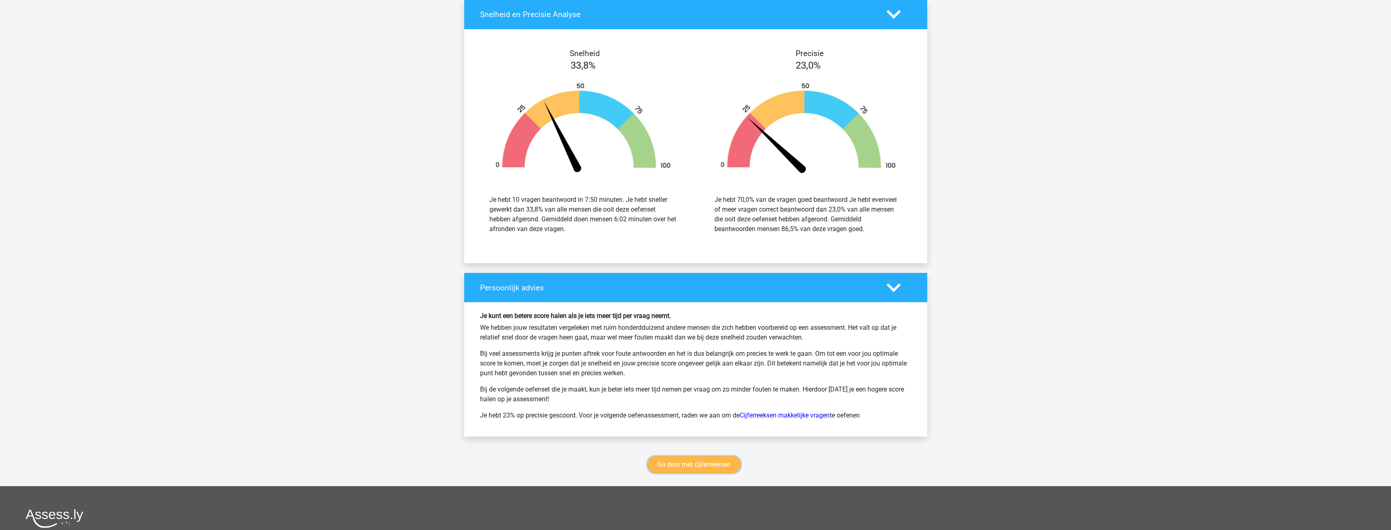
click at [693, 467] on link "Ga door met cijferreeksen" at bounding box center [693, 464] width 93 height 17
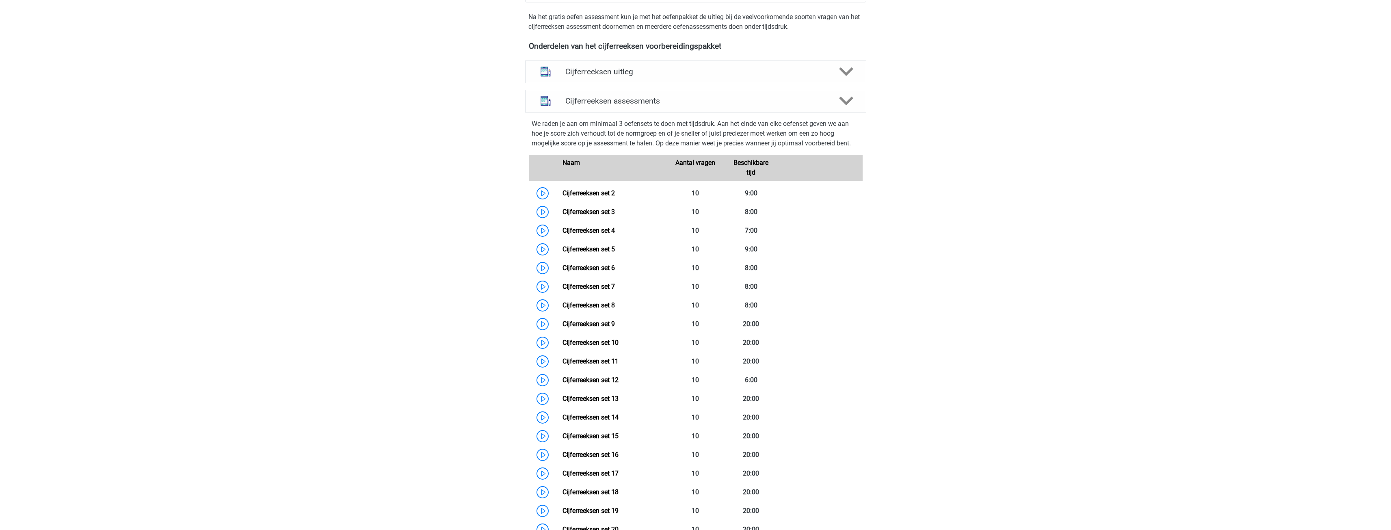
scroll to position [200, 0]
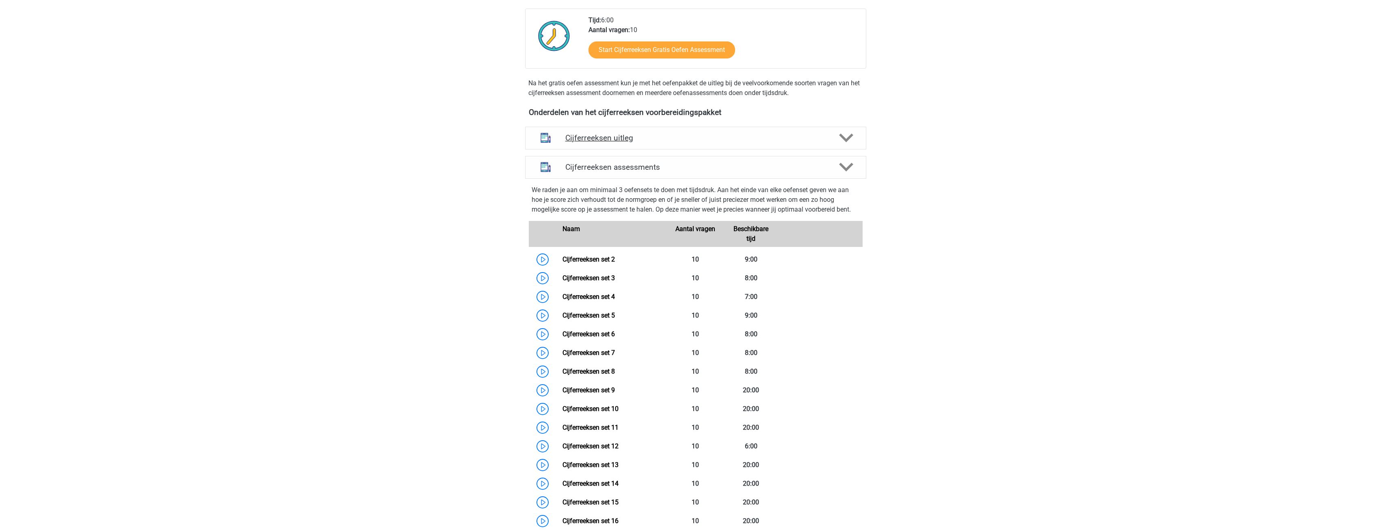
click at [847, 145] on icon at bounding box center [846, 138] width 14 height 14
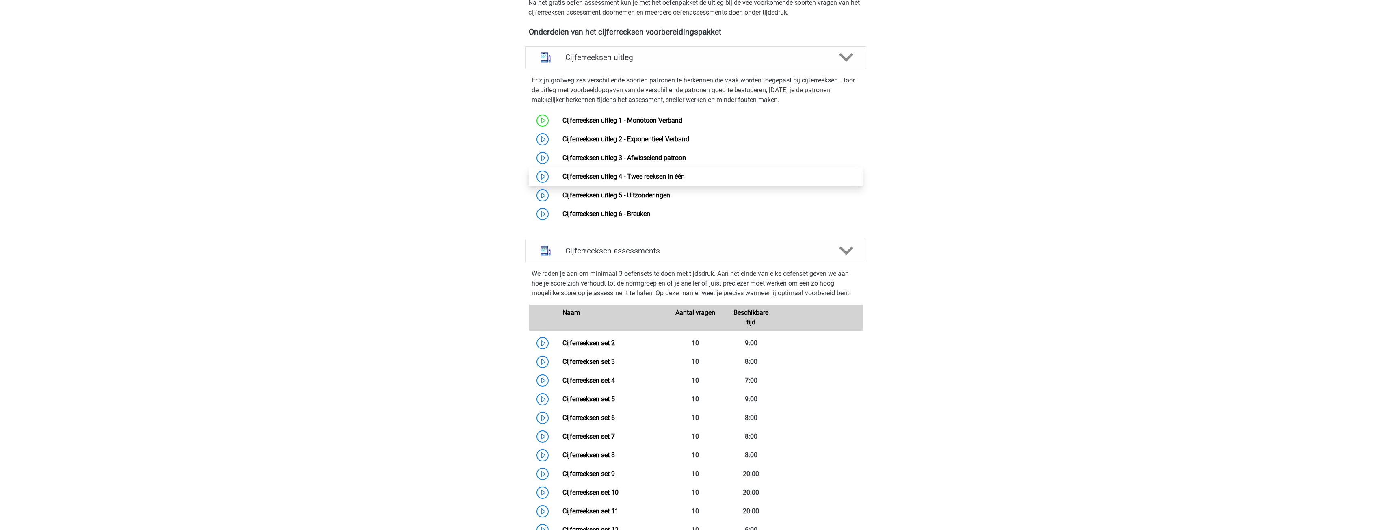
scroll to position [281, 0]
click at [647, 217] on link "Cijferreeksen uitleg 6 - Breuken" at bounding box center [607, 213] width 88 height 8
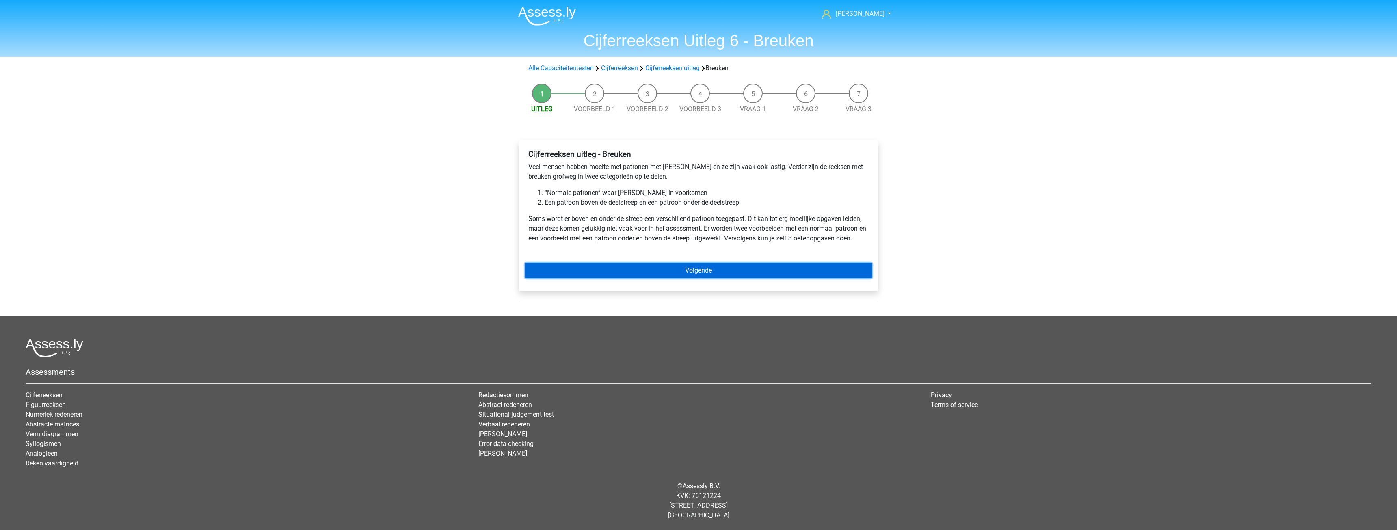
click at [702, 270] on link "Volgende" at bounding box center [698, 270] width 347 height 15
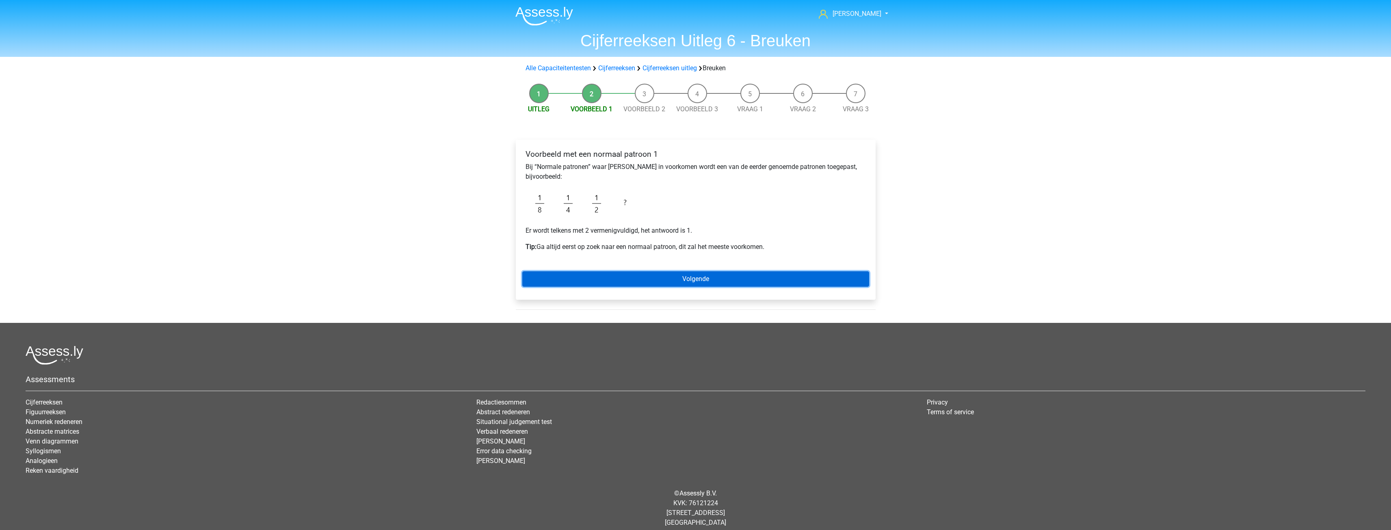
click at [715, 274] on link "Volgende" at bounding box center [695, 278] width 347 height 15
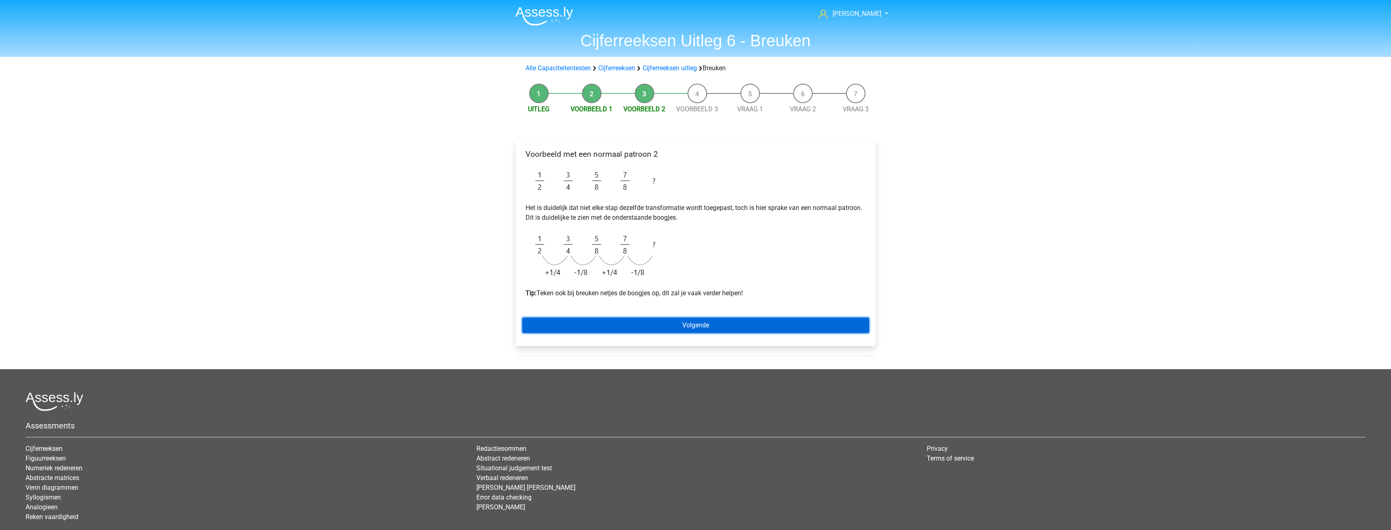
click at [700, 323] on link "Volgende" at bounding box center [695, 325] width 347 height 15
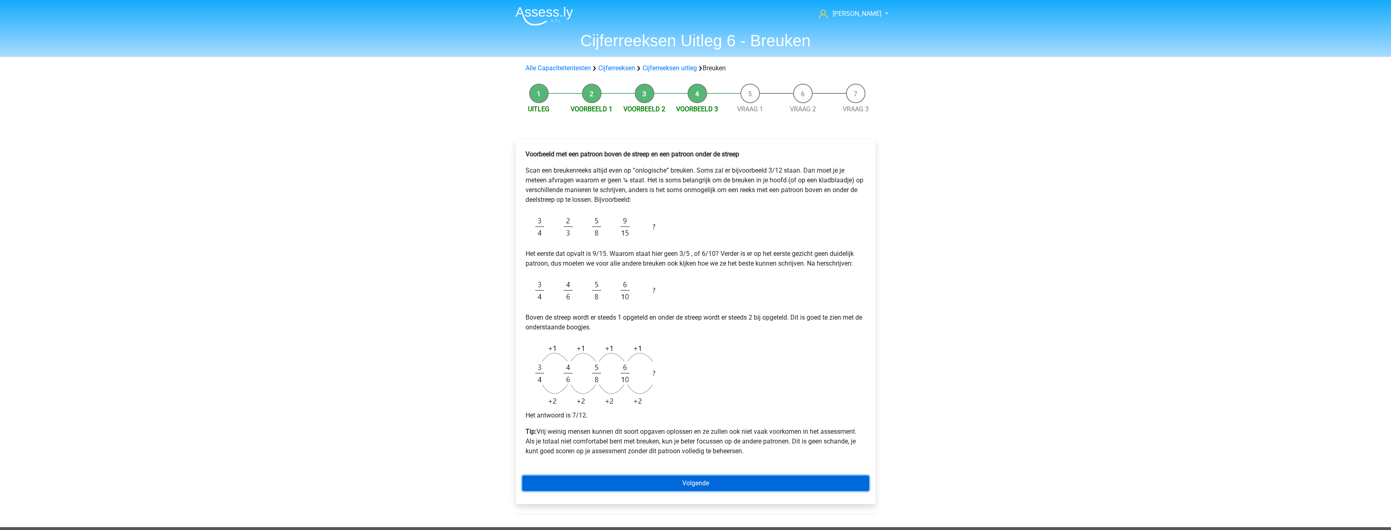
click at [688, 481] on link "Volgende" at bounding box center [695, 483] width 347 height 15
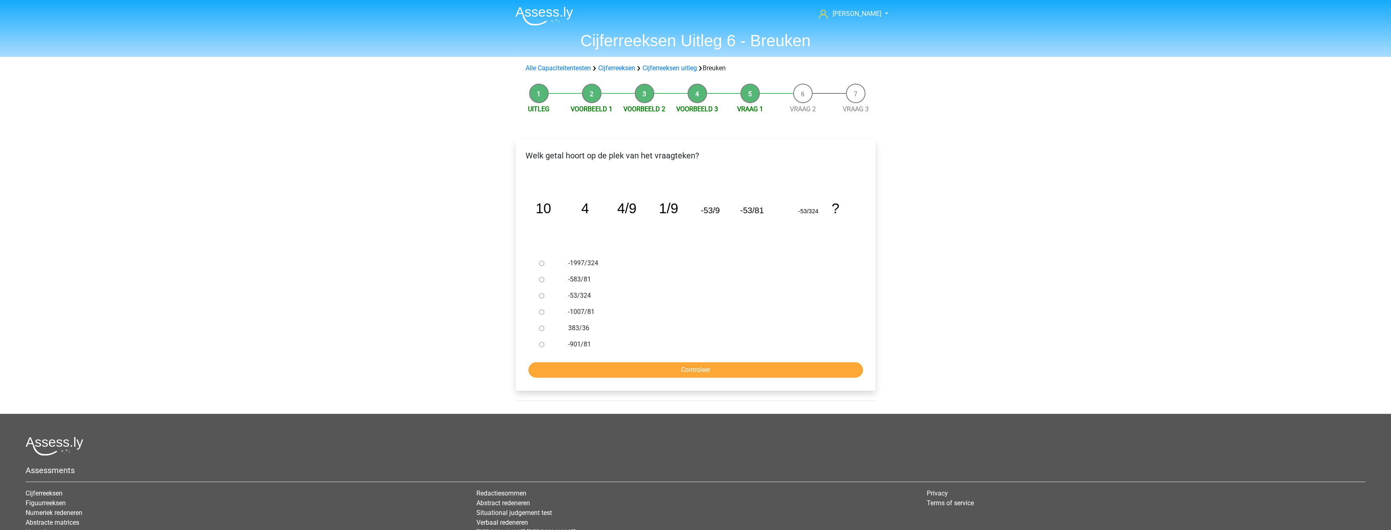
drag, startPoint x: 541, startPoint y: 279, endPoint x: 548, endPoint y: 284, distance: 8.1
click at [542, 279] on input "-583/81" at bounding box center [541, 279] width 5 height 5
radio input "true"
click at [710, 371] on input "Controleer" at bounding box center [695, 369] width 335 height 15
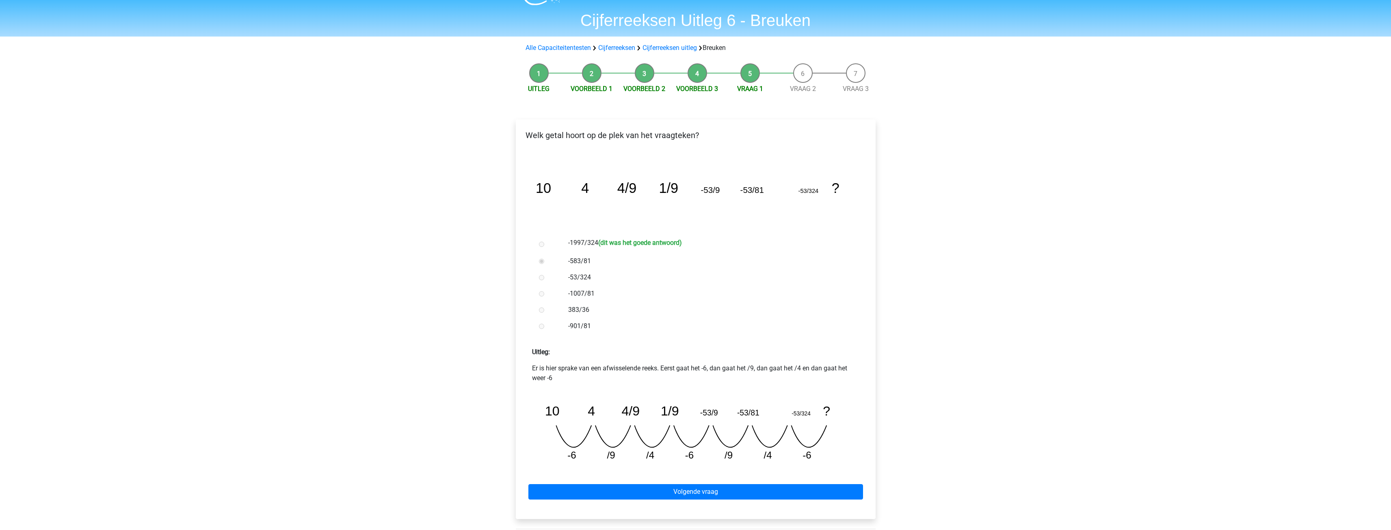
scroll to position [41, 0]
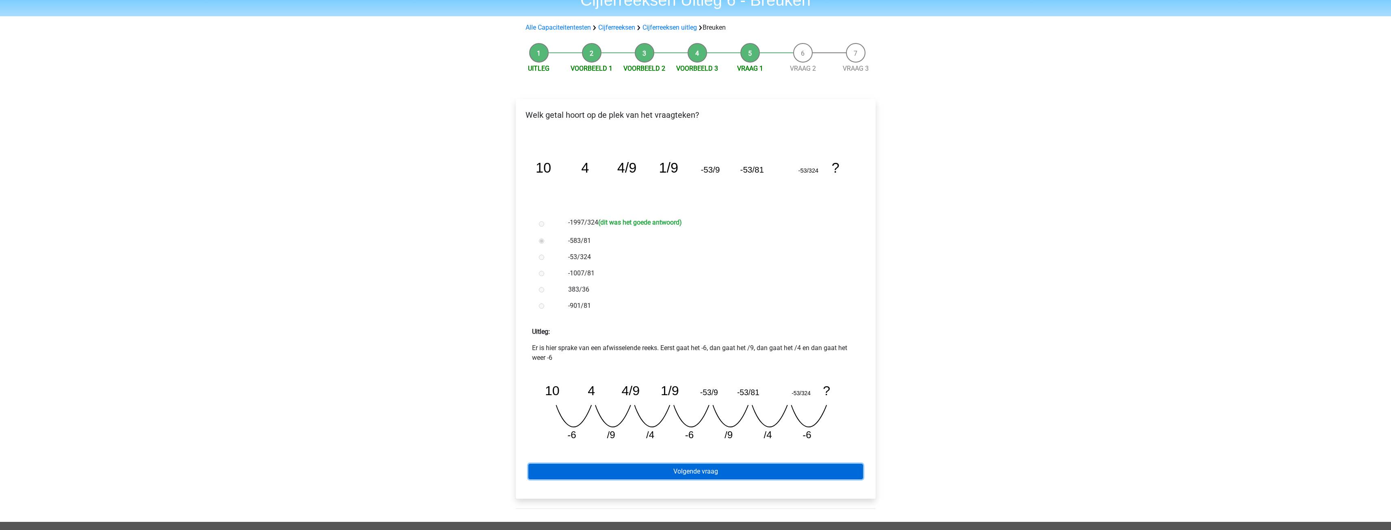
click at [721, 468] on link "Volgende vraag" at bounding box center [695, 471] width 335 height 15
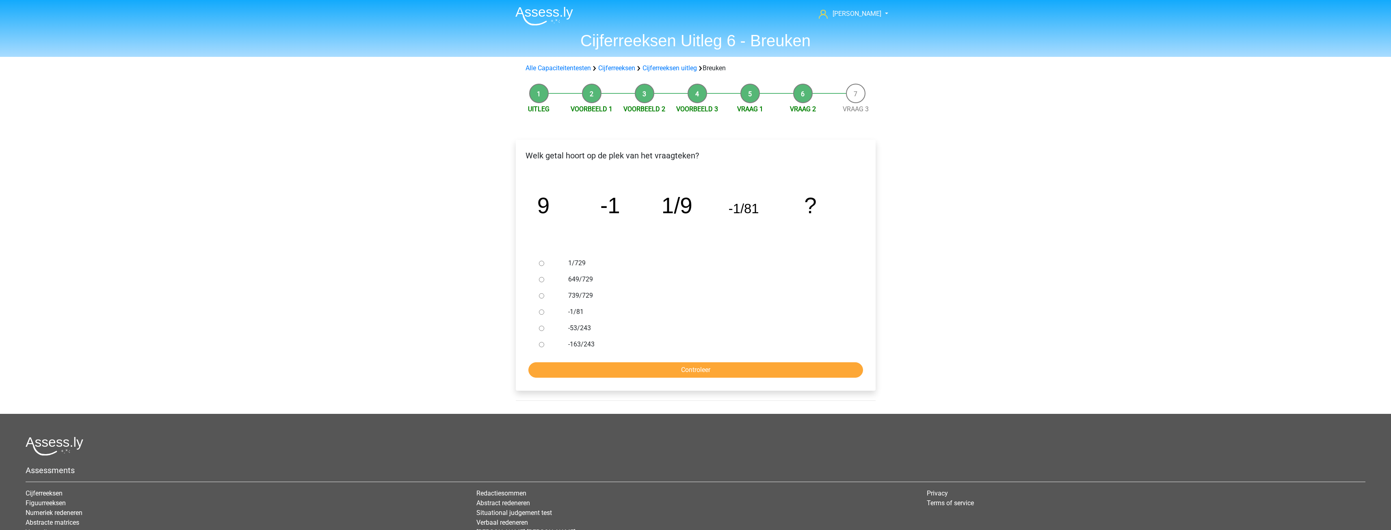
click at [542, 329] on input "-53/243" at bounding box center [541, 328] width 5 height 5
radio input "true"
click at [670, 364] on input "Controleer" at bounding box center [695, 369] width 335 height 15
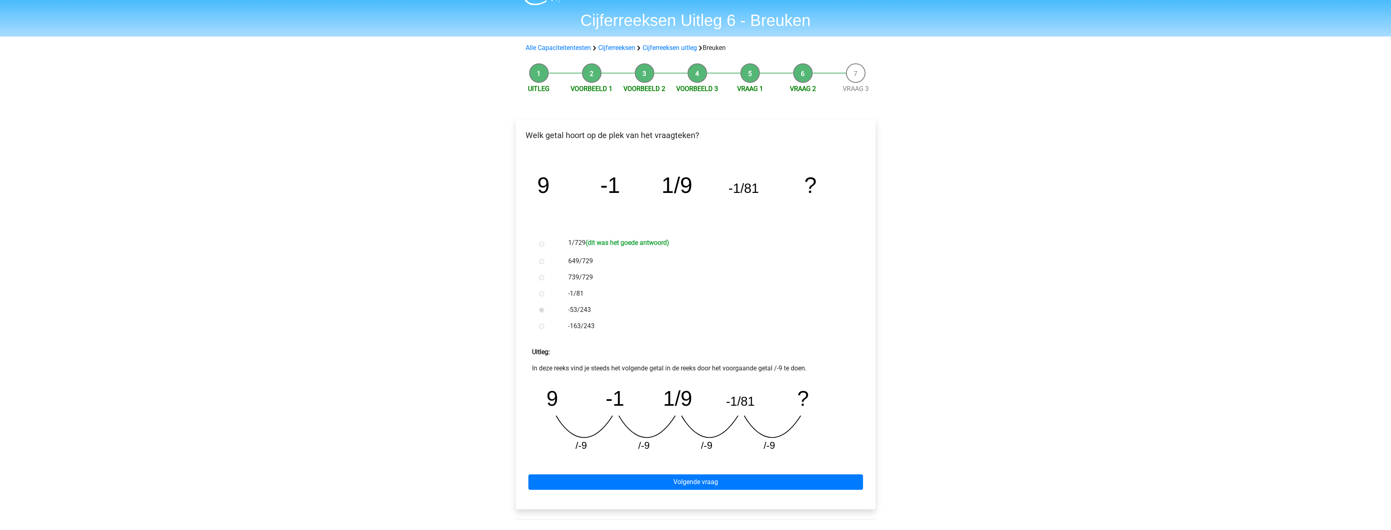
scroll to position [41, 0]
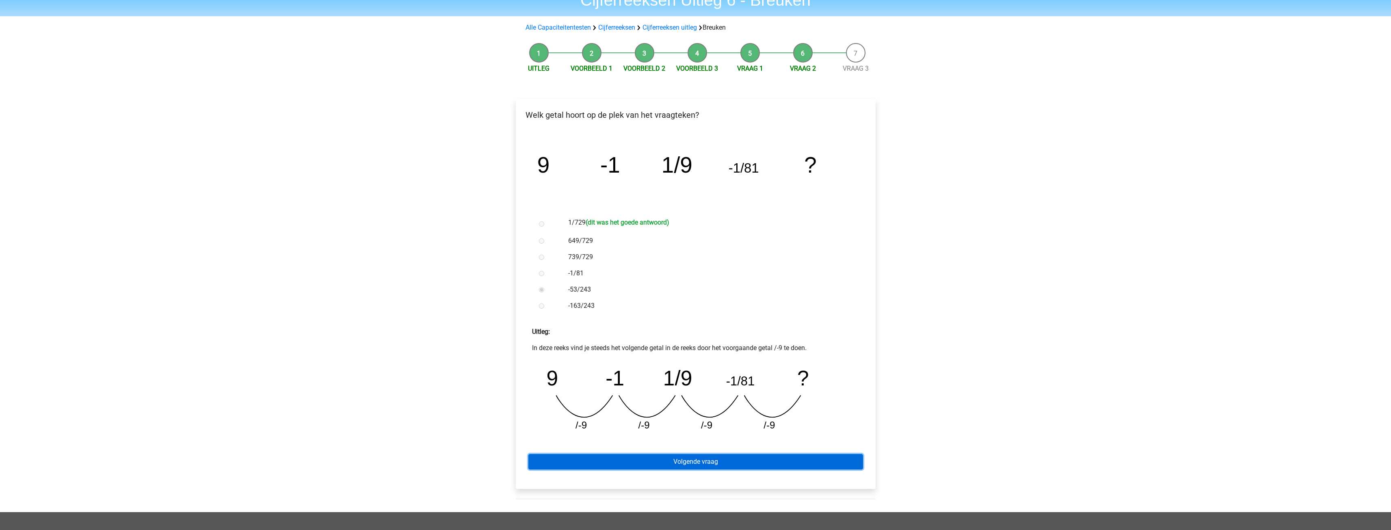
click at [720, 461] on link "Volgende vraag" at bounding box center [695, 461] width 335 height 15
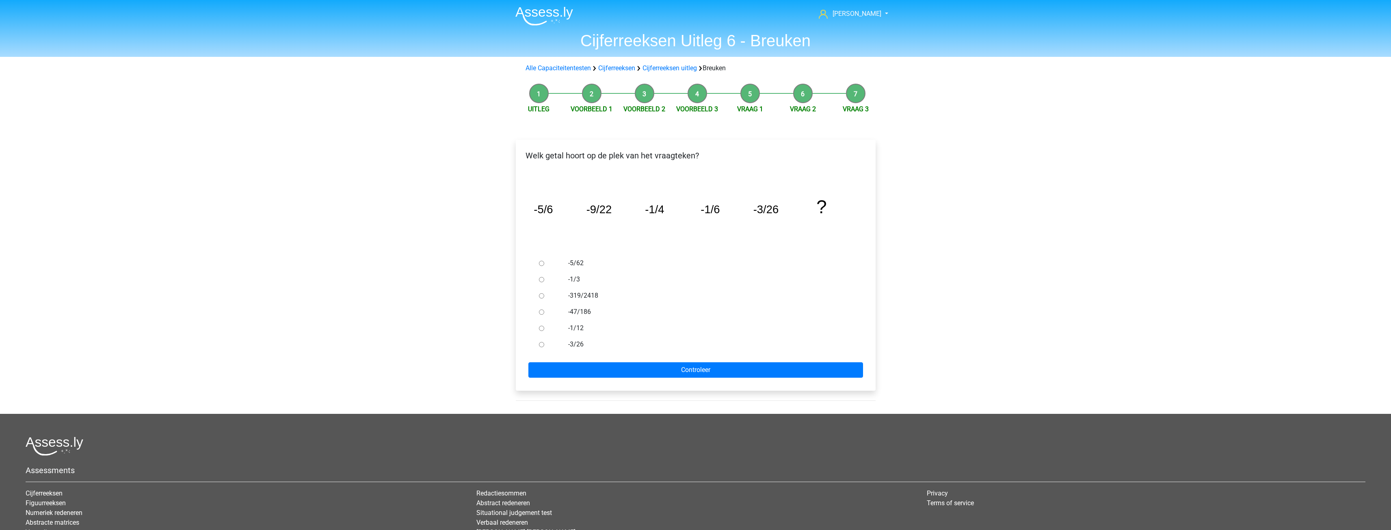
drag, startPoint x: 539, startPoint y: 329, endPoint x: 549, endPoint y: 329, distance: 9.7
click at [543, 329] on input "-1/12" at bounding box center [541, 328] width 5 height 5
radio input "true"
click at [673, 369] on input "Controleer" at bounding box center [695, 369] width 335 height 15
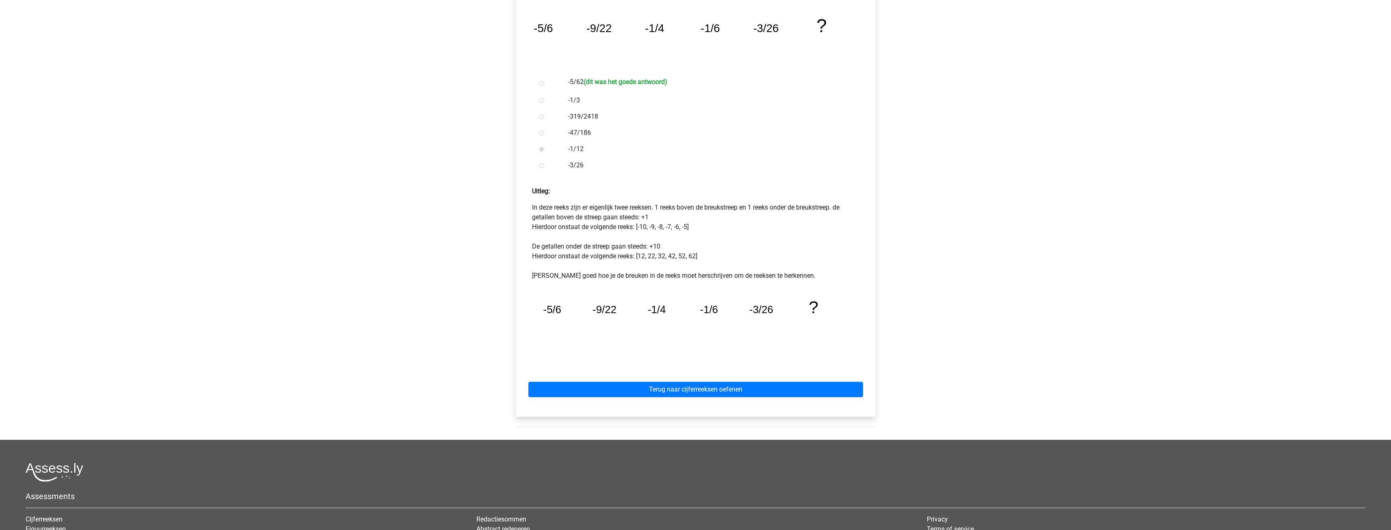
scroll to position [203, 0]
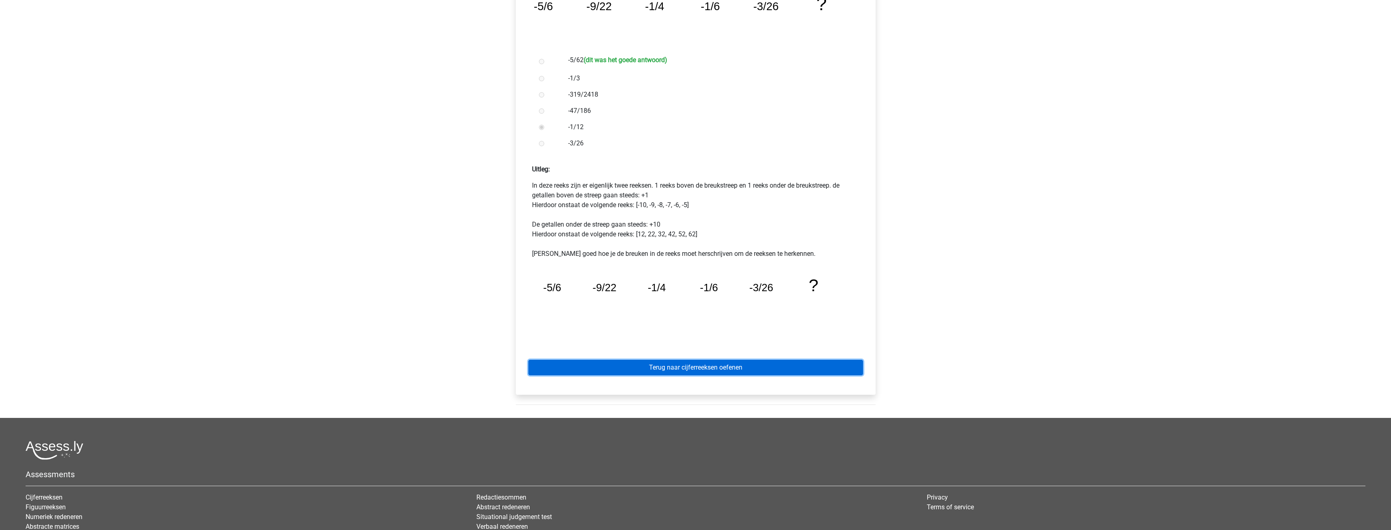
click at [731, 365] on link "Terug naar cijferreeksen oefenen" at bounding box center [695, 367] width 335 height 15
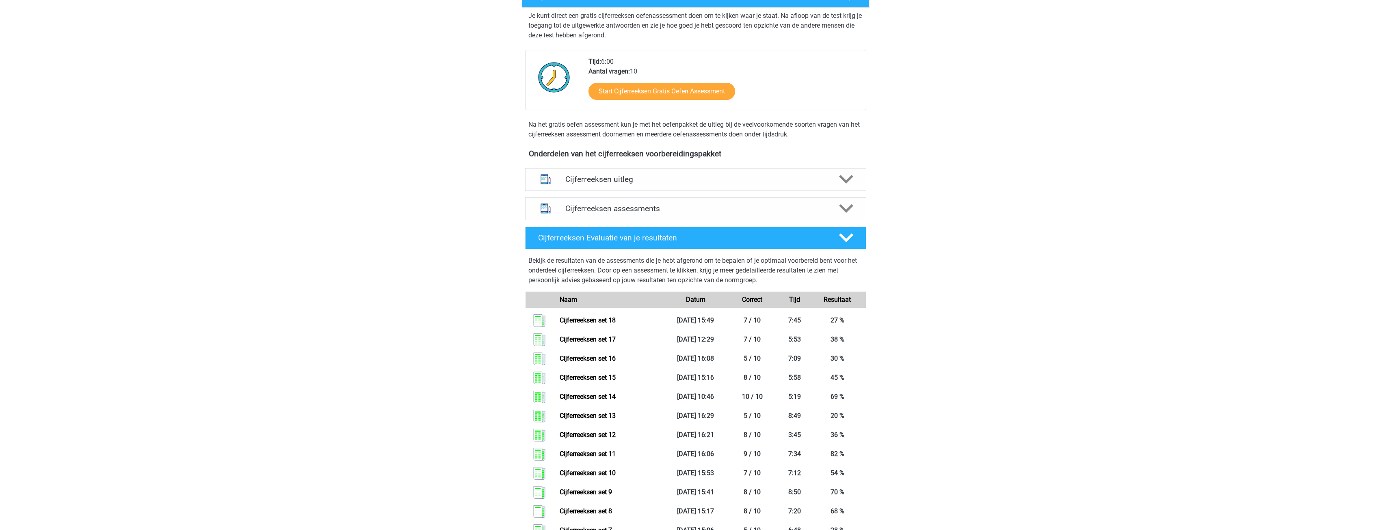
scroll to position [203, 0]
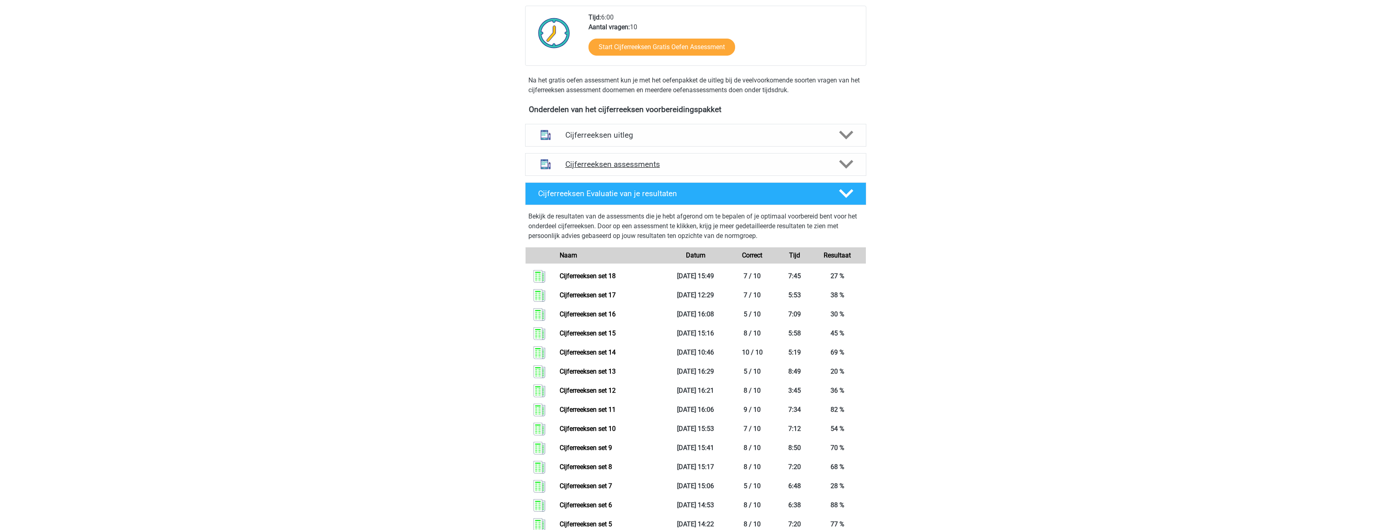
click at [851, 171] on icon at bounding box center [846, 164] width 14 height 14
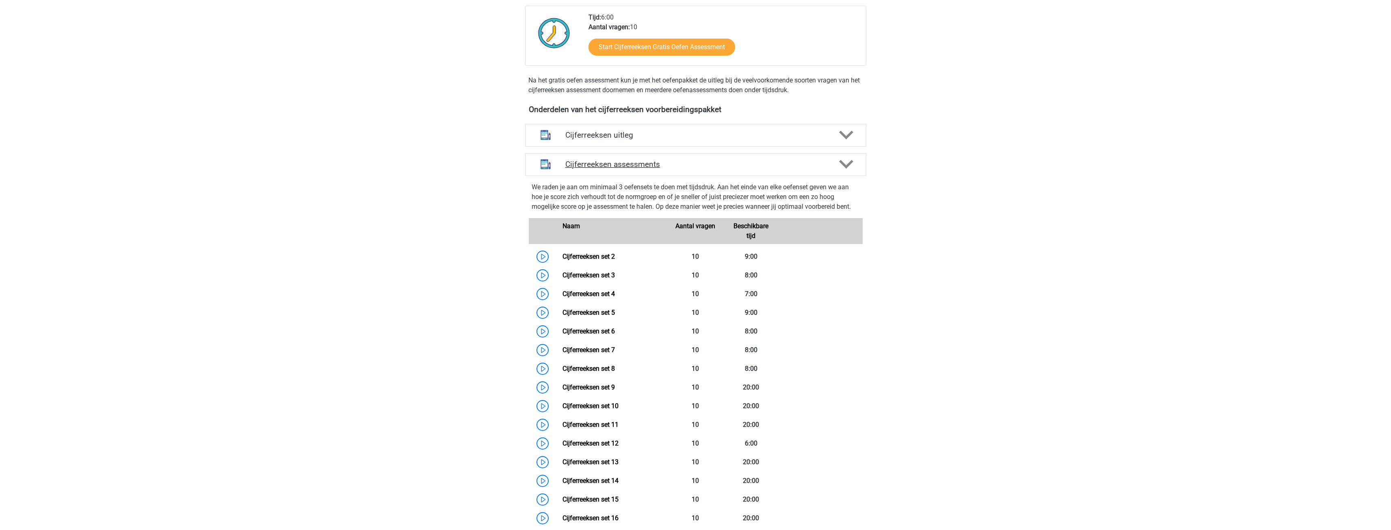
click at [844, 171] on icon at bounding box center [846, 164] width 14 height 14
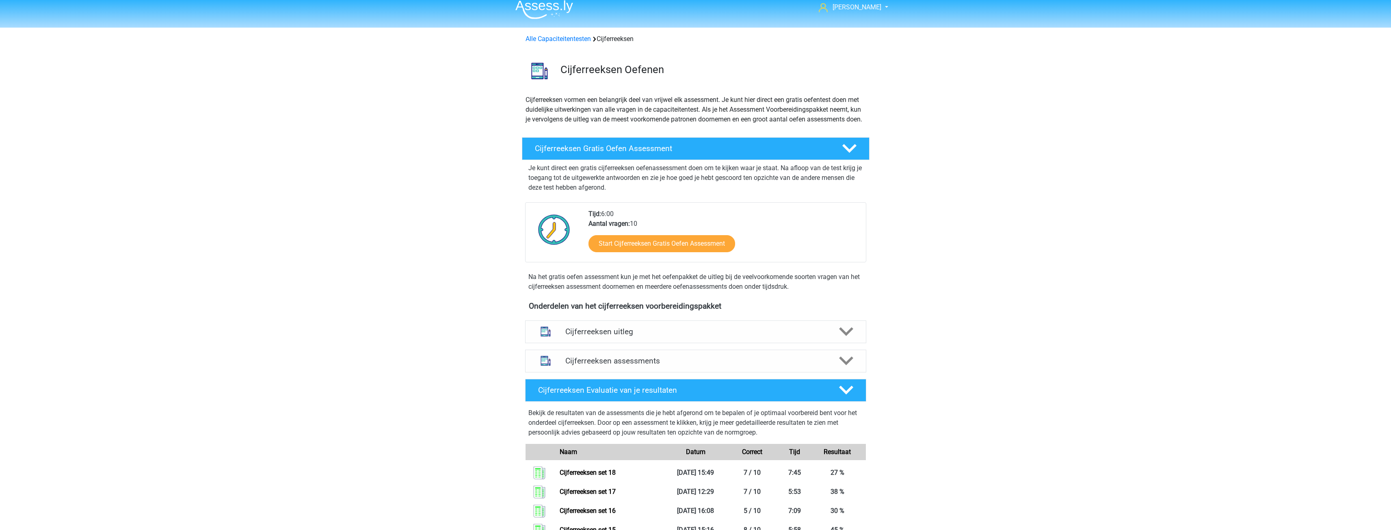
scroll to position [0, 0]
